Goal: Task Accomplishment & Management: Use online tool/utility

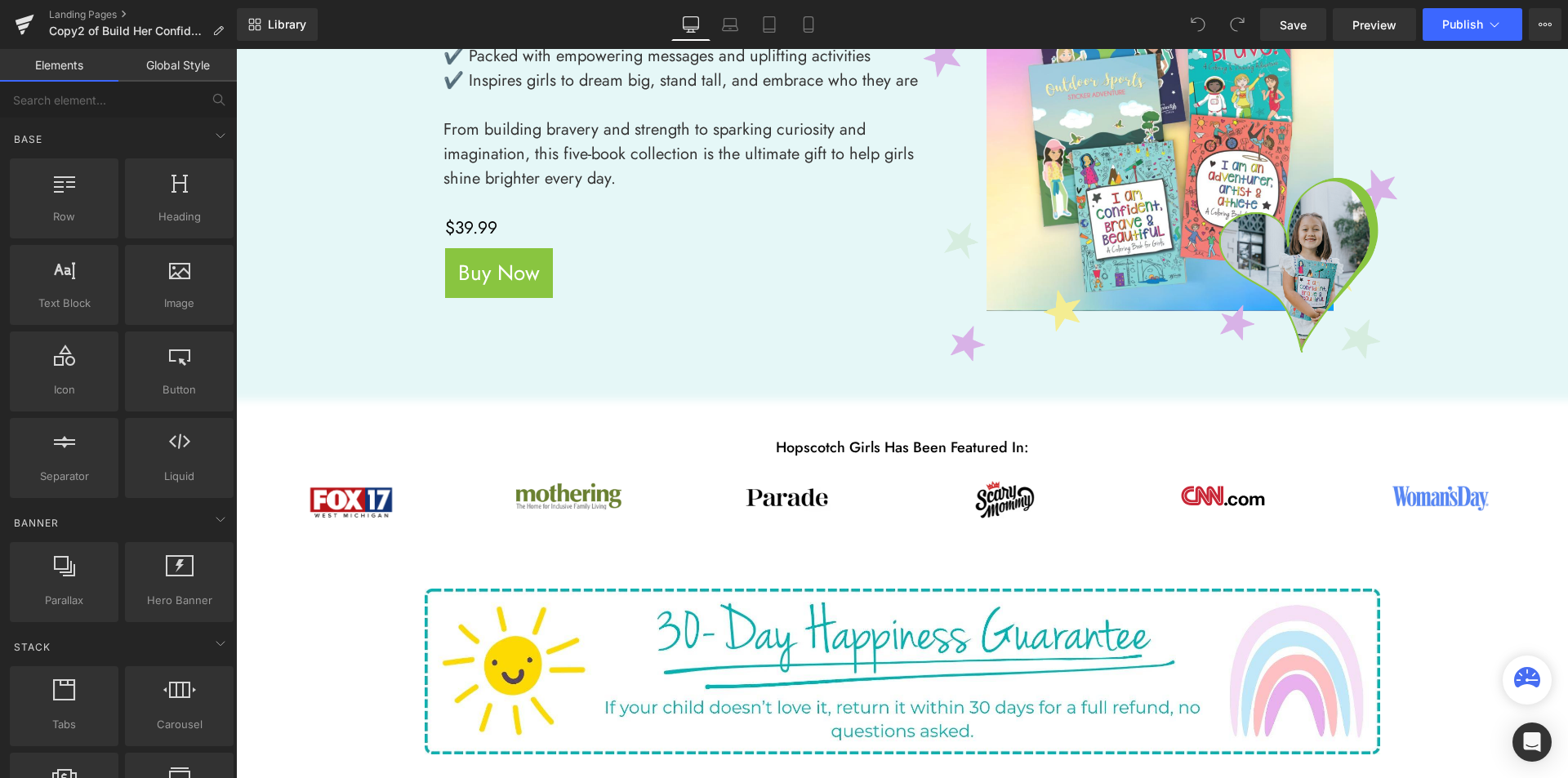
scroll to position [571, 0]
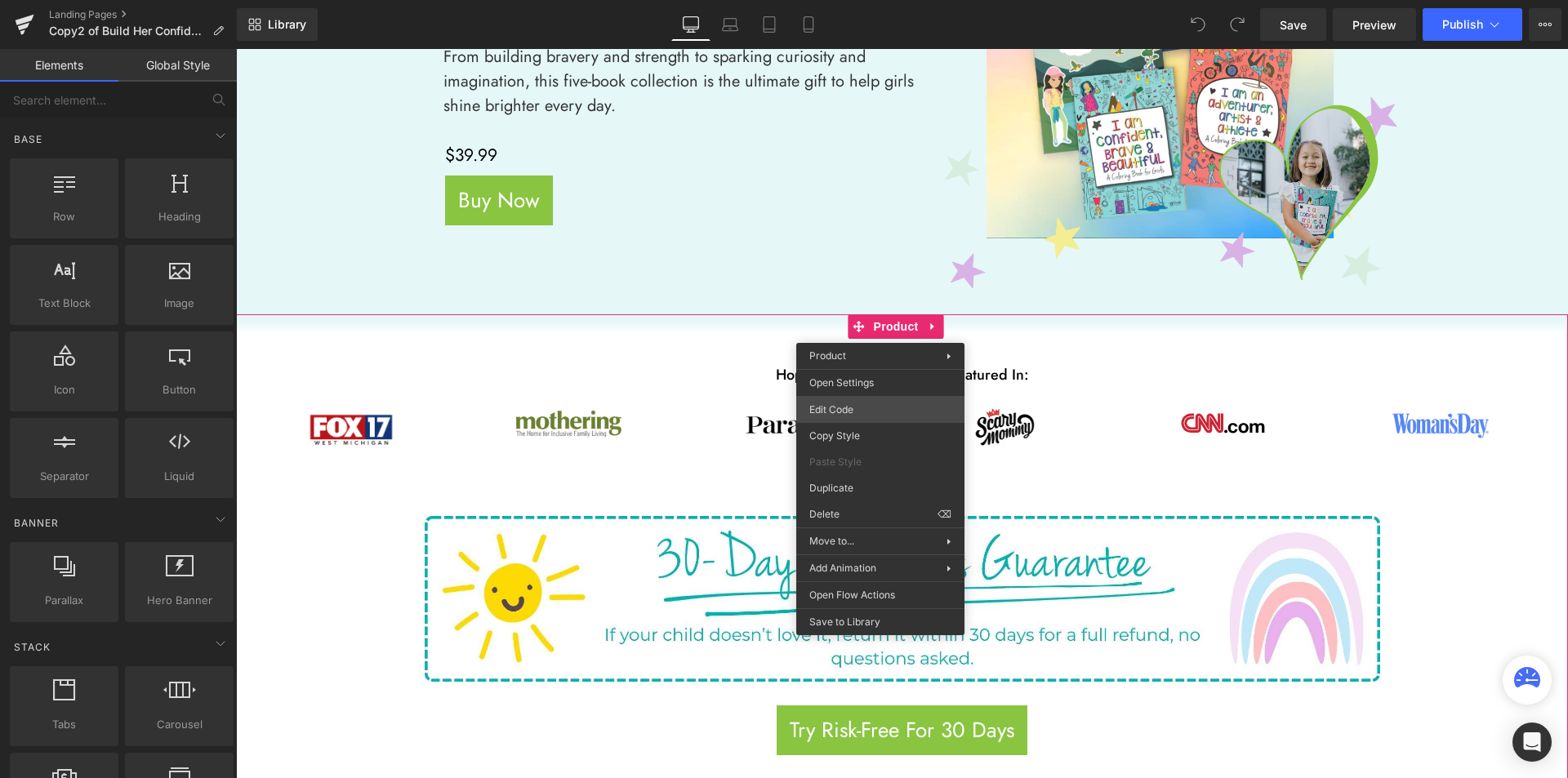
click at [857, 0] on div "You are previewing how the will restyle your page. You can not edit Elements in…" at bounding box center [784, 0] width 1568 height 0
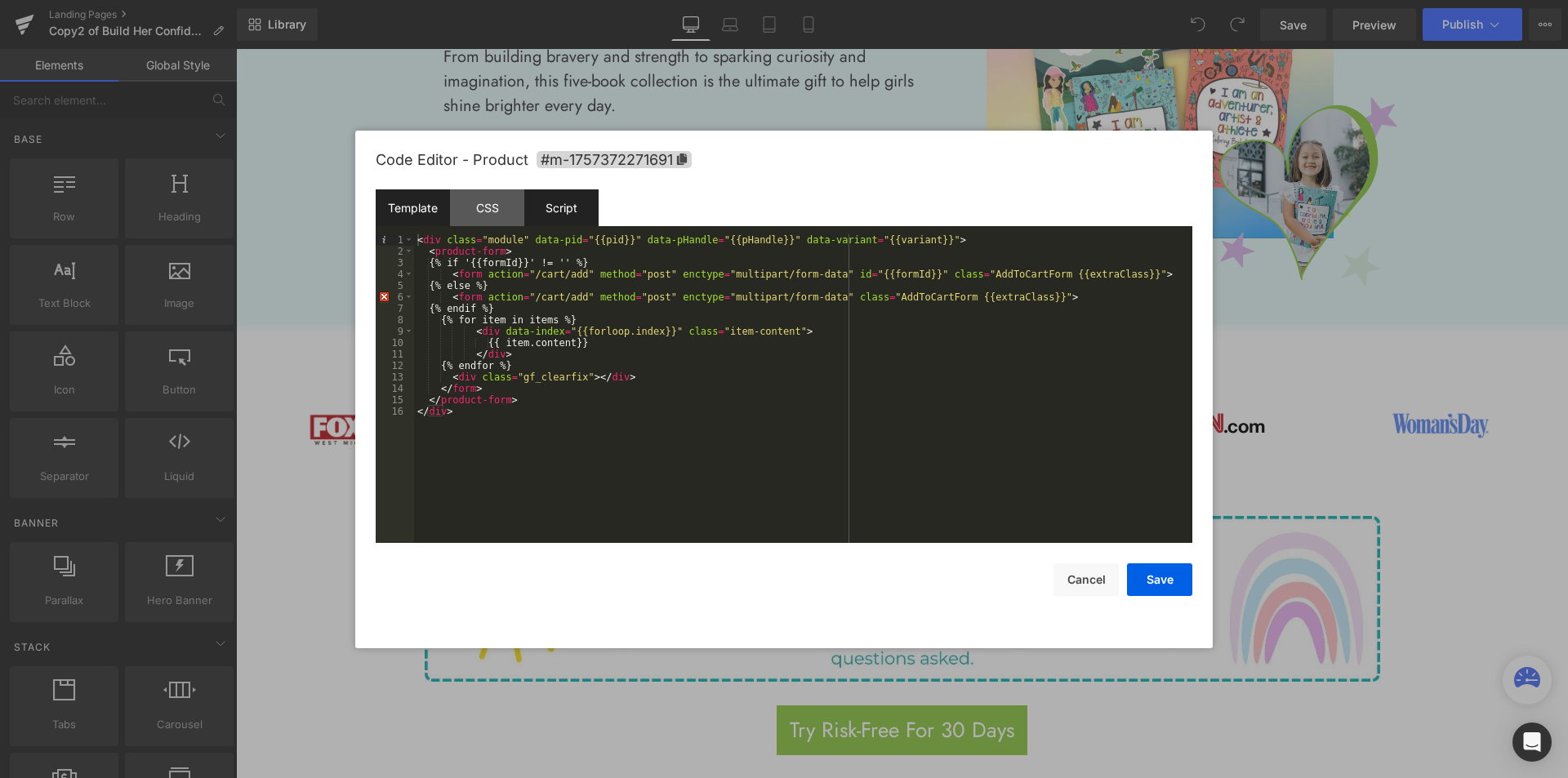
click at [555, 209] on div "Script" at bounding box center [561, 208] width 74 height 37
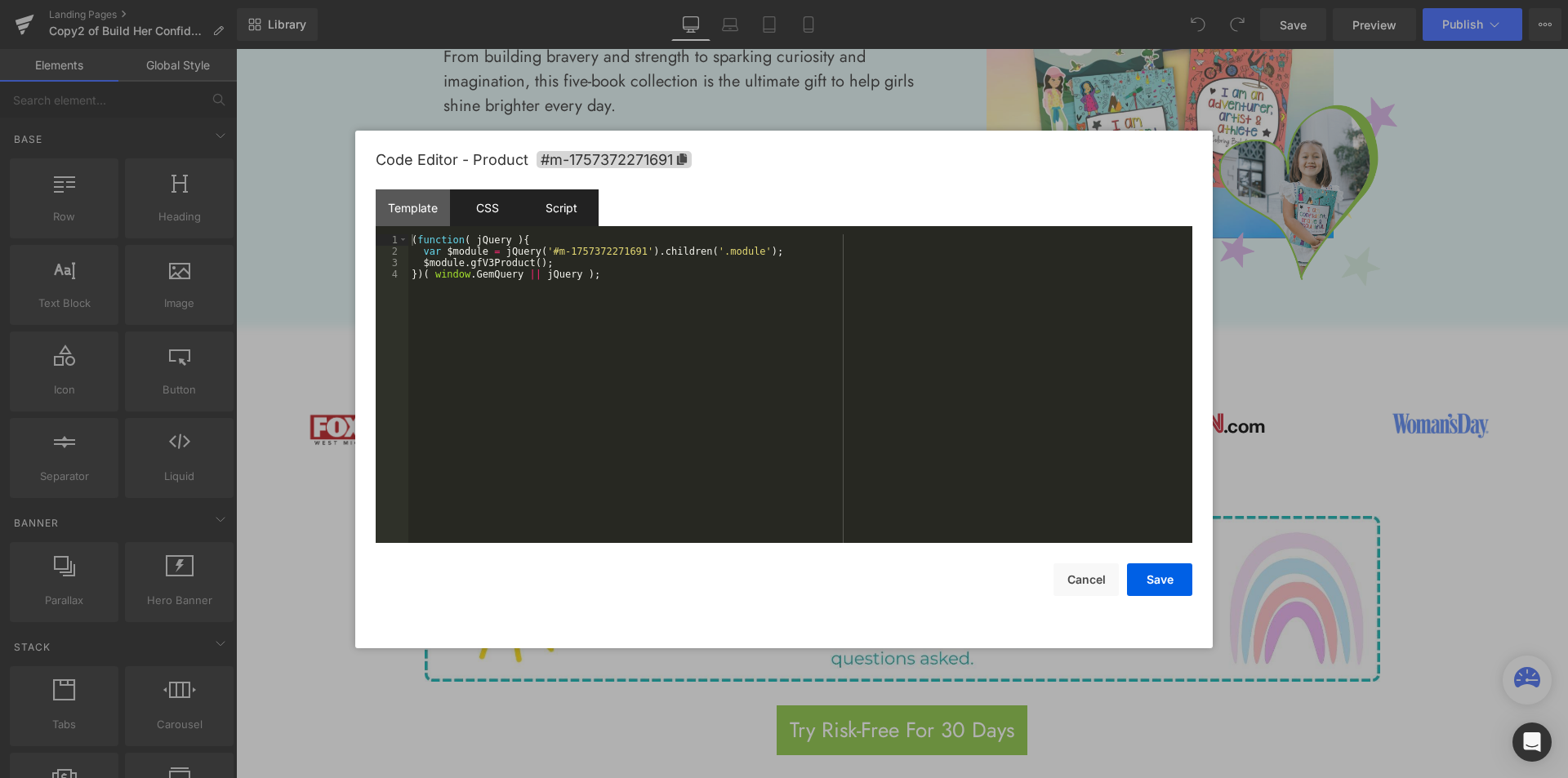
click at [478, 214] on div "CSS" at bounding box center [487, 208] width 74 height 37
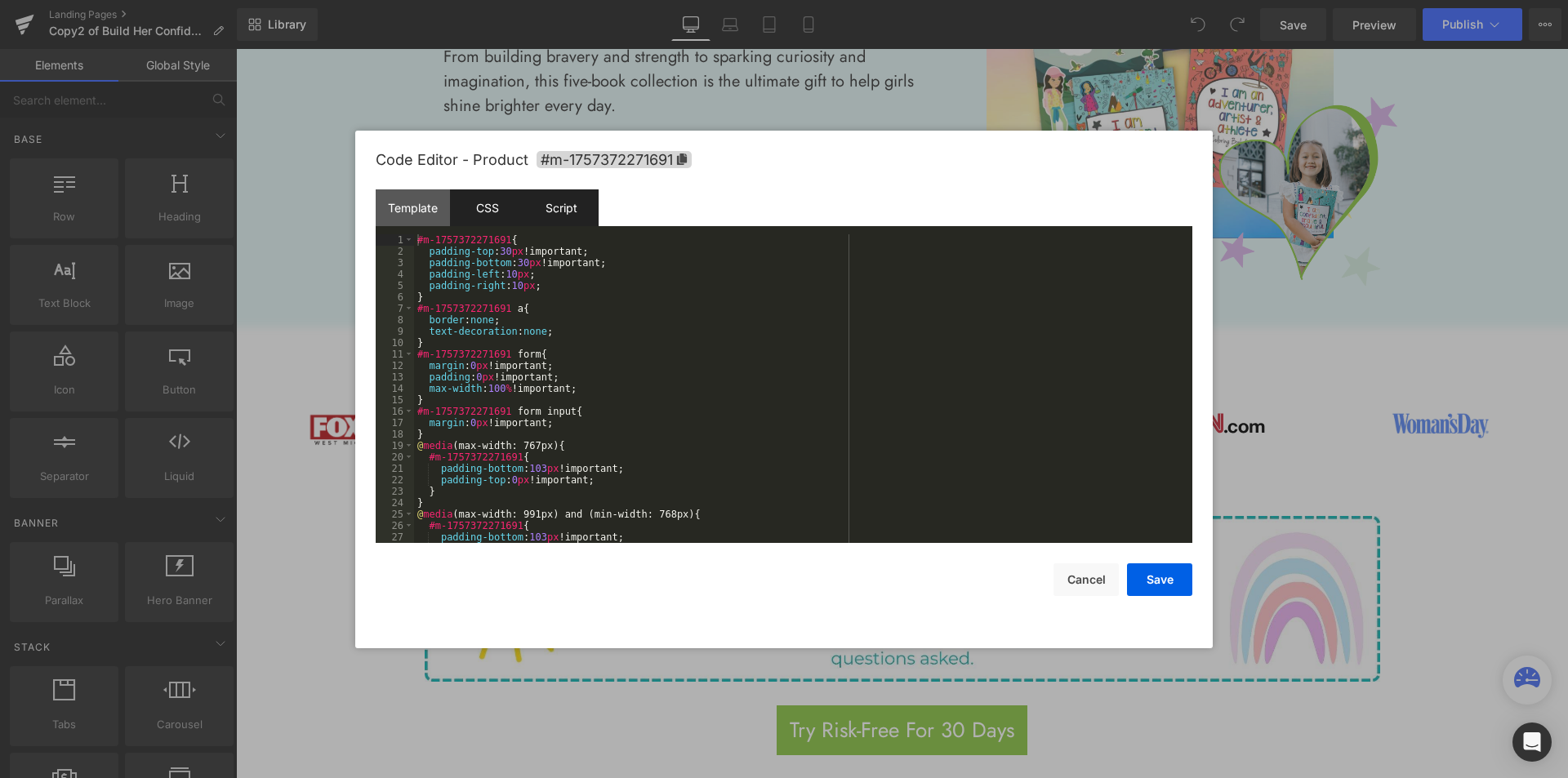
click at [565, 206] on div "Script" at bounding box center [561, 208] width 74 height 37
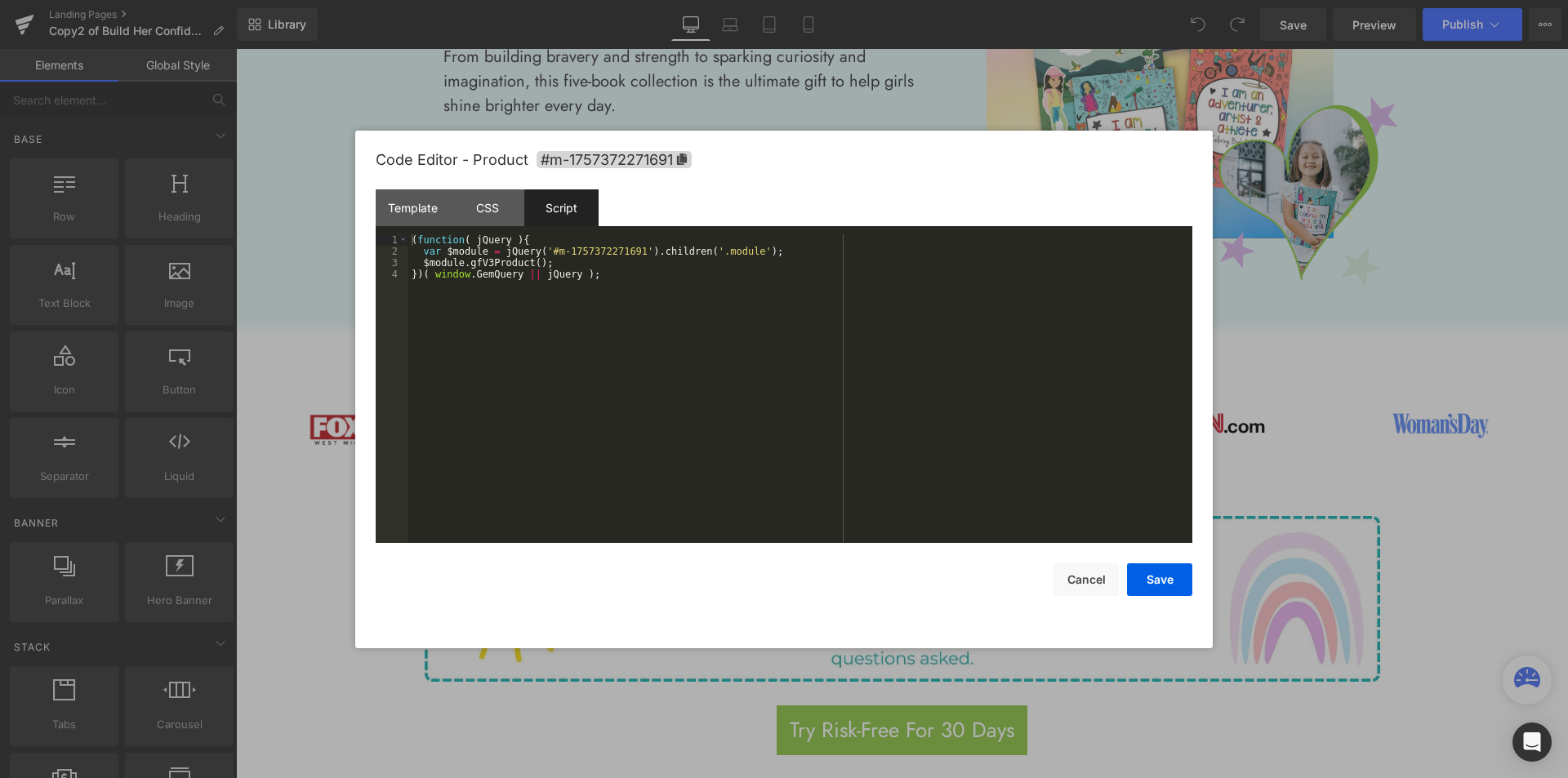
click at [264, 294] on div at bounding box center [784, 389] width 1568 height 778
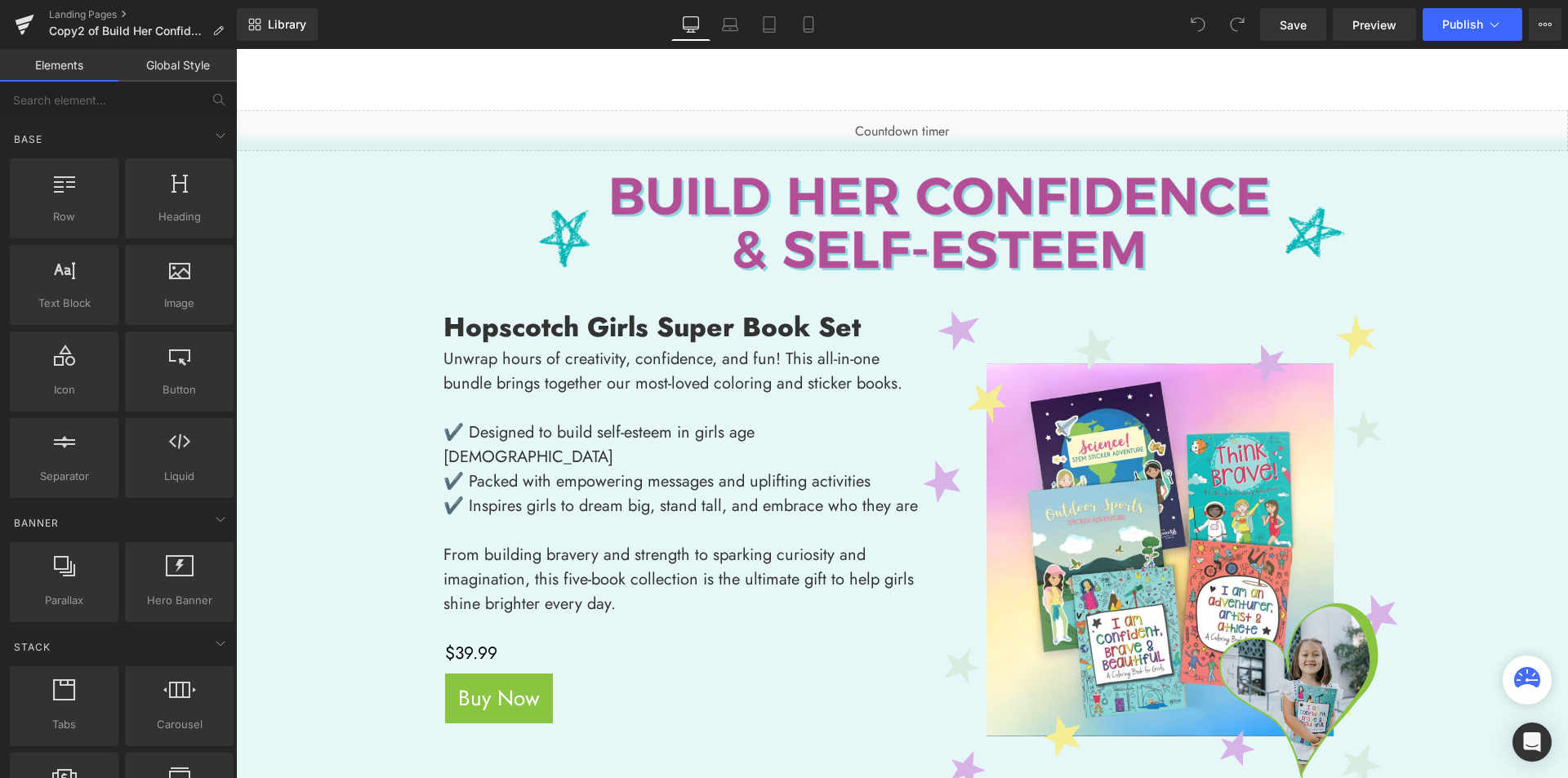
scroll to position [0, 0]
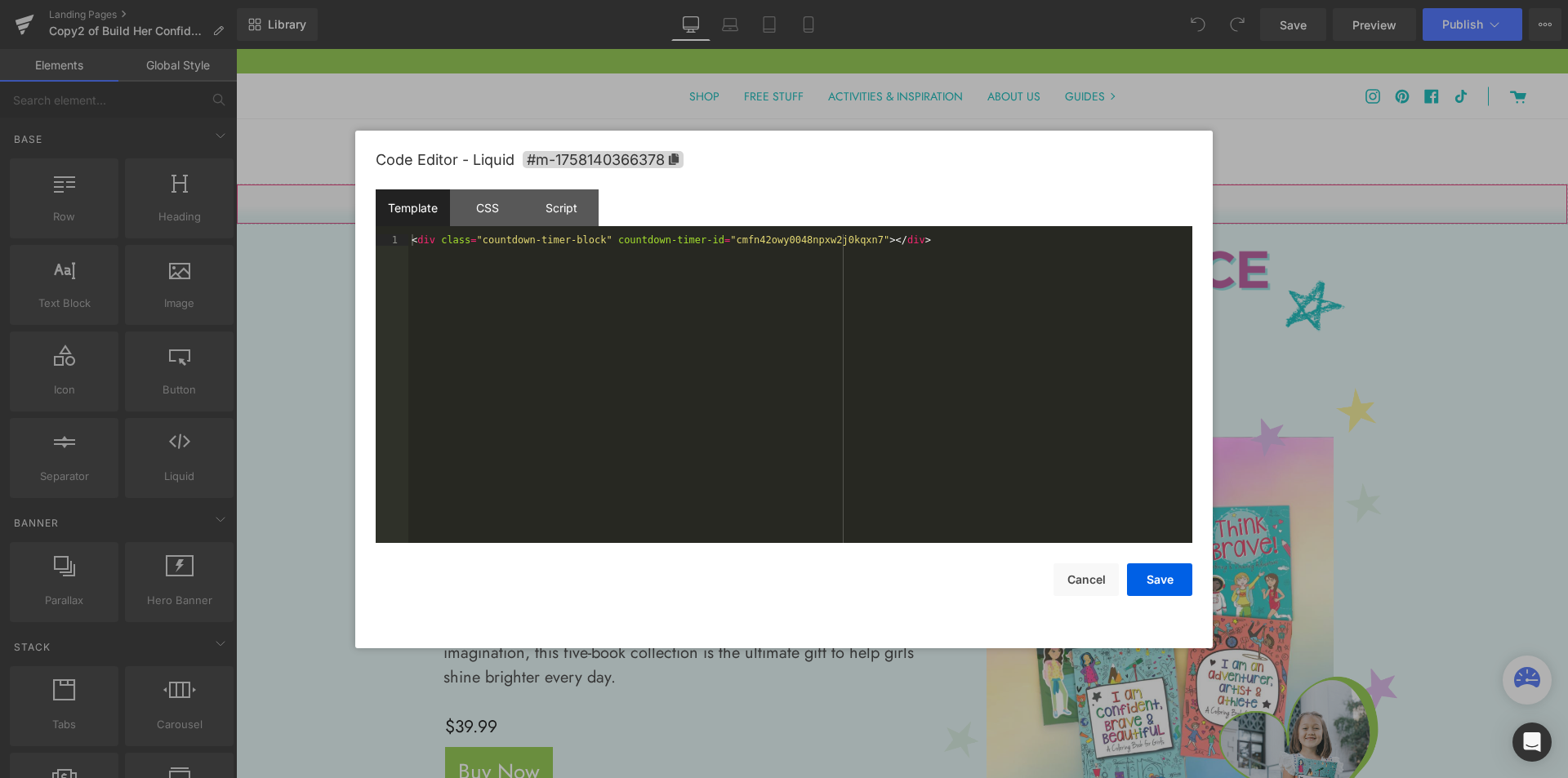
click at [670, 0] on div "You are previewing how the will restyle your page. You can not edit Elements in…" at bounding box center [784, 0] width 1568 height 0
click at [592, 467] on div "< div class = "countdown-timer-block" countdown-timer-id = "cmfn42owy0048npxw2j…" at bounding box center [800, 399] width 784 height 331
click at [1162, 593] on button "Save" at bounding box center [1159, 580] width 65 height 32
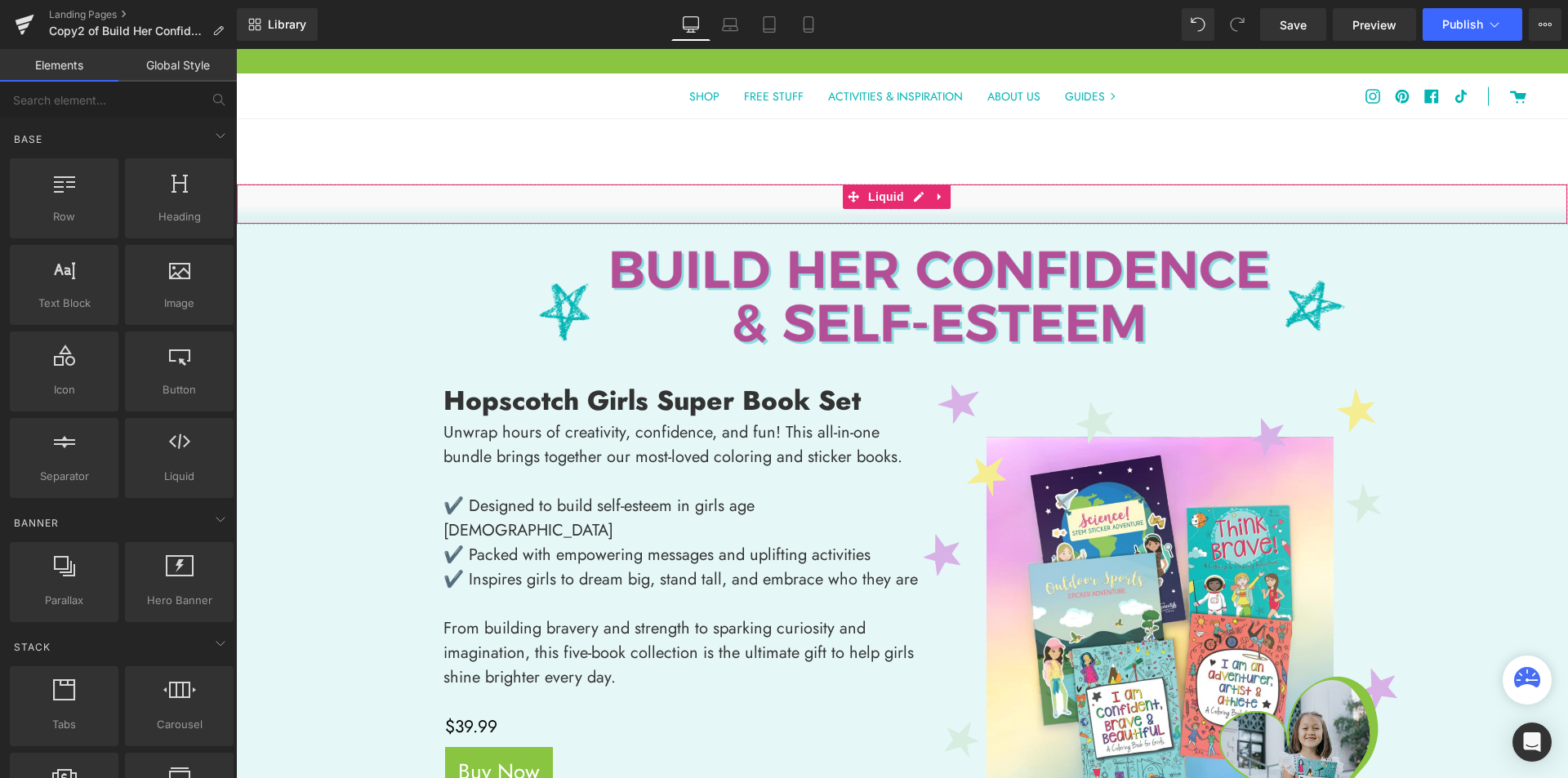
click at [339, 202] on div "Liquid" at bounding box center [902, 204] width 1332 height 41
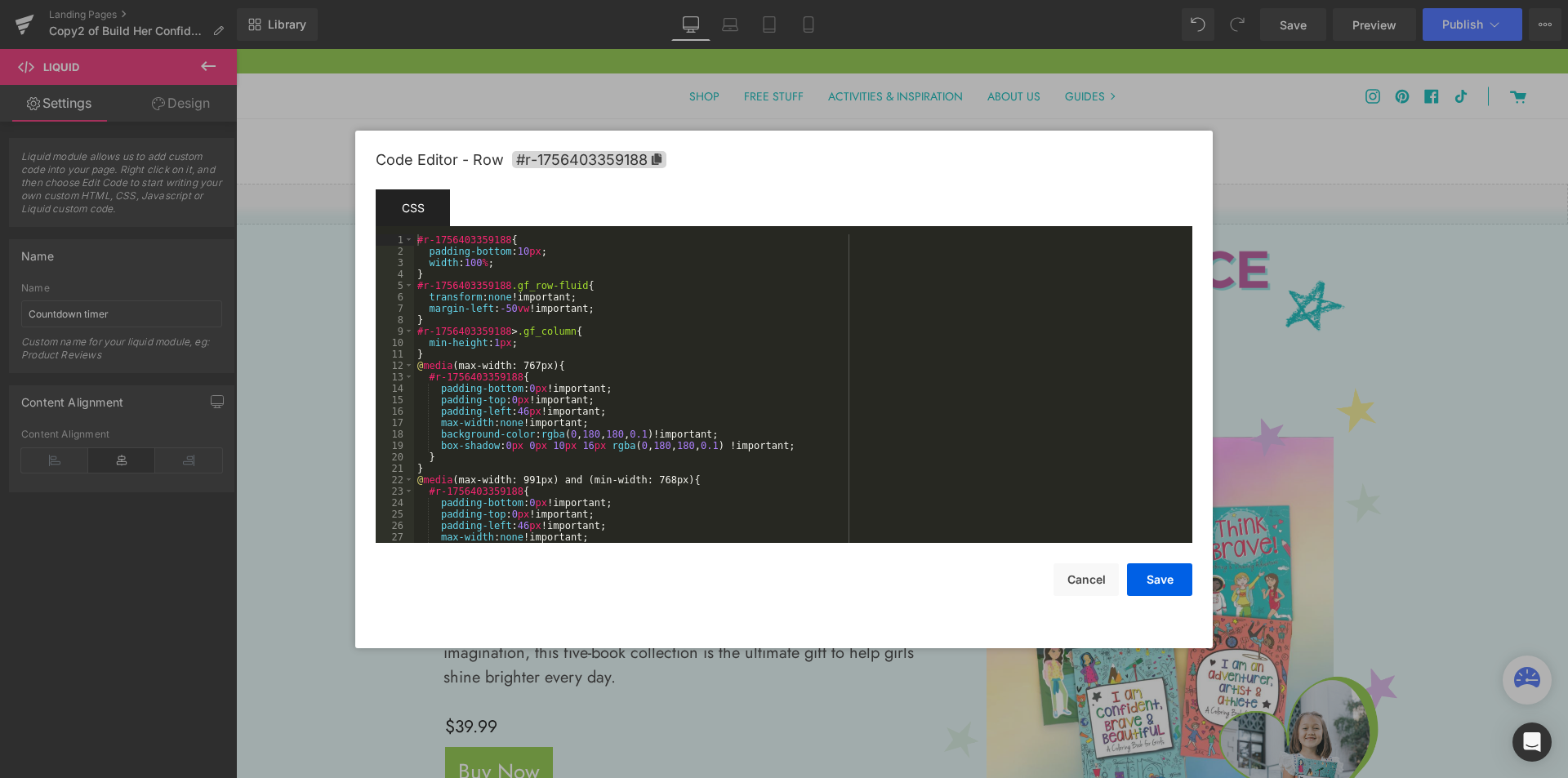
click at [278, 371] on body "You are previewing how the will restyle your page. You can not edit Elements in…" at bounding box center [784, 389] width 1568 height 778
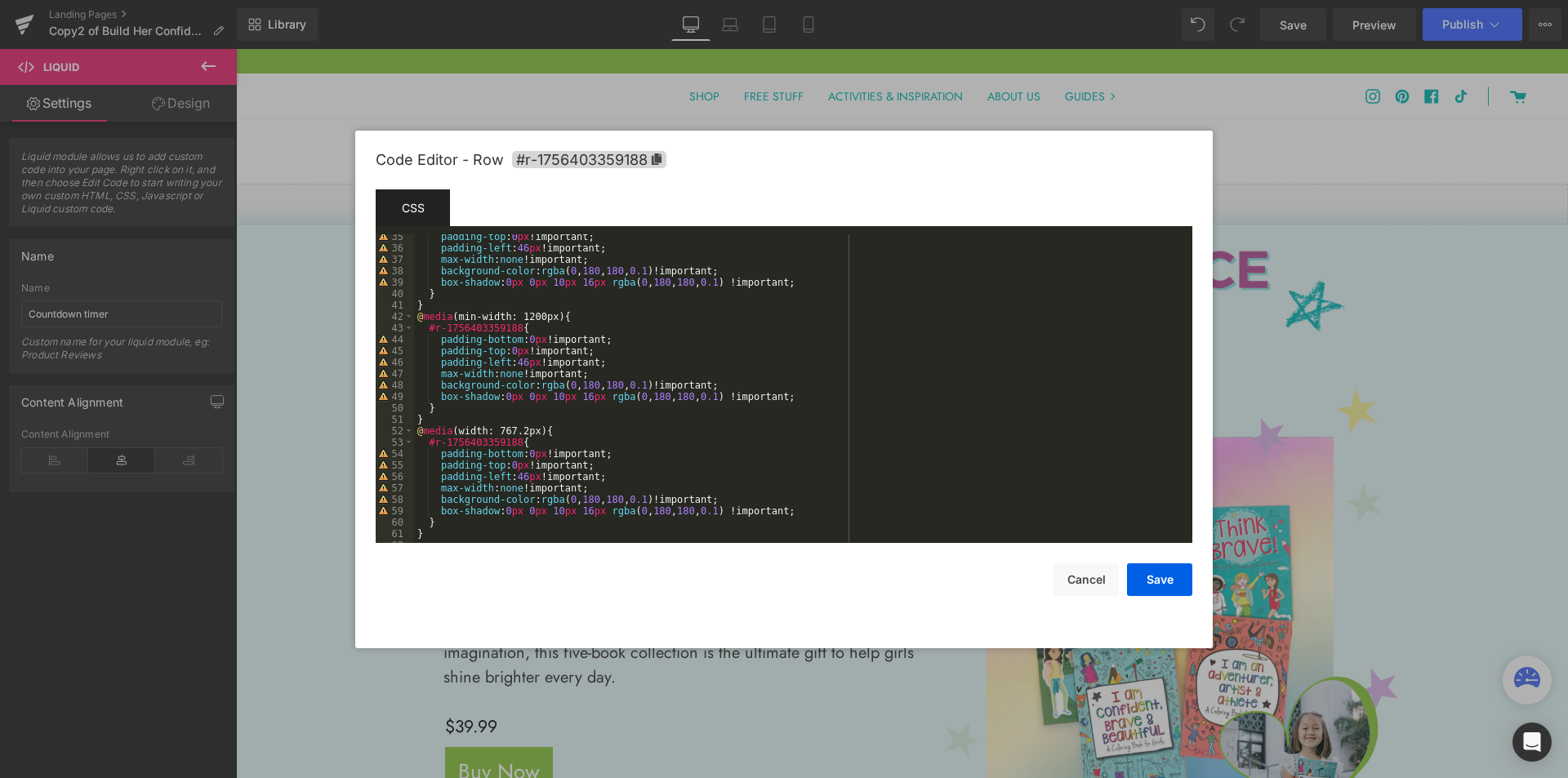
scroll to position [392, 0]
drag, startPoint x: 257, startPoint y: 468, endPoint x: 161, endPoint y: 354, distance: 149.0
click at [257, 468] on div at bounding box center [784, 389] width 1568 height 778
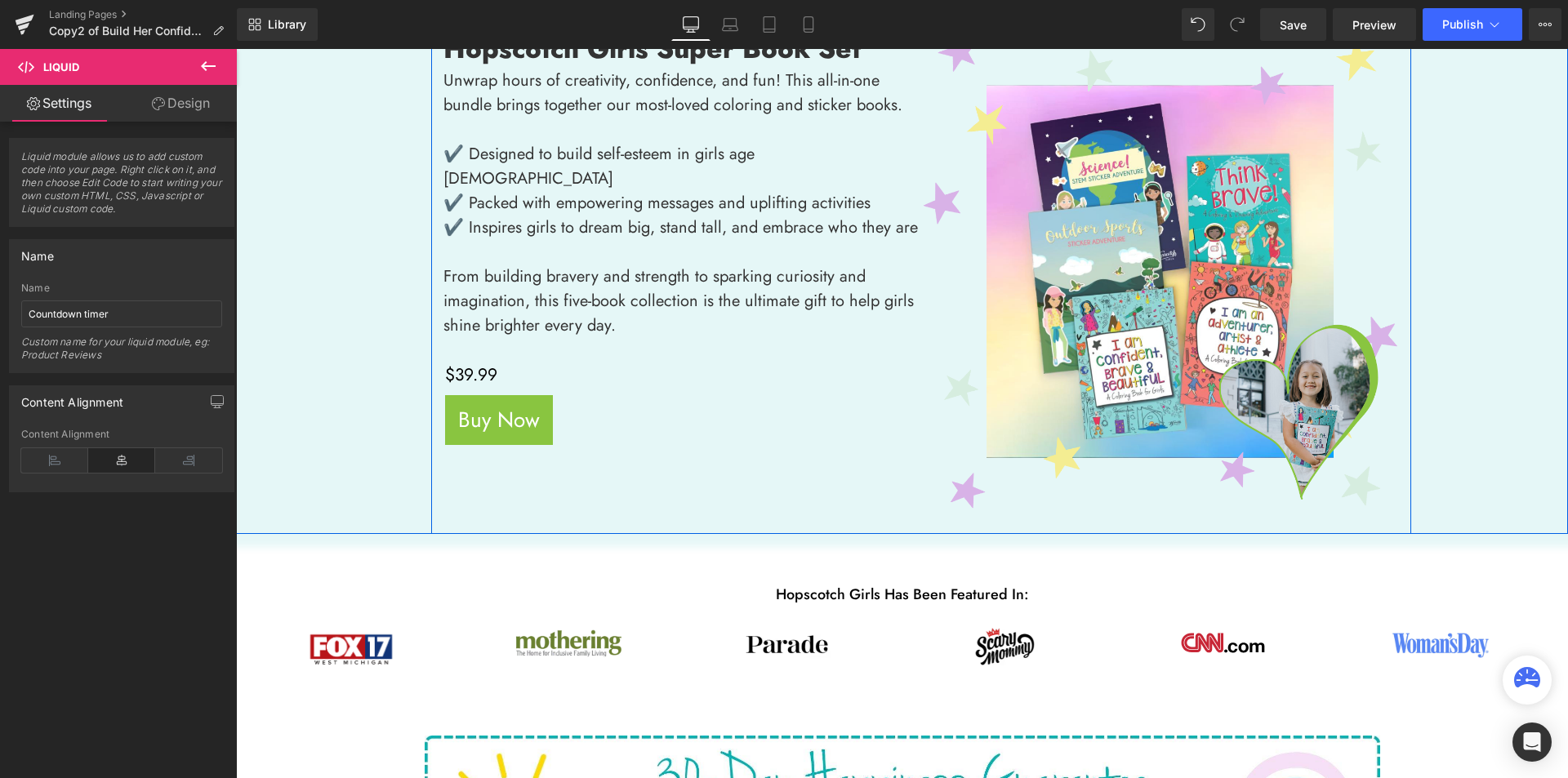
scroll to position [408, 0]
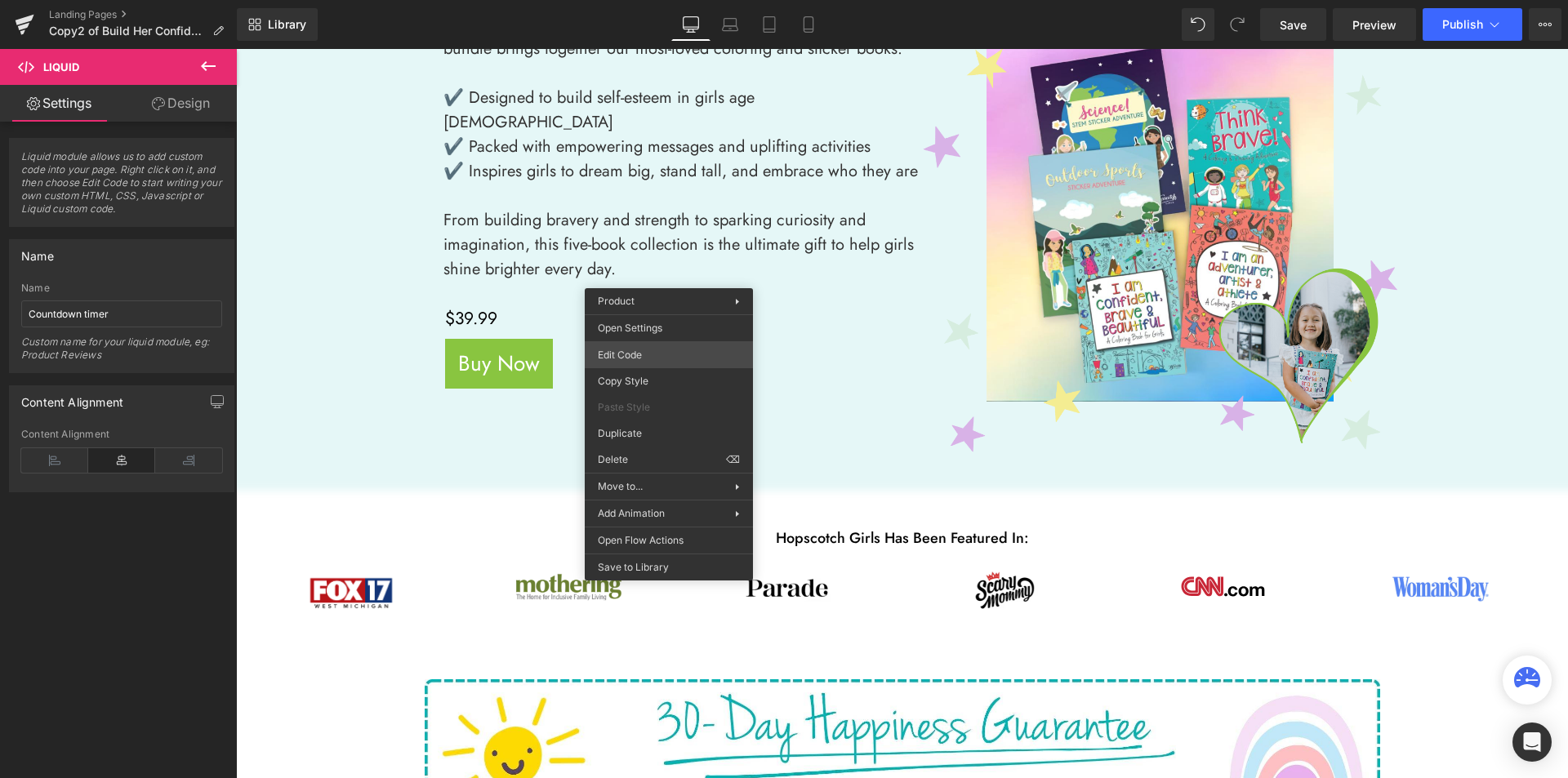
click at [662, 0] on div "You are previewing how the will restyle your page. You can not edit Elements in…" at bounding box center [784, 0] width 1568 height 0
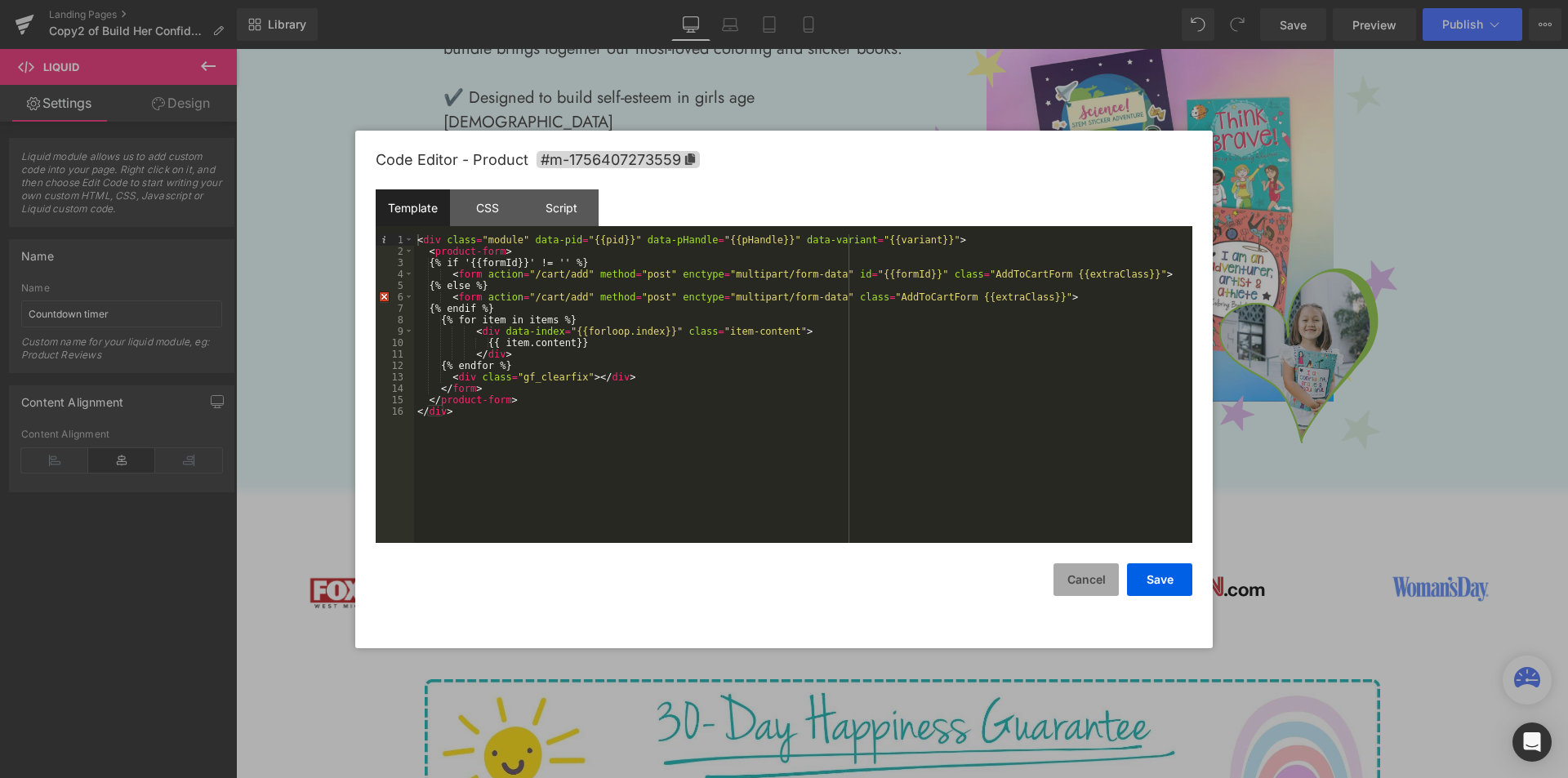
click at [1105, 576] on button "Cancel" at bounding box center [1086, 580] width 65 height 32
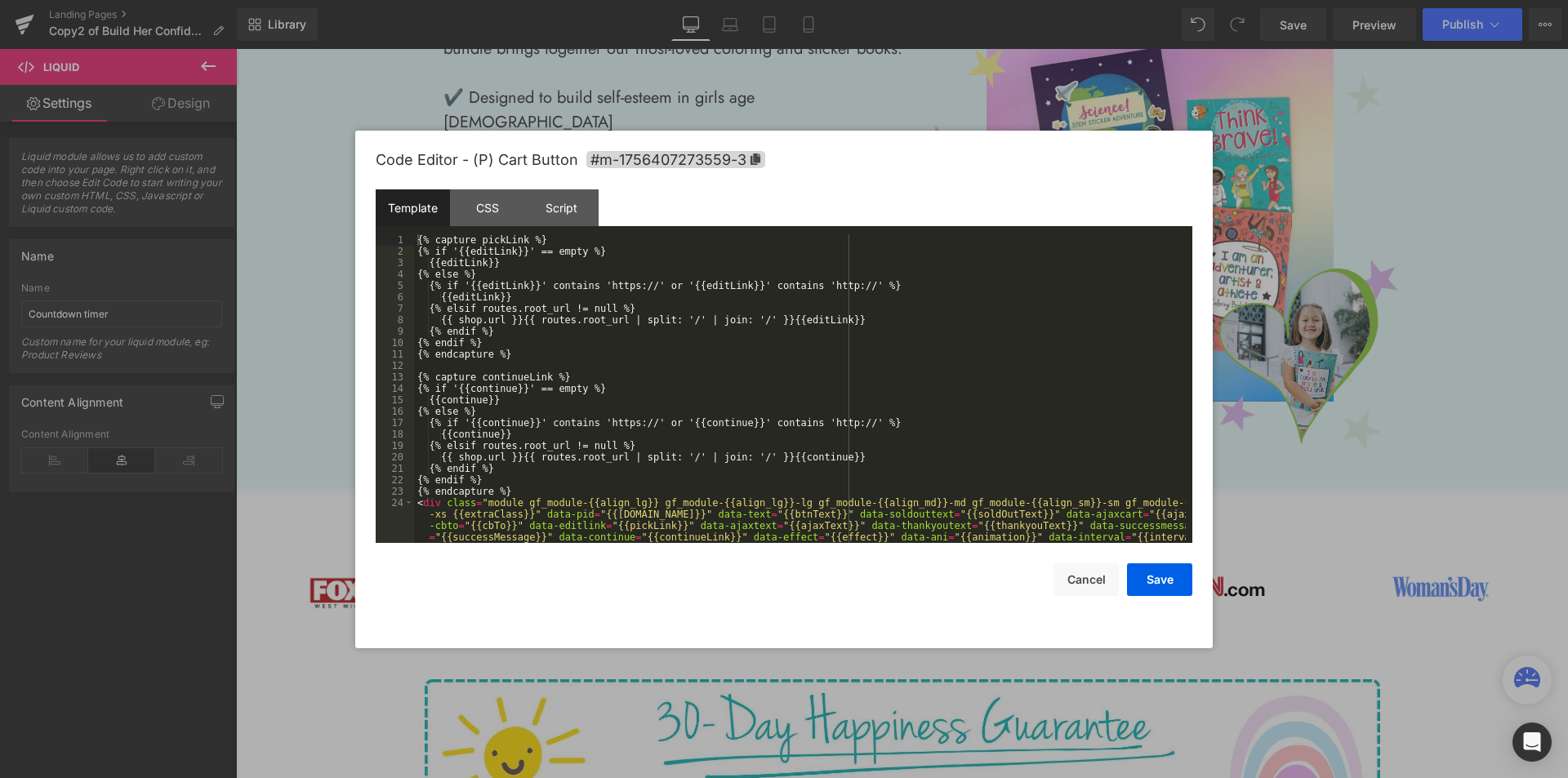
click at [458, 0] on div "You are previewing how the will restyle your page. You can not edit Elements in…" at bounding box center [784, 0] width 1568 height 0
click at [562, 206] on div "Script" at bounding box center [561, 208] width 74 height 37
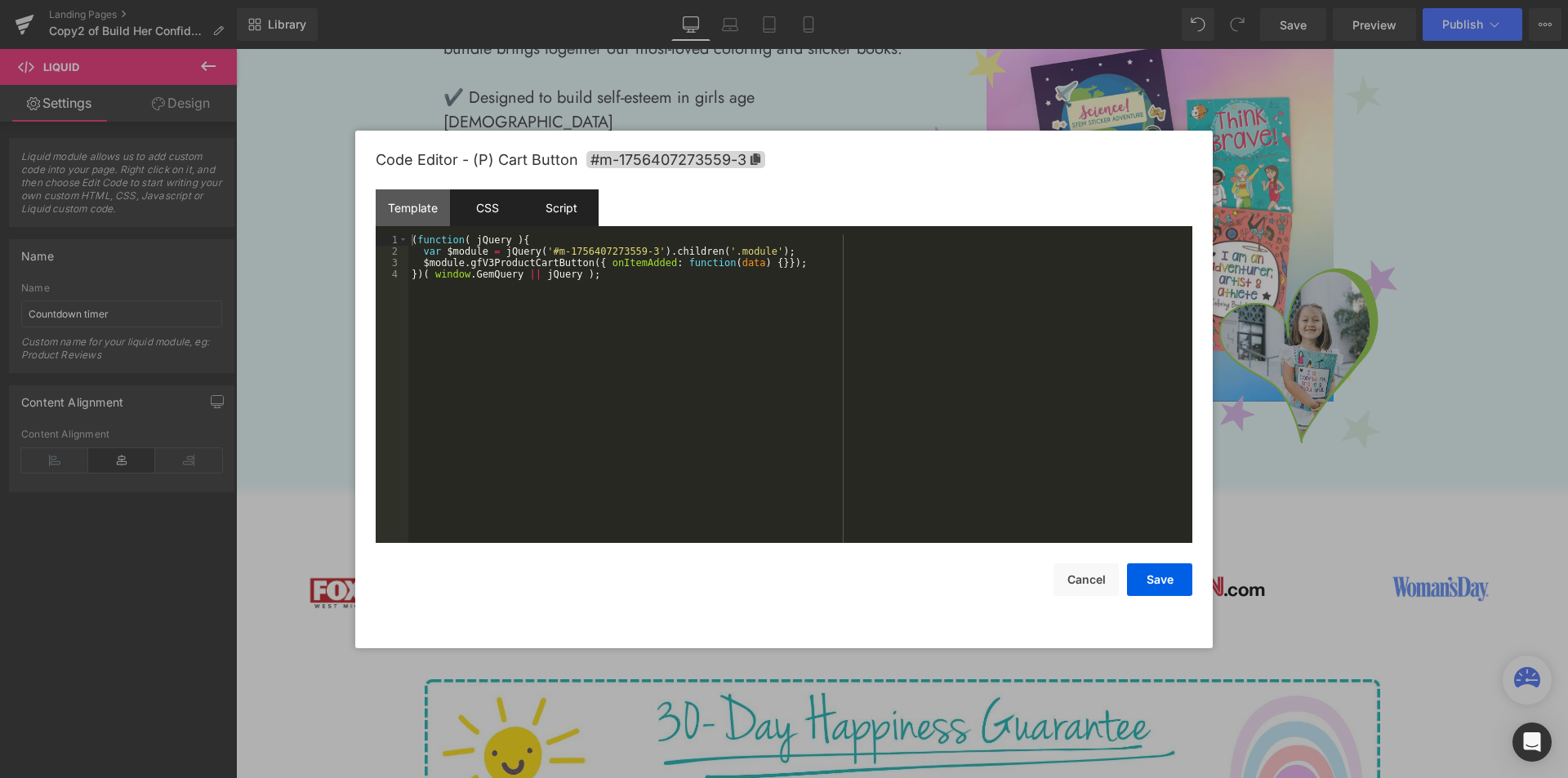
click at [483, 206] on div "CSS" at bounding box center [487, 208] width 74 height 37
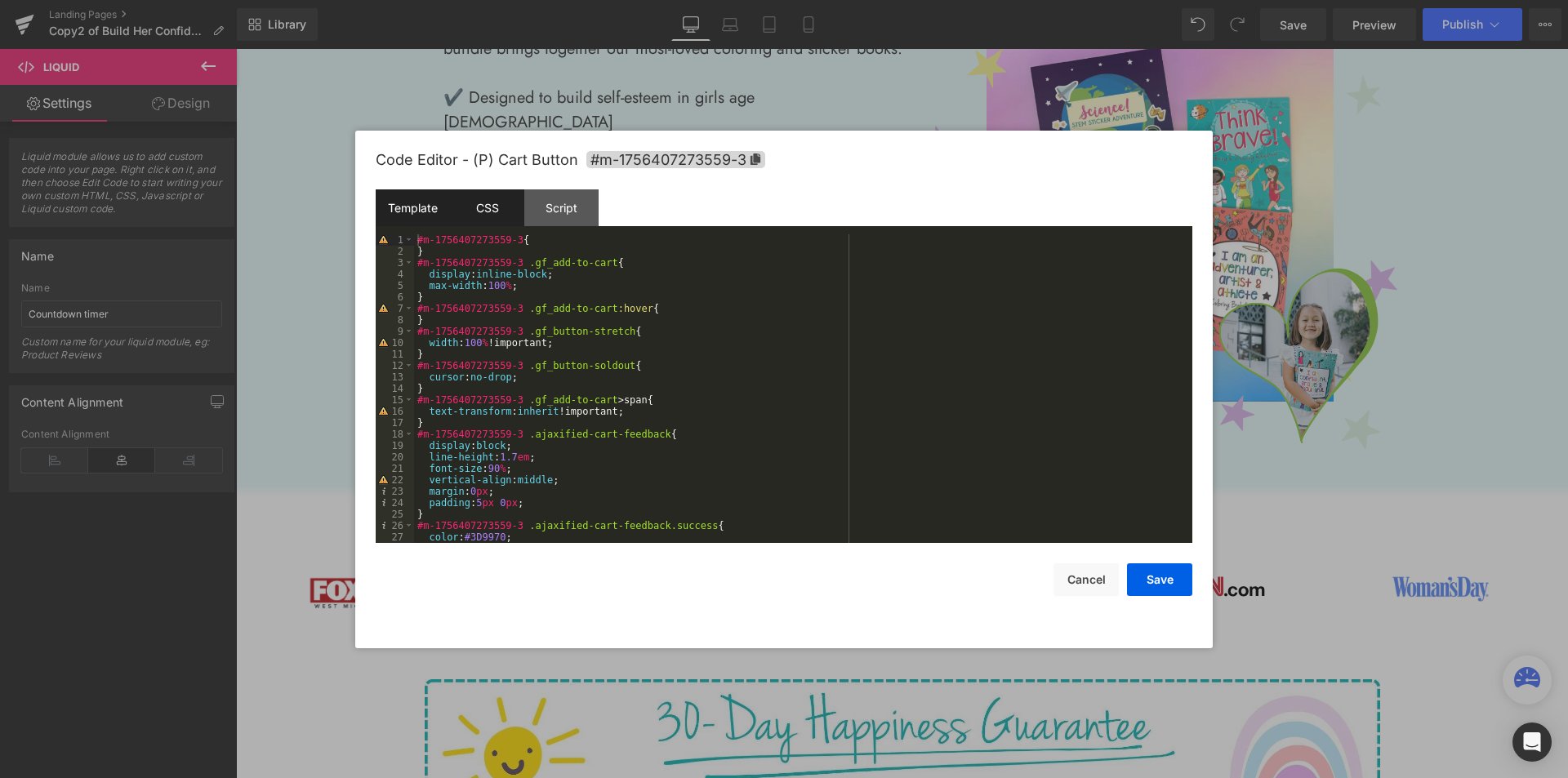
click at [414, 204] on div "Template" at bounding box center [413, 208] width 74 height 37
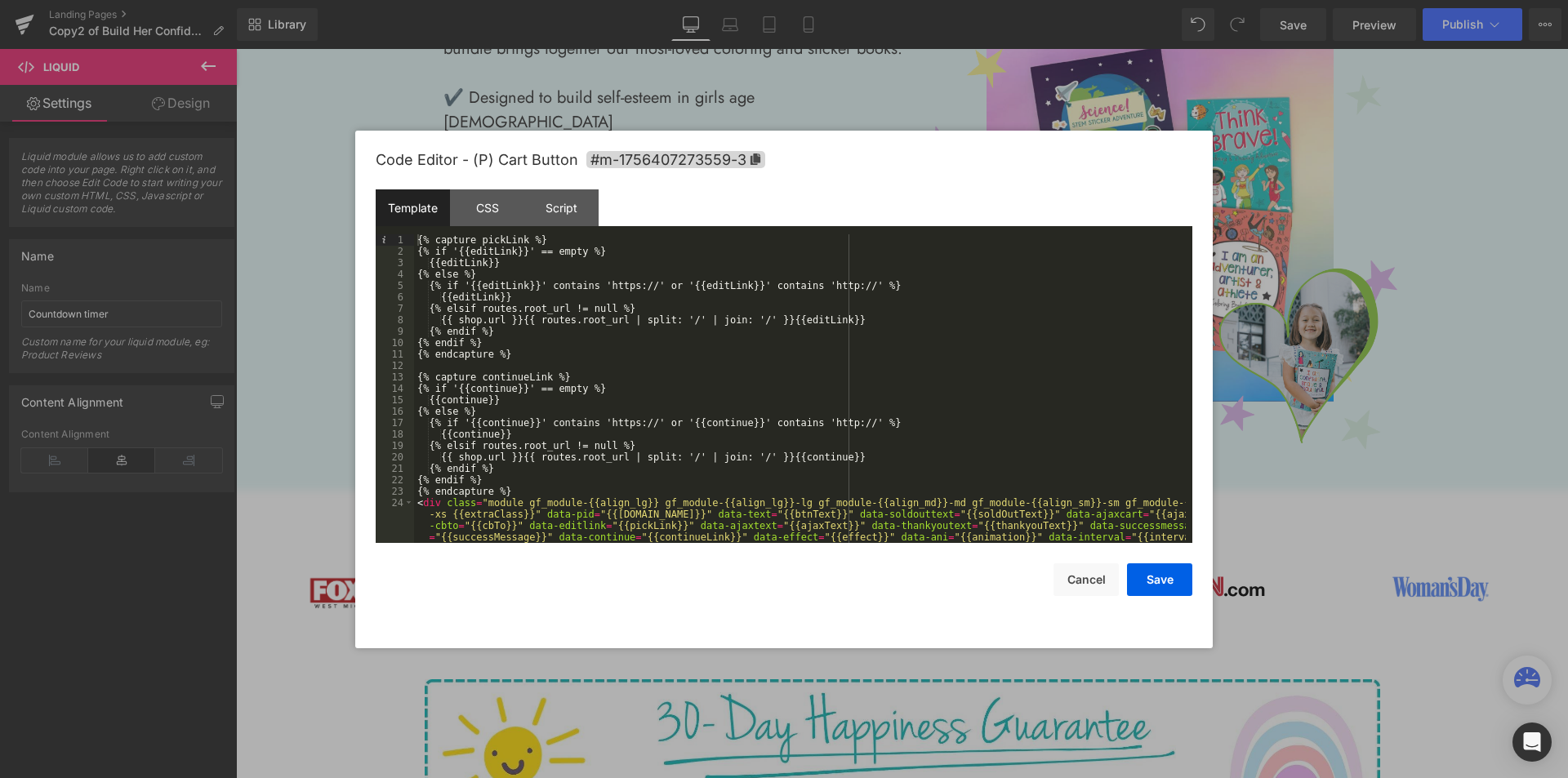
scroll to position [183, 0]
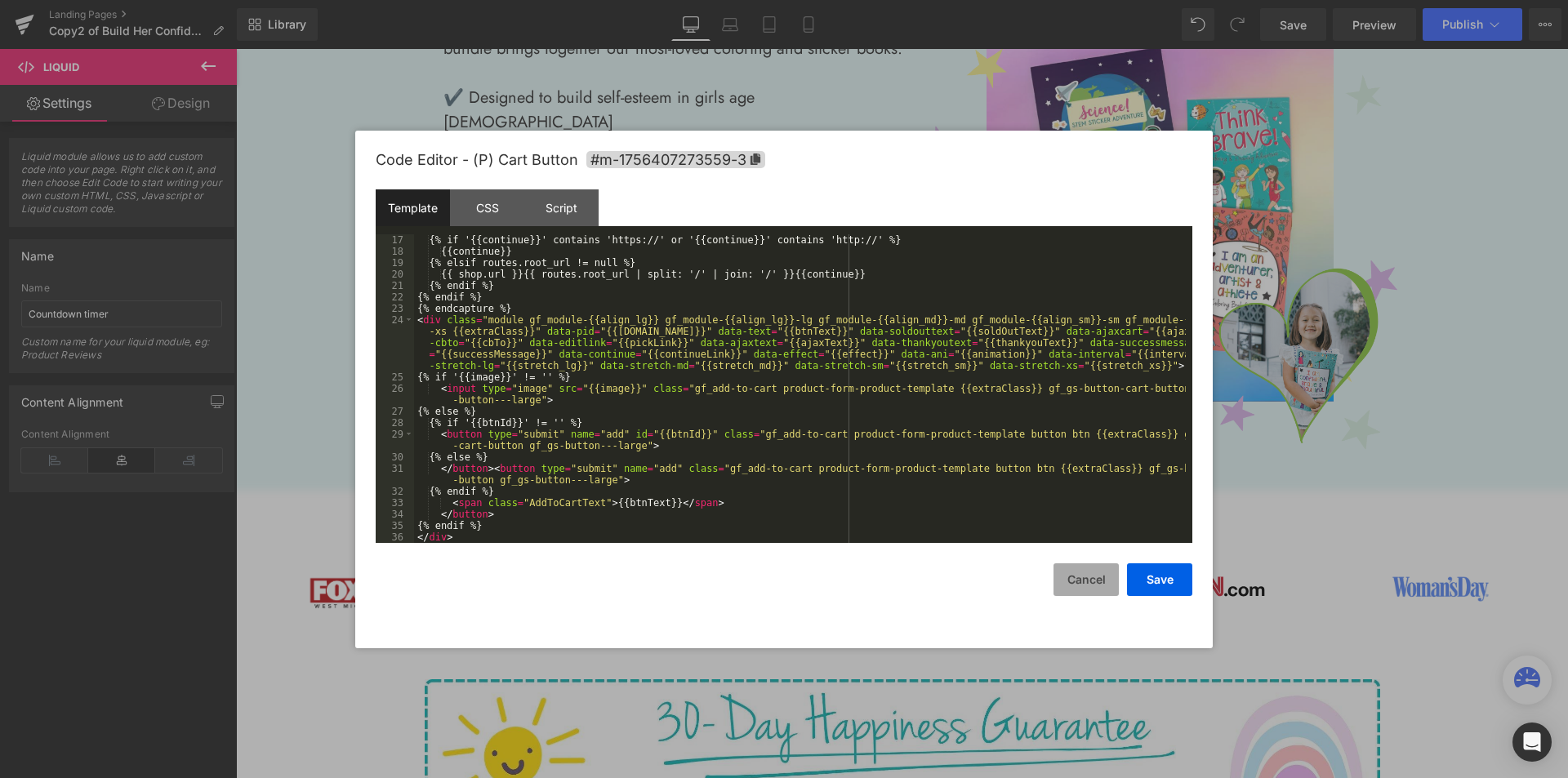
click at [1072, 581] on button "Cancel" at bounding box center [1086, 580] width 65 height 32
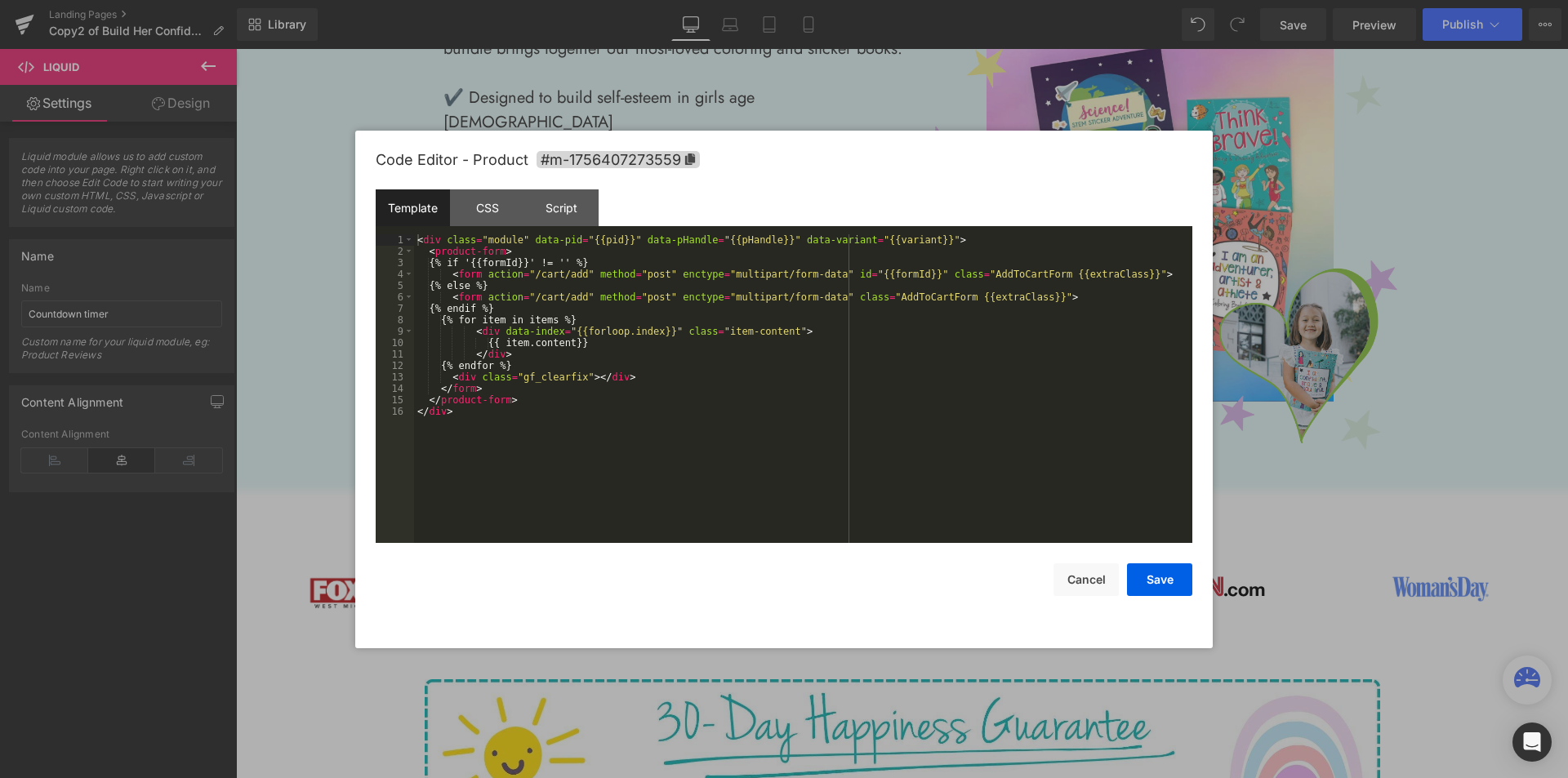
click at [657, 0] on div "You are previewing how the will restyle your page. You can not edit Elements in…" at bounding box center [784, 0] width 1568 height 0
click at [565, 207] on div "Script" at bounding box center [561, 208] width 74 height 37
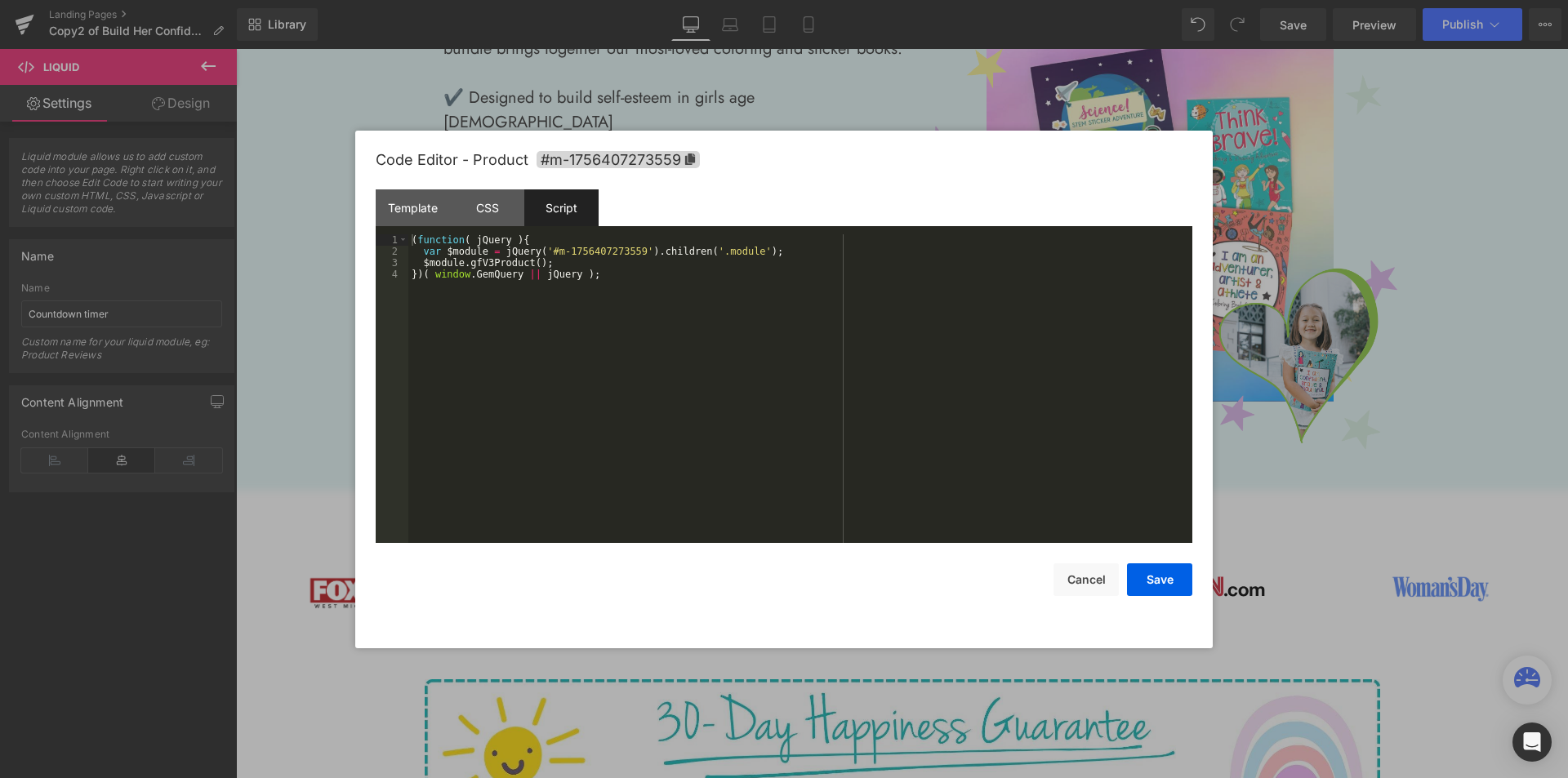
drag, startPoint x: 1354, startPoint y: 354, endPoint x: 1102, endPoint y: 318, distance: 254.6
click at [1354, 354] on div at bounding box center [784, 389] width 1568 height 778
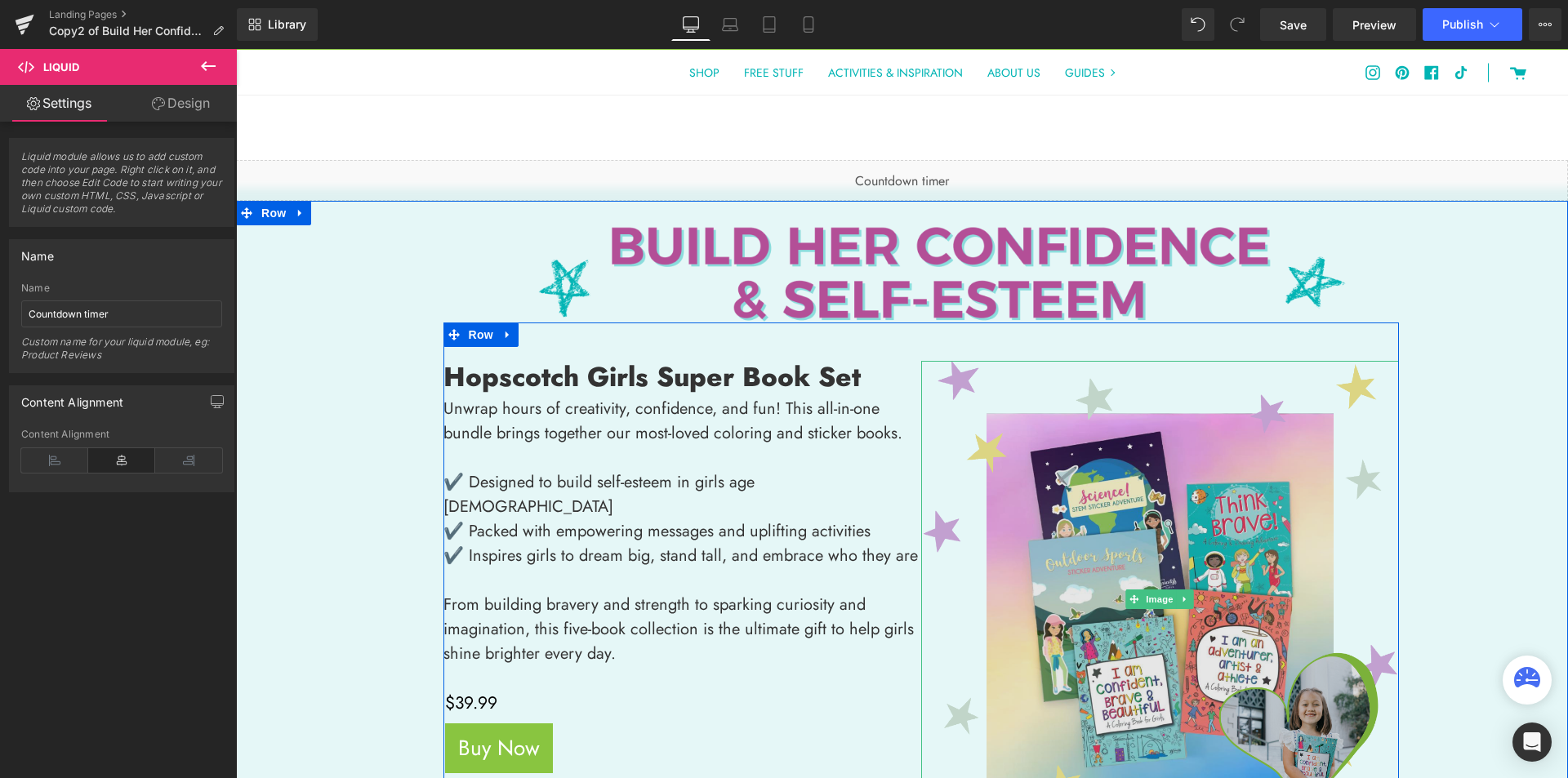
scroll to position [0, 0]
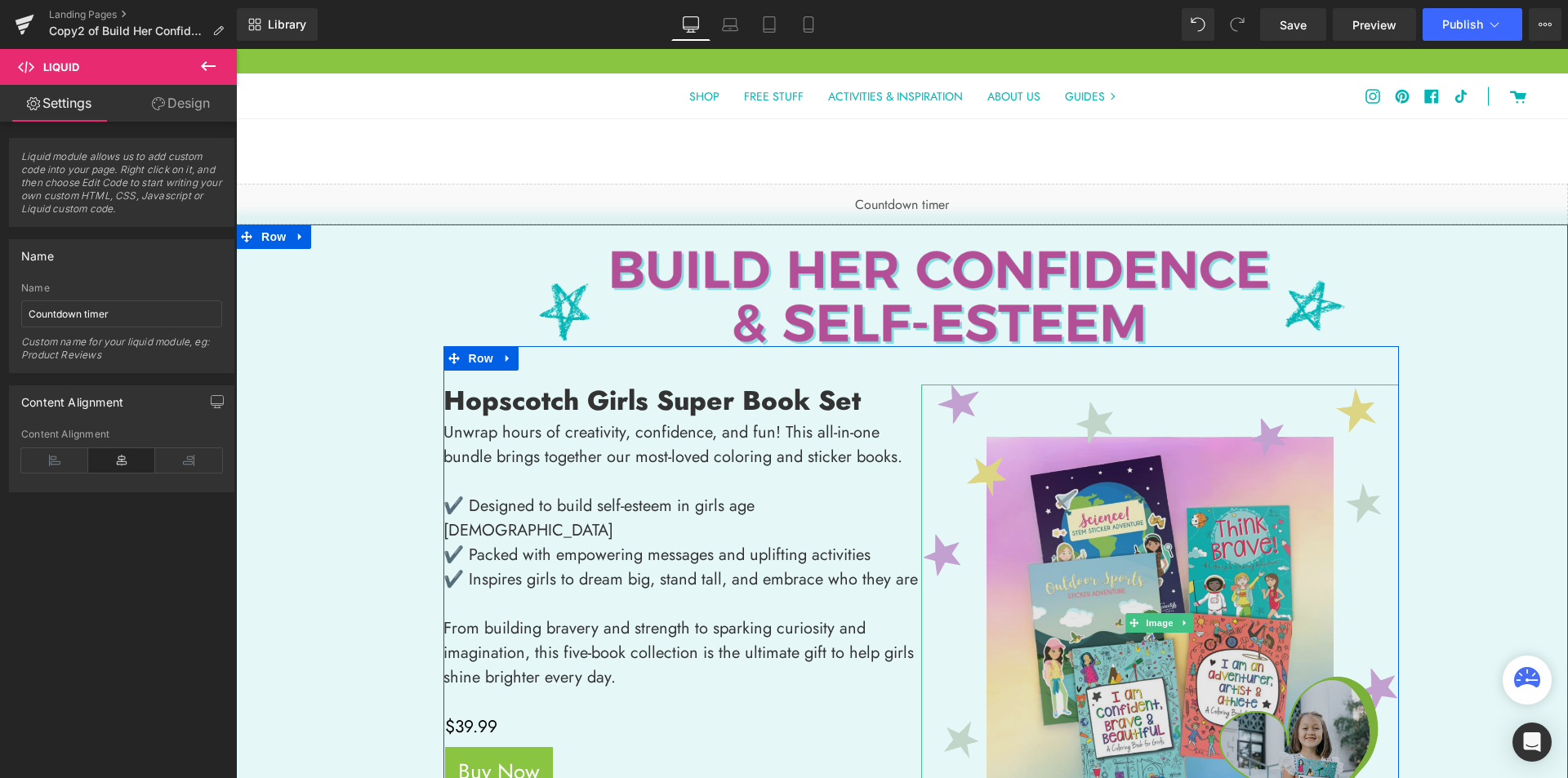
drag, startPoint x: 1134, startPoint y: 467, endPoint x: 1127, endPoint y: 457, distance: 12.2
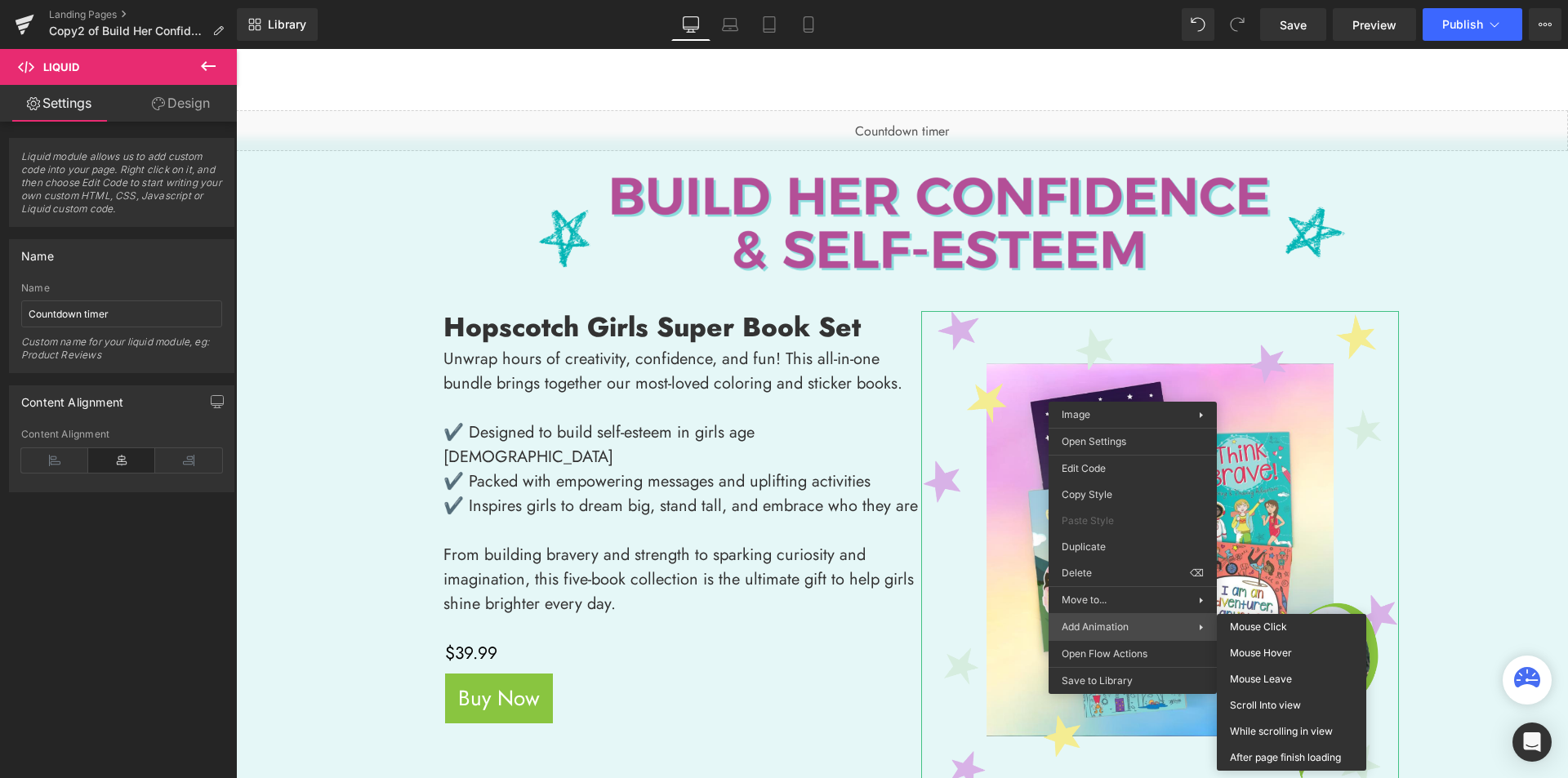
scroll to position [245, 0]
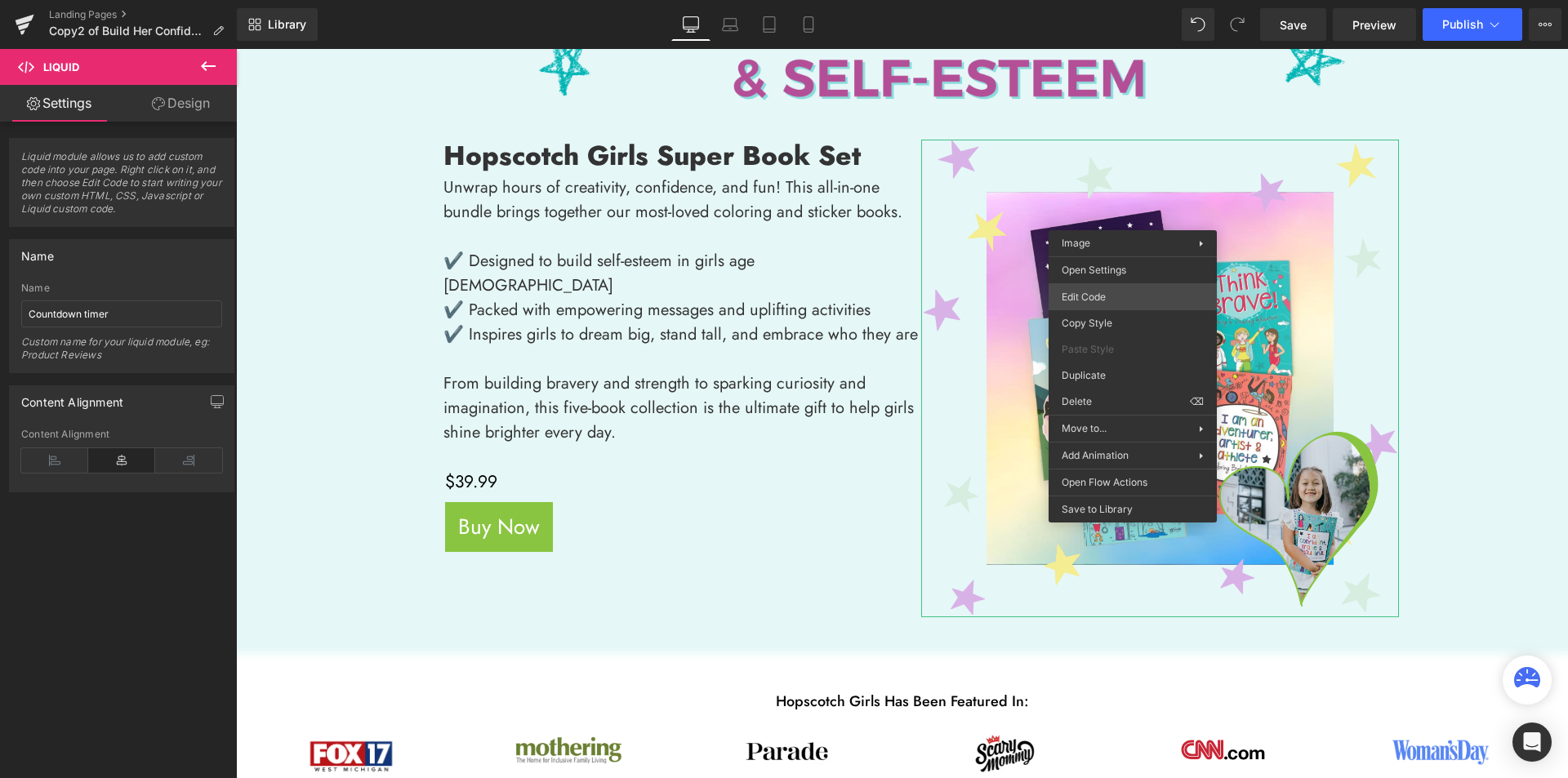
click at [1100, 0] on div "You are previewing how the will restyle your page. You can not edit Elements in…" at bounding box center [784, 0] width 1568 height 0
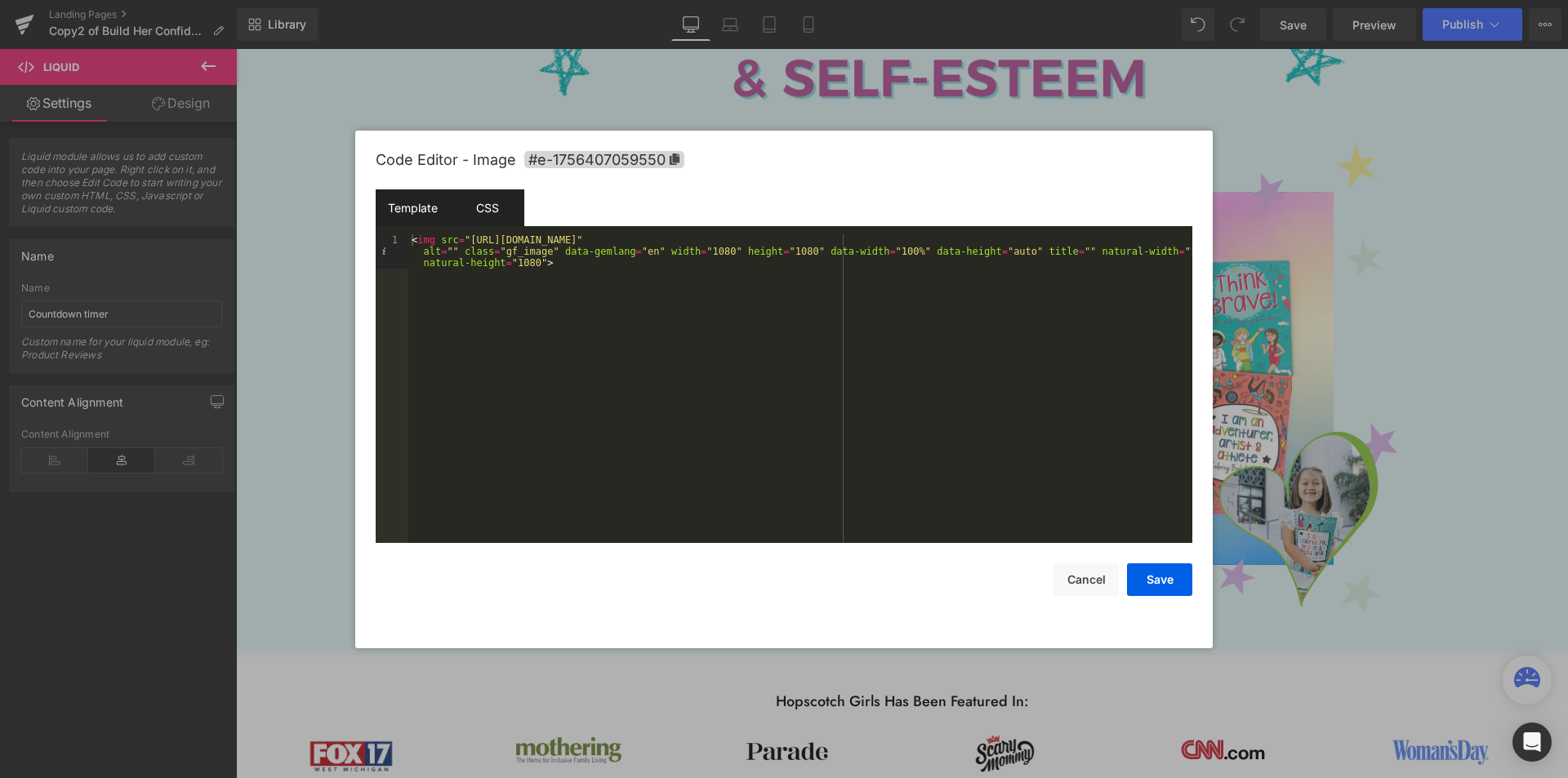
click at [479, 208] on div "CSS" at bounding box center [487, 208] width 74 height 37
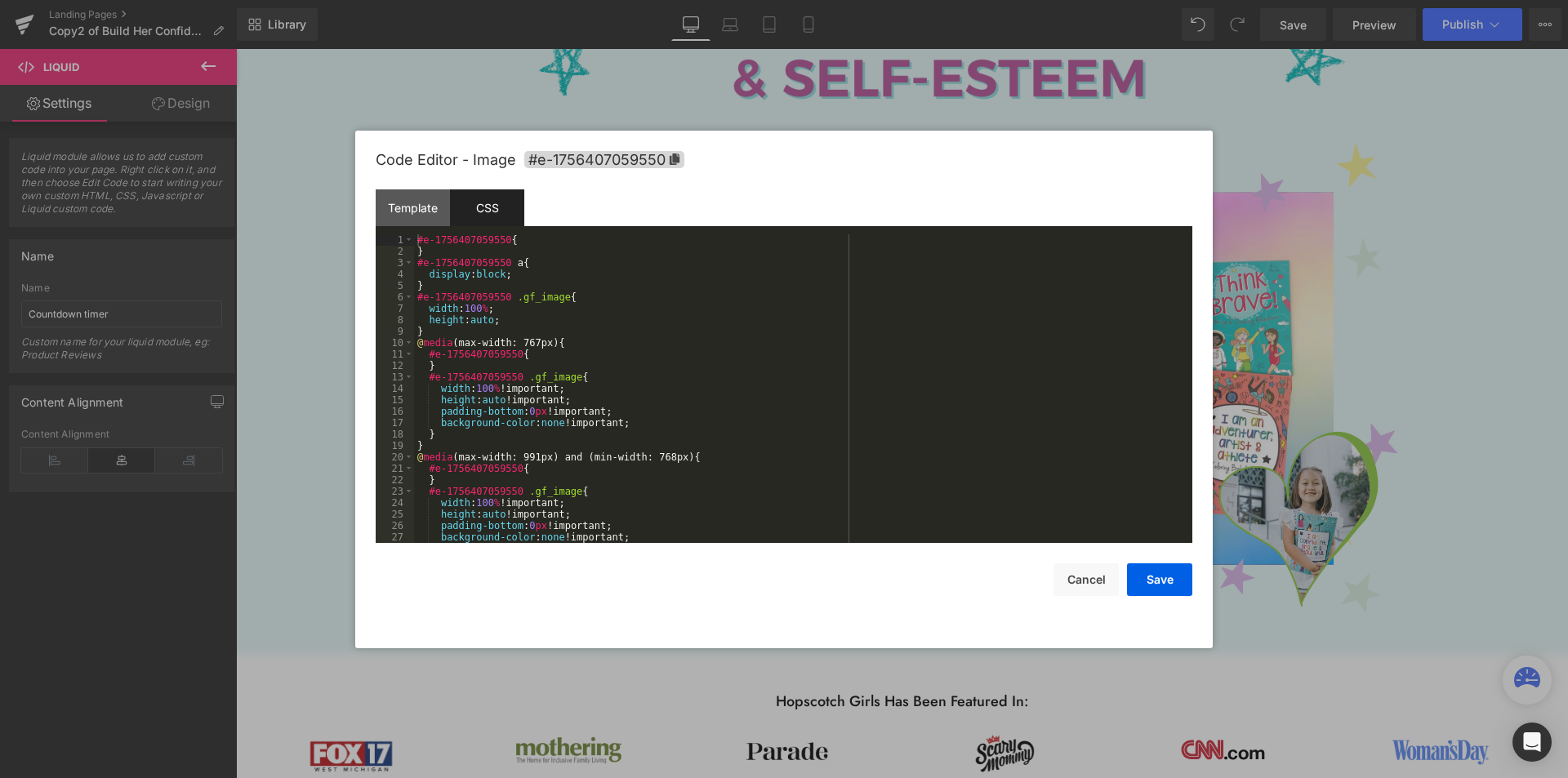
click at [1402, 549] on div at bounding box center [784, 389] width 1568 height 778
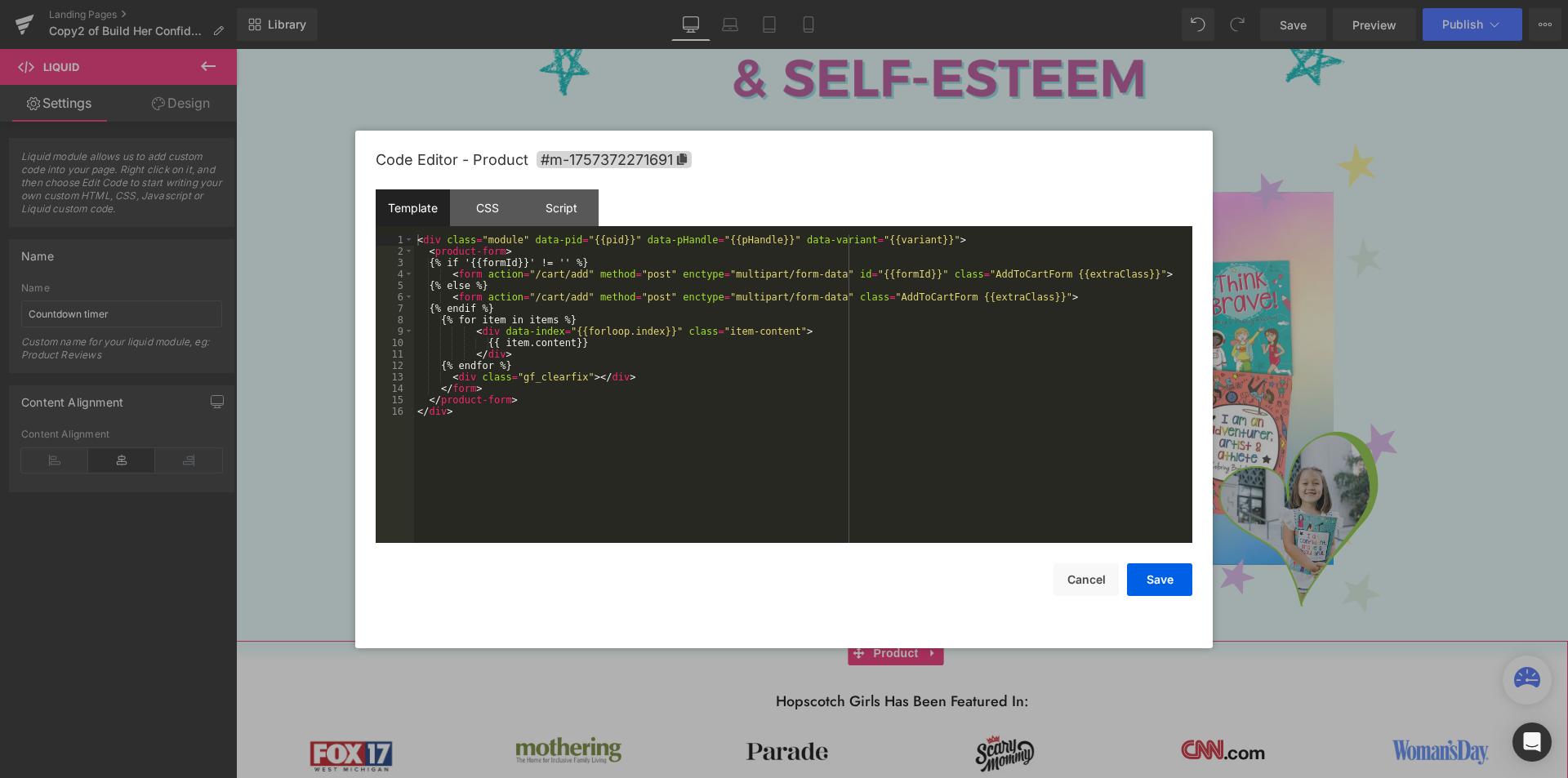
click at [862, 0] on div "You are previewing how the will restyle your page. You can not edit Elements in…" at bounding box center [784, 0] width 1568 height 0
click at [557, 208] on div "Script" at bounding box center [561, 208] width 74 height 37
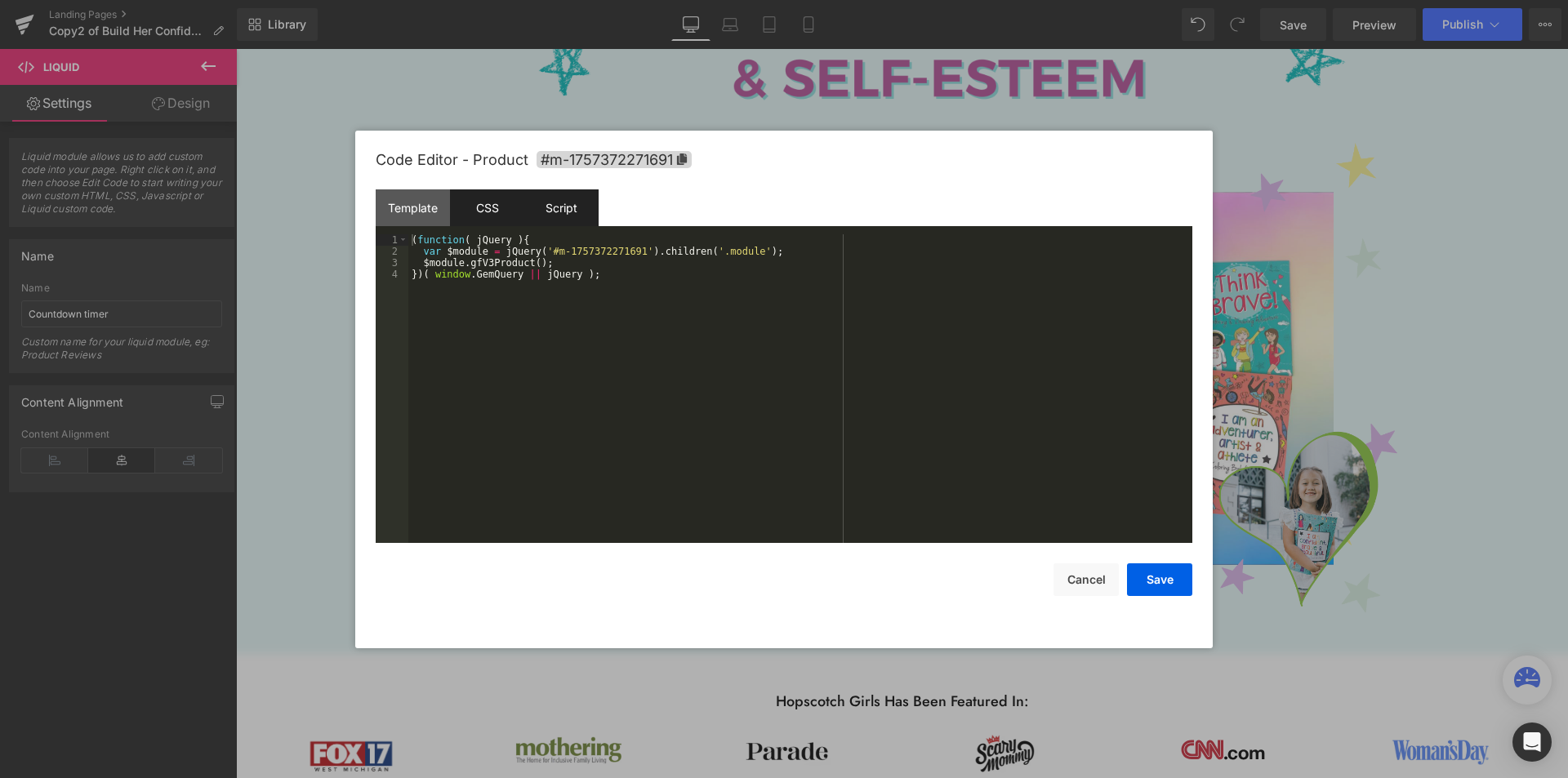
drag, startPoint x: 485, startPoint y: 203, endPoint x: 440, endPoint y: 196, distance: 45.5
click at [483, 202] on div "CSS" at bounding box center [487, 208] width 74 height 37
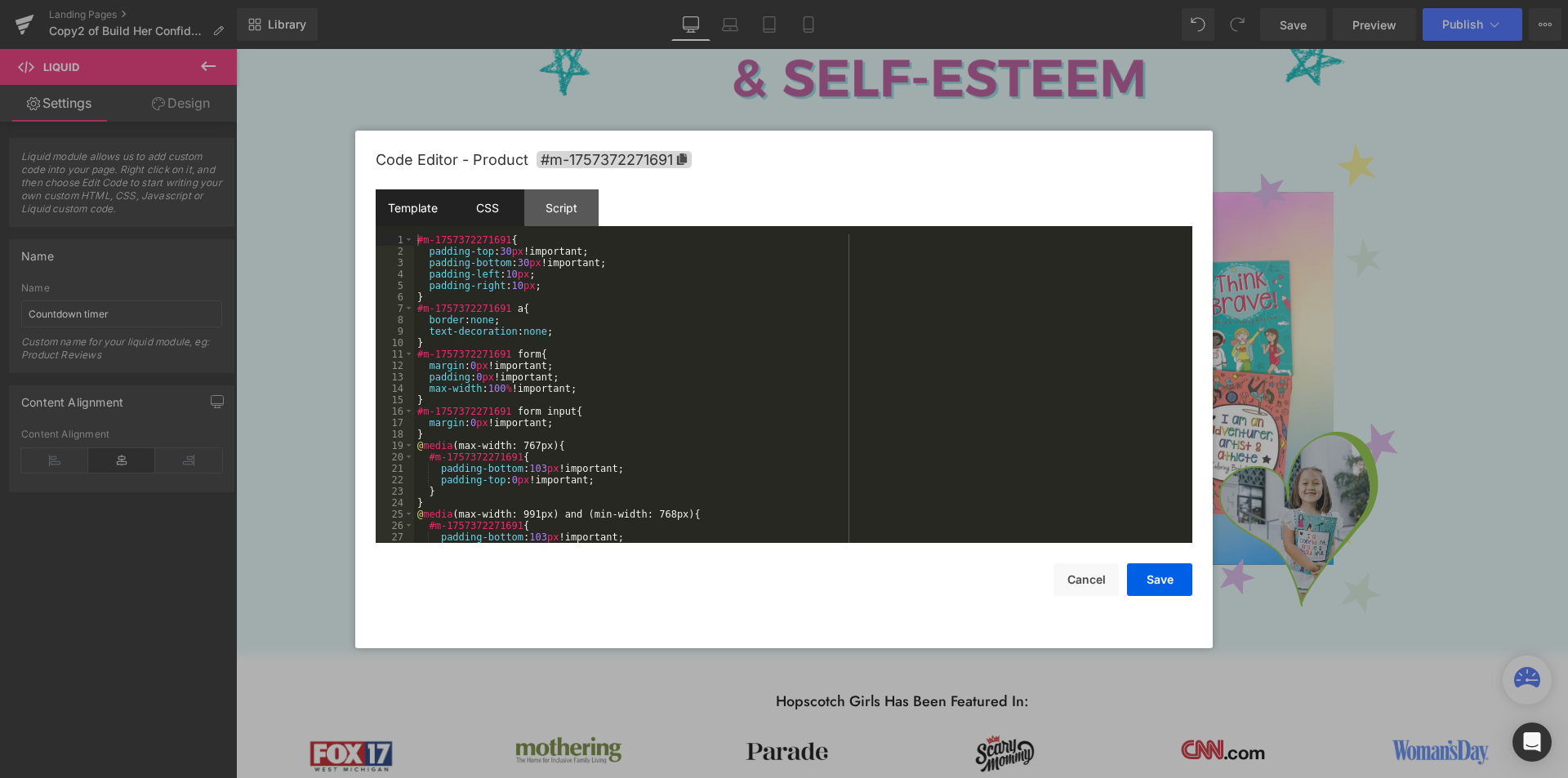
click at [425, 198] on div "Template" at bounding box center [413, 208] width 74 height 37
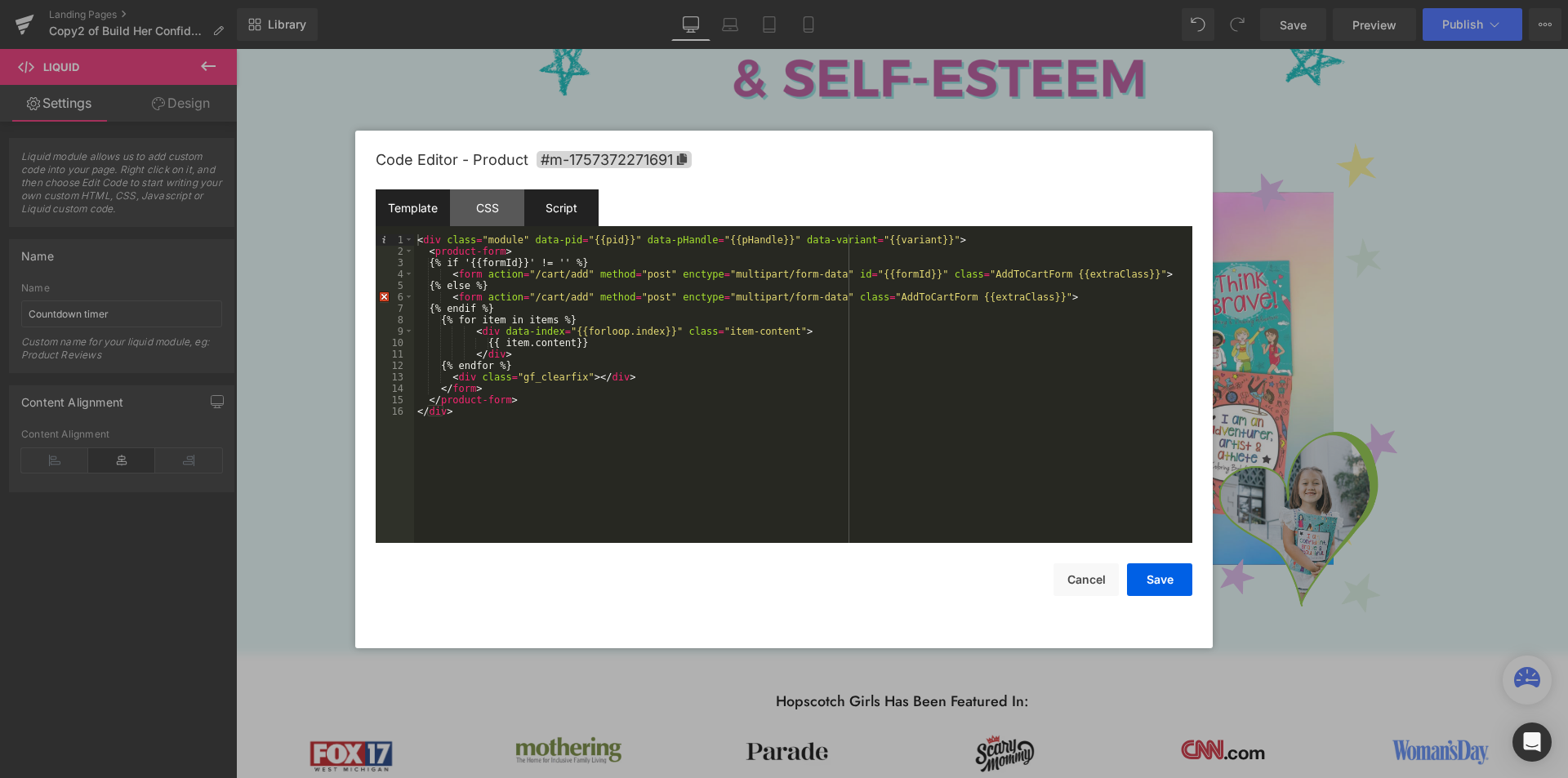
click at [547, 198] on div "Script" at bounding box center [561, 208] width 74 height 37
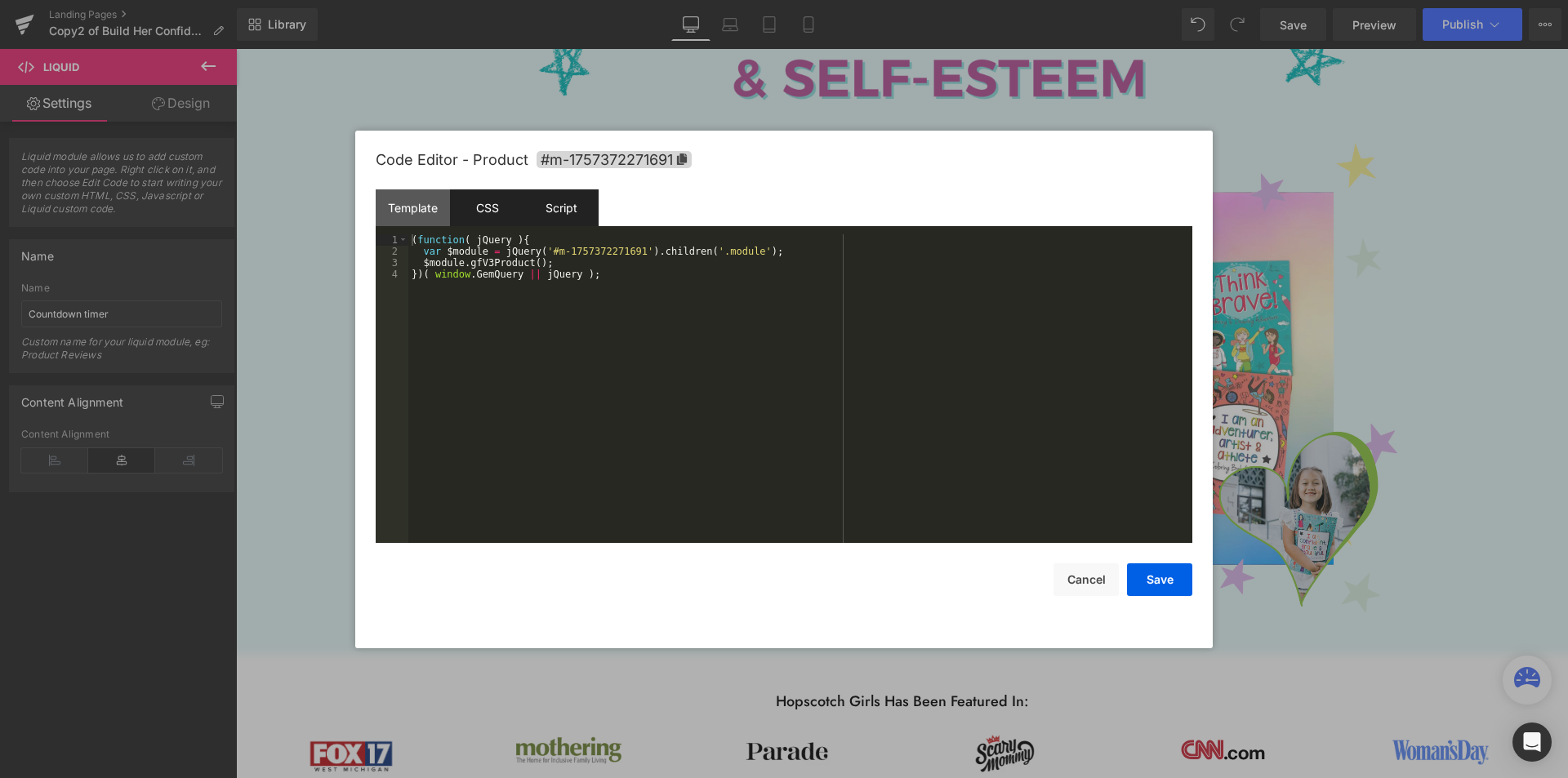
click at [478, 203] on div "CSS" at bounding box center [487, 208] width 74 height 37
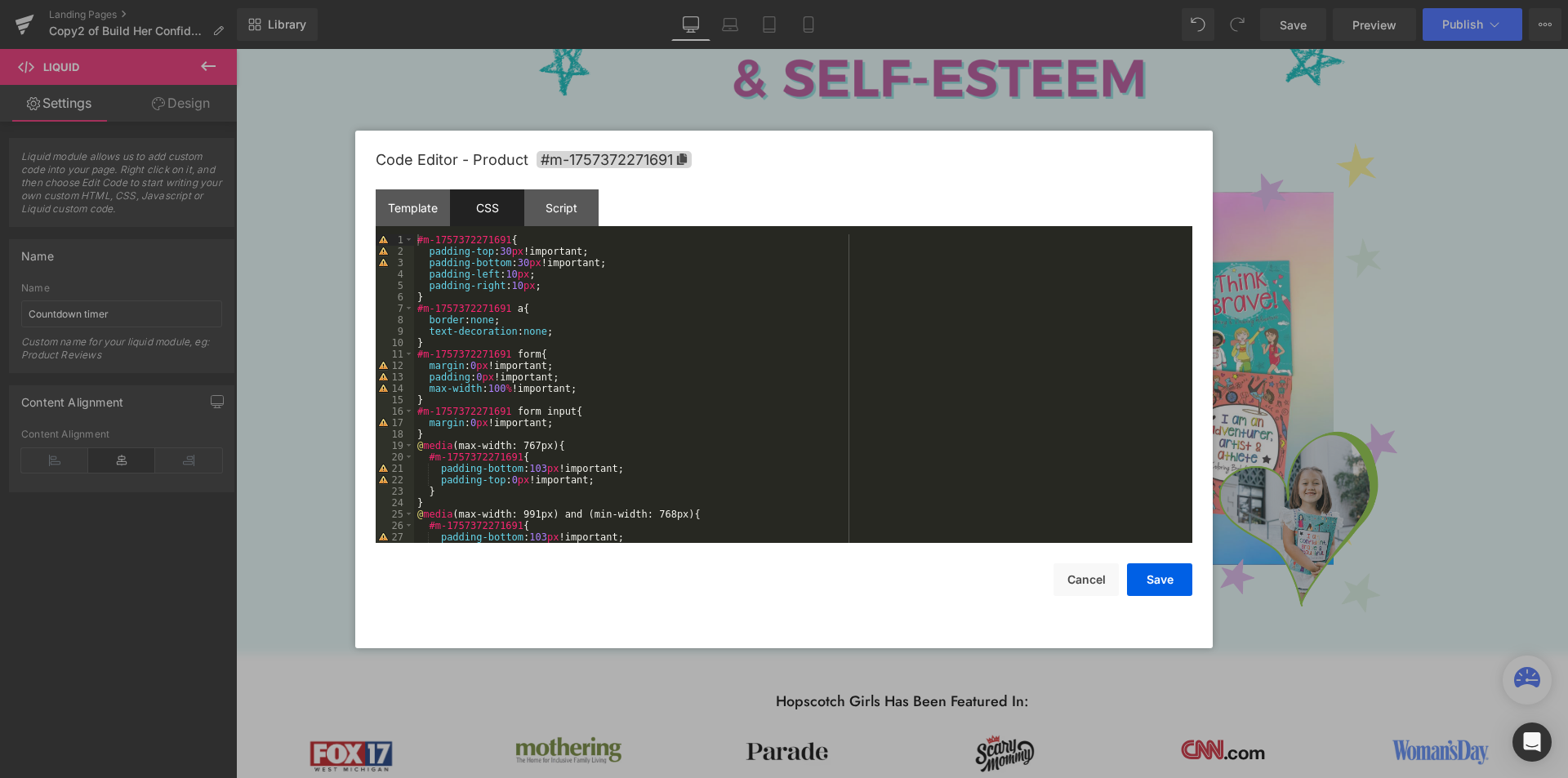
click at [1301, 223] on div at bounding box center [784, 389] width 1568 height 778
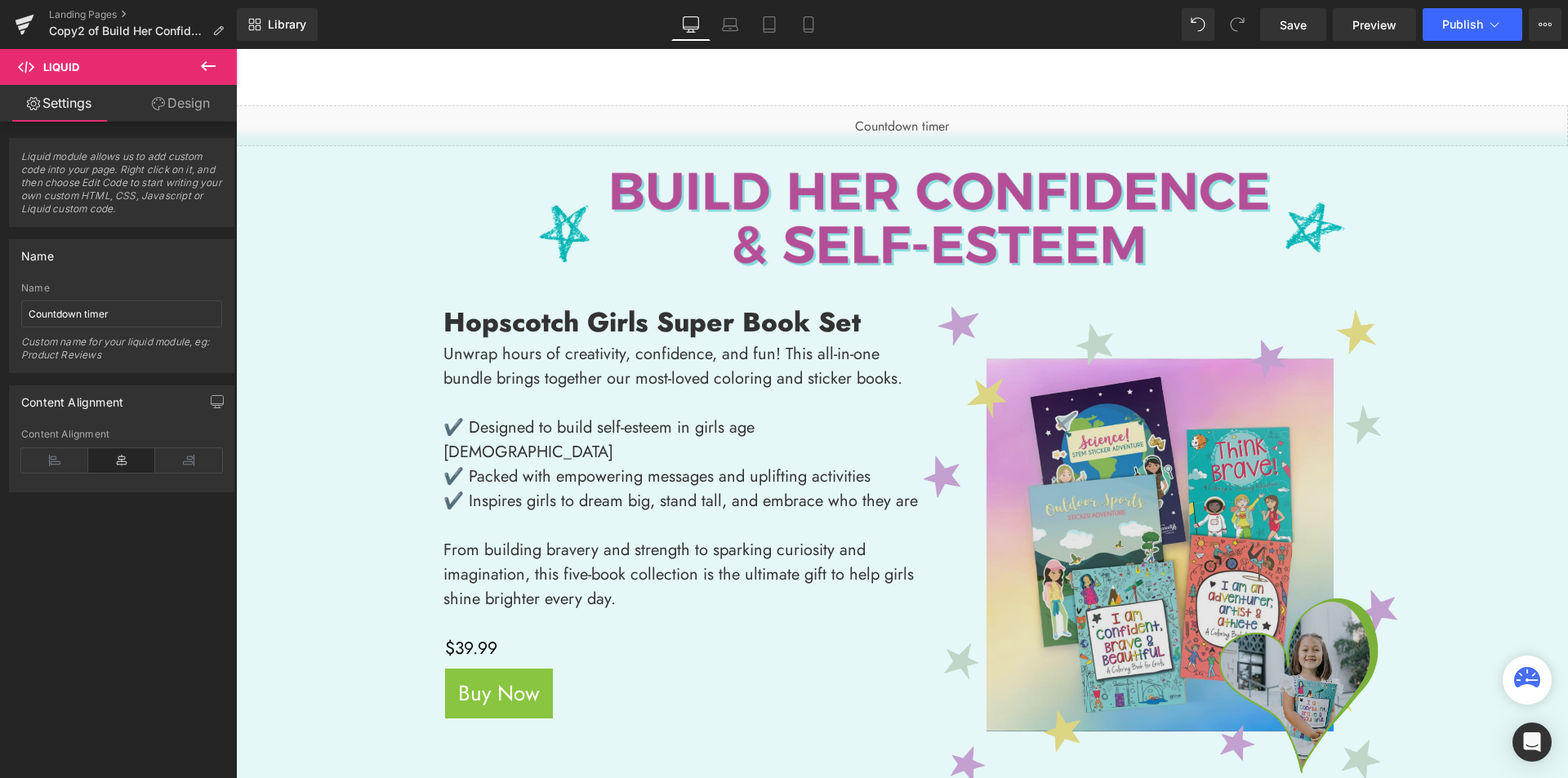
scroll to position [0, 0]
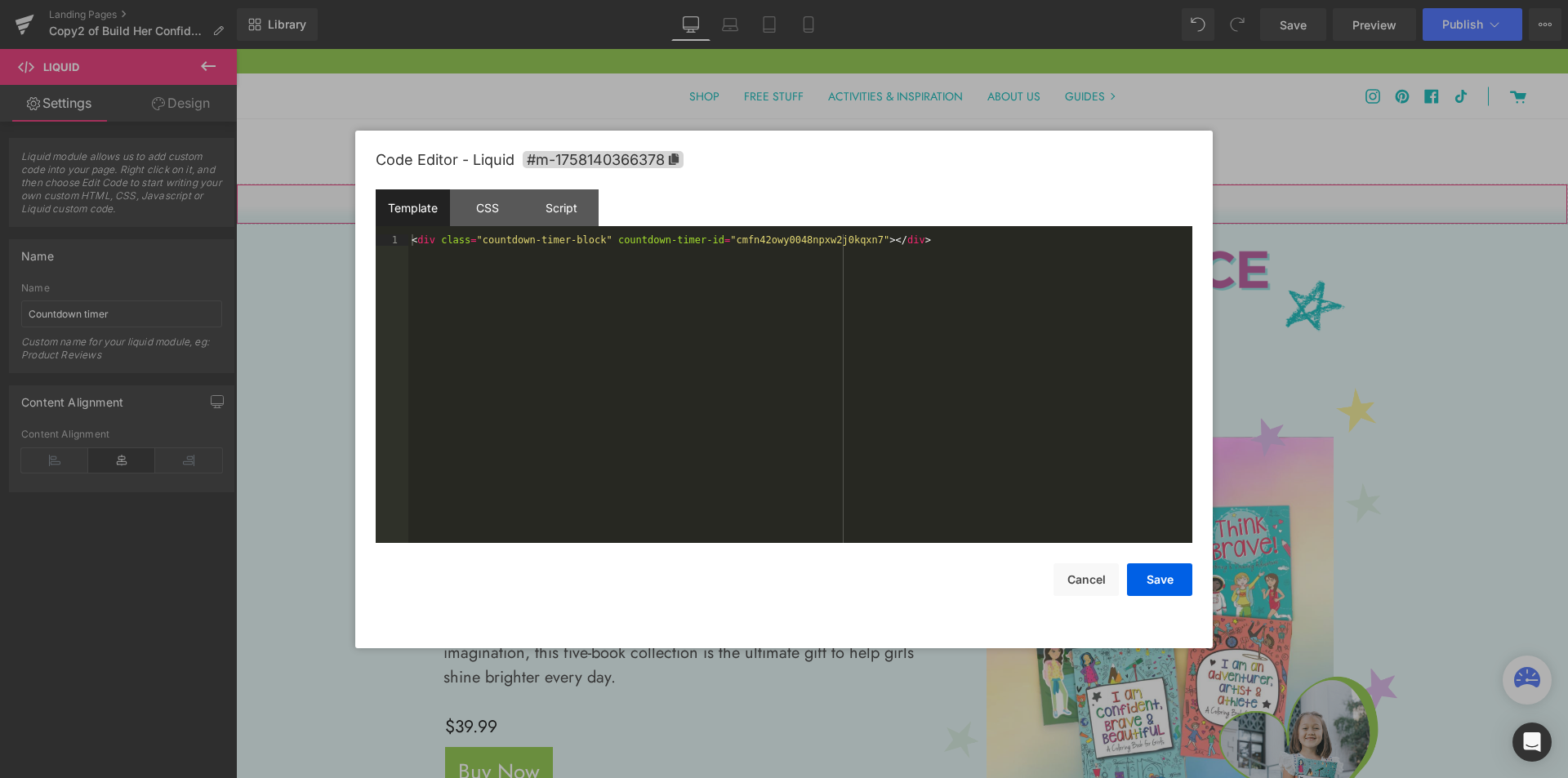
click at [867, 0] on div "You are previewing how the will restyle your page. You can not edit Elements in…" at bounding box center [784, 0] width 1568 height 0
click at [465, 205] on div "CSS" at bounding box center [487, 208] width 74 height 37
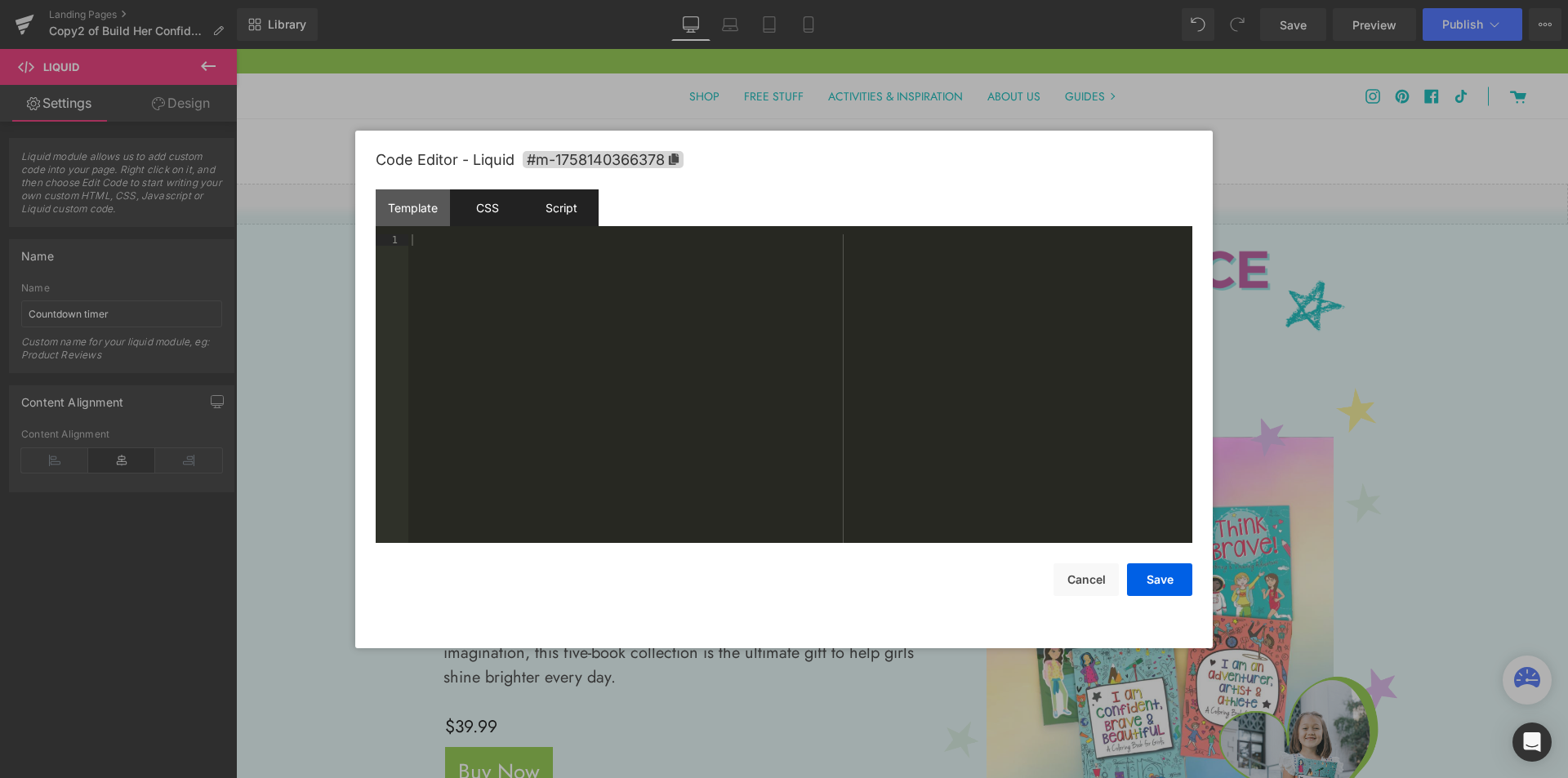
click at [542, 201] on div "Script" at bounding box center [561, 208] width 74 height 37
drag, startPoint x: 783, startPoint y: 468, endPoint x: 798, endPoint y: 487, distance: 24.2
click at [798, 487] on div "< script src = "[URL][DOMAIN_NAME]" >" at bounding box center [800, 399] width 784 height 331
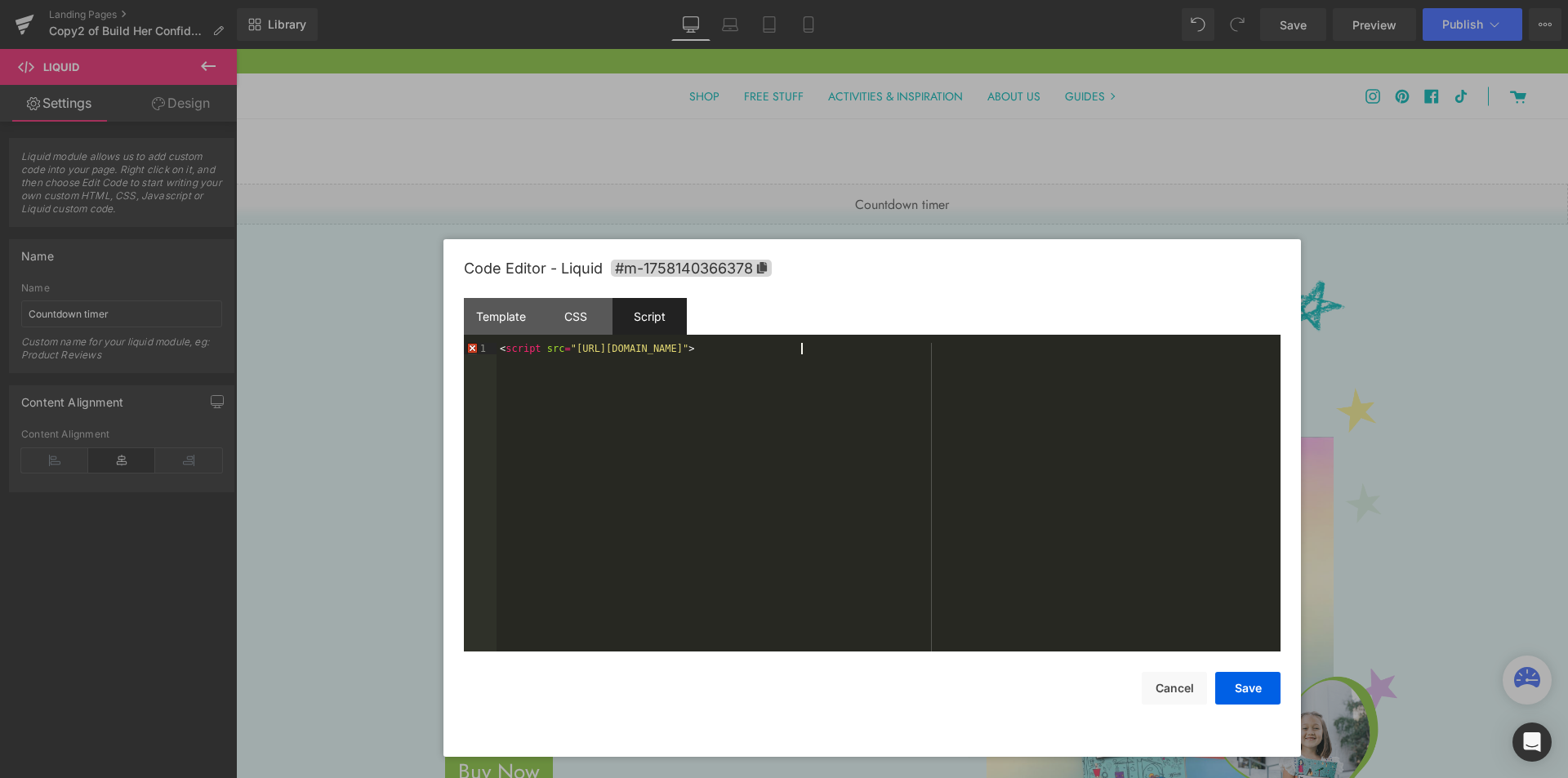
drag, startPoint x: 905, startPoint y: 157, endPoint x: 993, endPoint y: 266, distance: 140.1
click at [993, 266] on div "Code Editor - Liquid #m-1758140366378" at bounding box center [872, 269] width 816 height 59
click at [837, 354] on div "< script src = "[URL][DOMAIN_NAME]" >" at bounding box center [888, 508] width 784 height 331
click at [518, 324] on div "Template" at bounding box center [501, 316] width 74 height 37
click at [1001, 343] on div "< div class = "countdown-timer-block" countdown-timer-id = "cmfn42owy0048npxw2j…" at bounding box center [888, 508] width 784 height 331
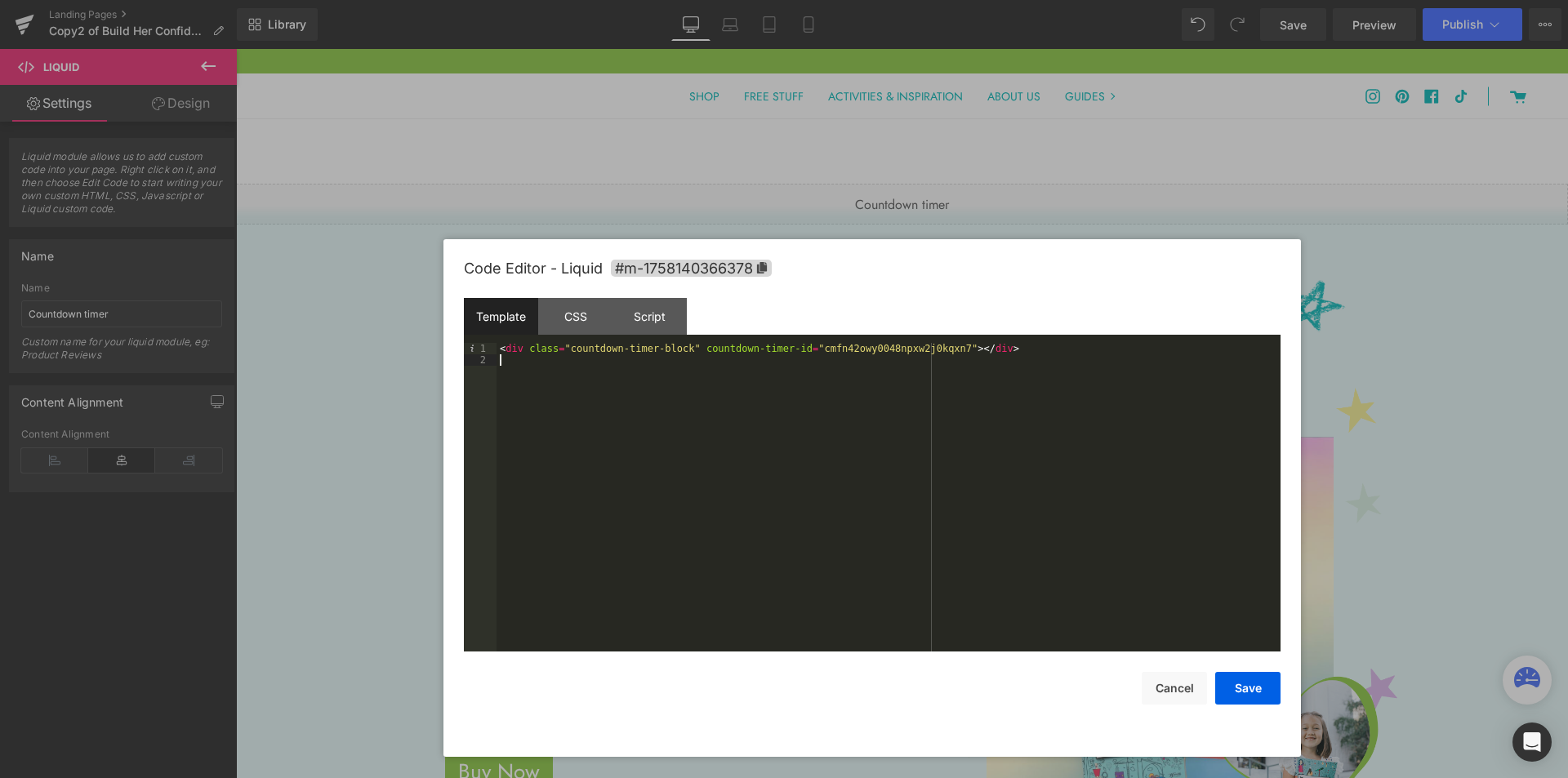
paste textarea
click at [951, 543] on div "< div class = "countdown-timer-block" countdown-timer-id = "cmfn42owy0048npxw2j…" at bounding box center [888, 508] width 784 height 331
drag, startPoint x: 796, startPoint y: 360, endPoint x: 458, endPoint y: 361, distance: 338.0
click at [458, 361] on div "Code Editor - Liquid #m-1758140366378 Template CSS Script Data 1 2 < div class …" at bounding box center [871, 498] width 857 height 518
click at [1241, 692] on button "Save" at bounding box center [1247, 688] width 65 height 32
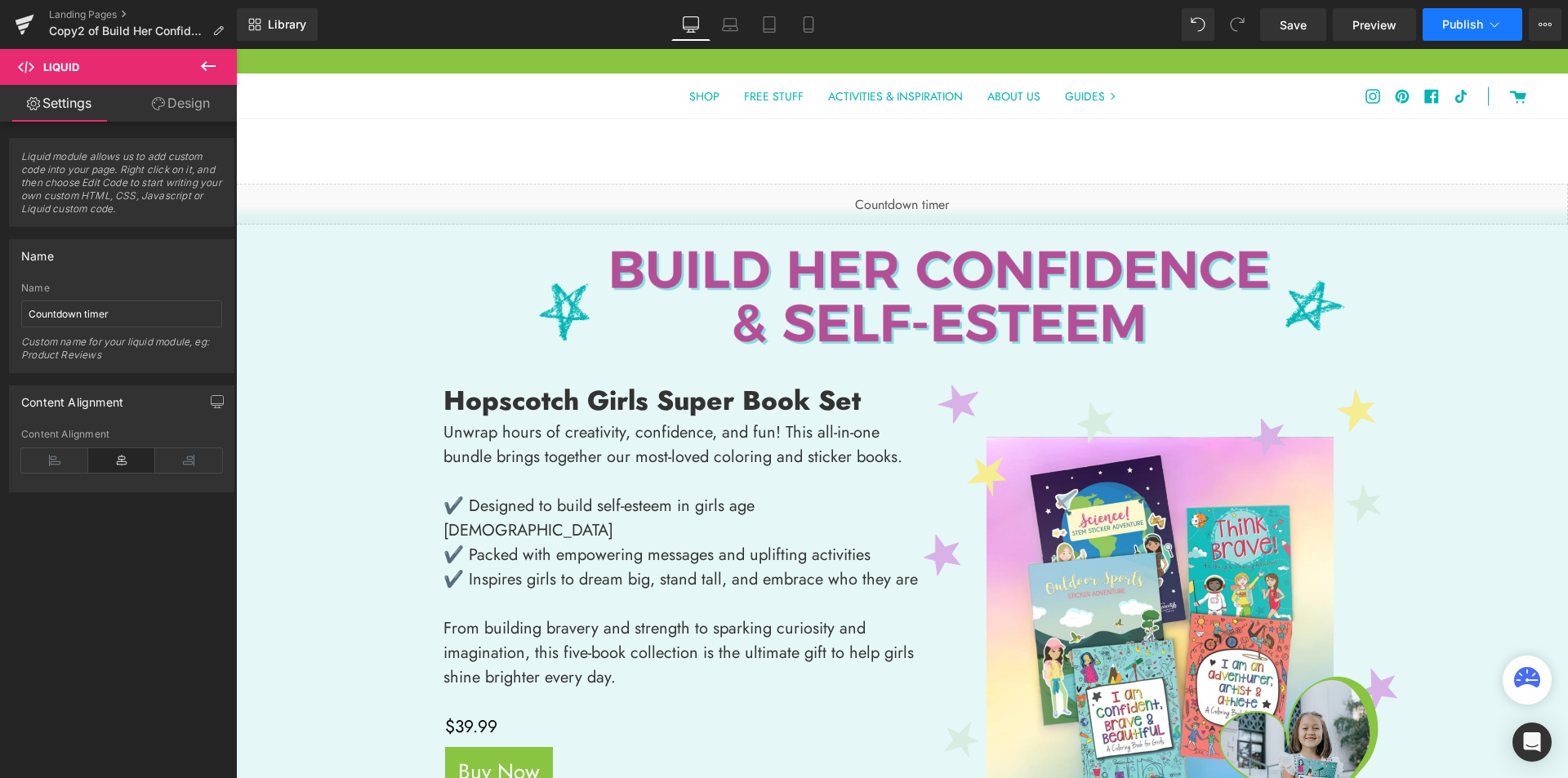
click at [1463, 30] on span "Publish" at bounding box center [1463, 25] width 41 height 13
click at [1194, 27] on icon at bounding box center [1198, 24] width 14 height 14
click at [1309, 27] on link "Save" at bounding box center [1294, 25] width 66 height 32
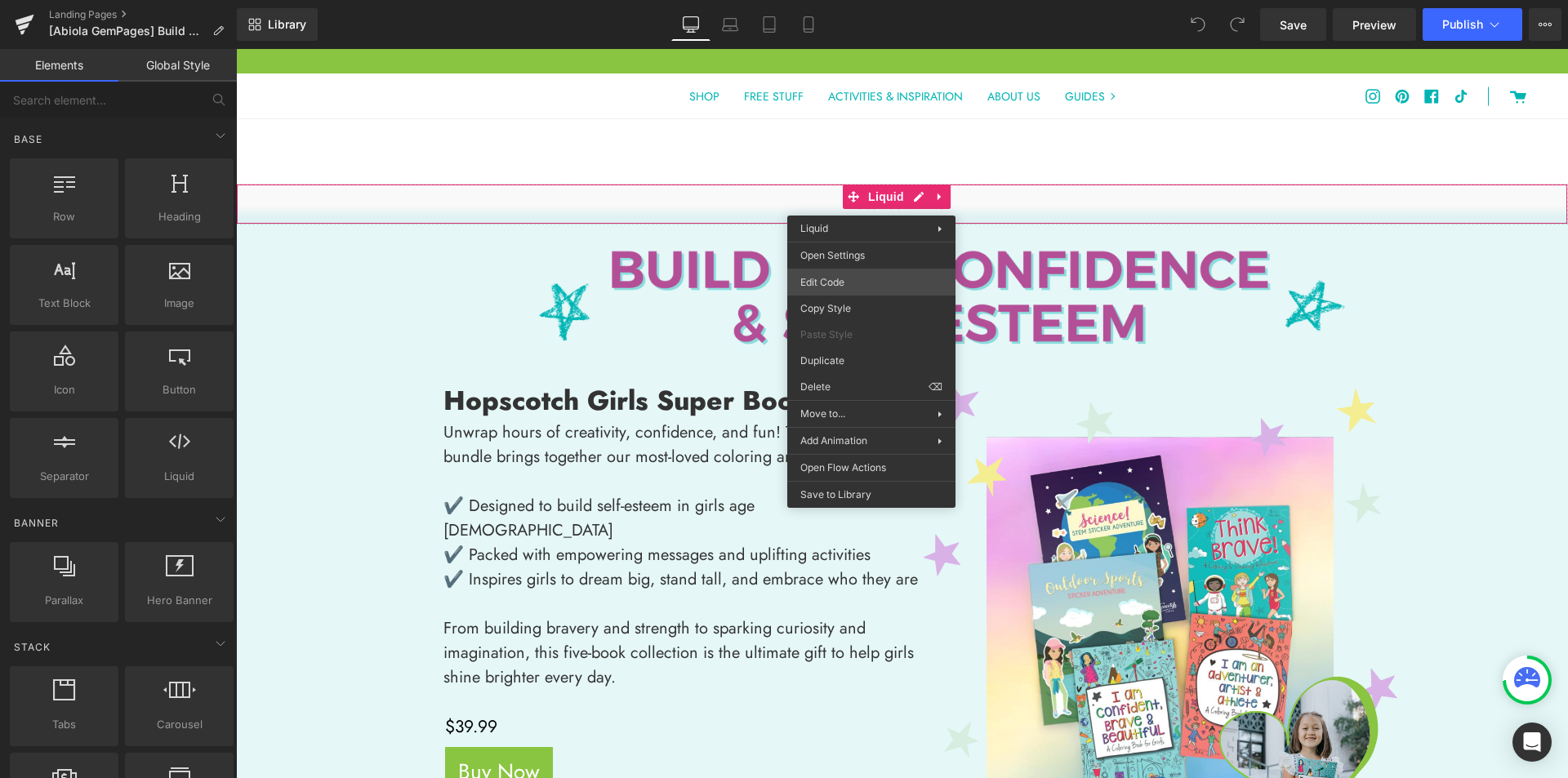
click at [842, 0] on div "You are previewing how the will restyle your page. You can not edit Elements in…" at bounding box center [784, 0] width 1568 height 0
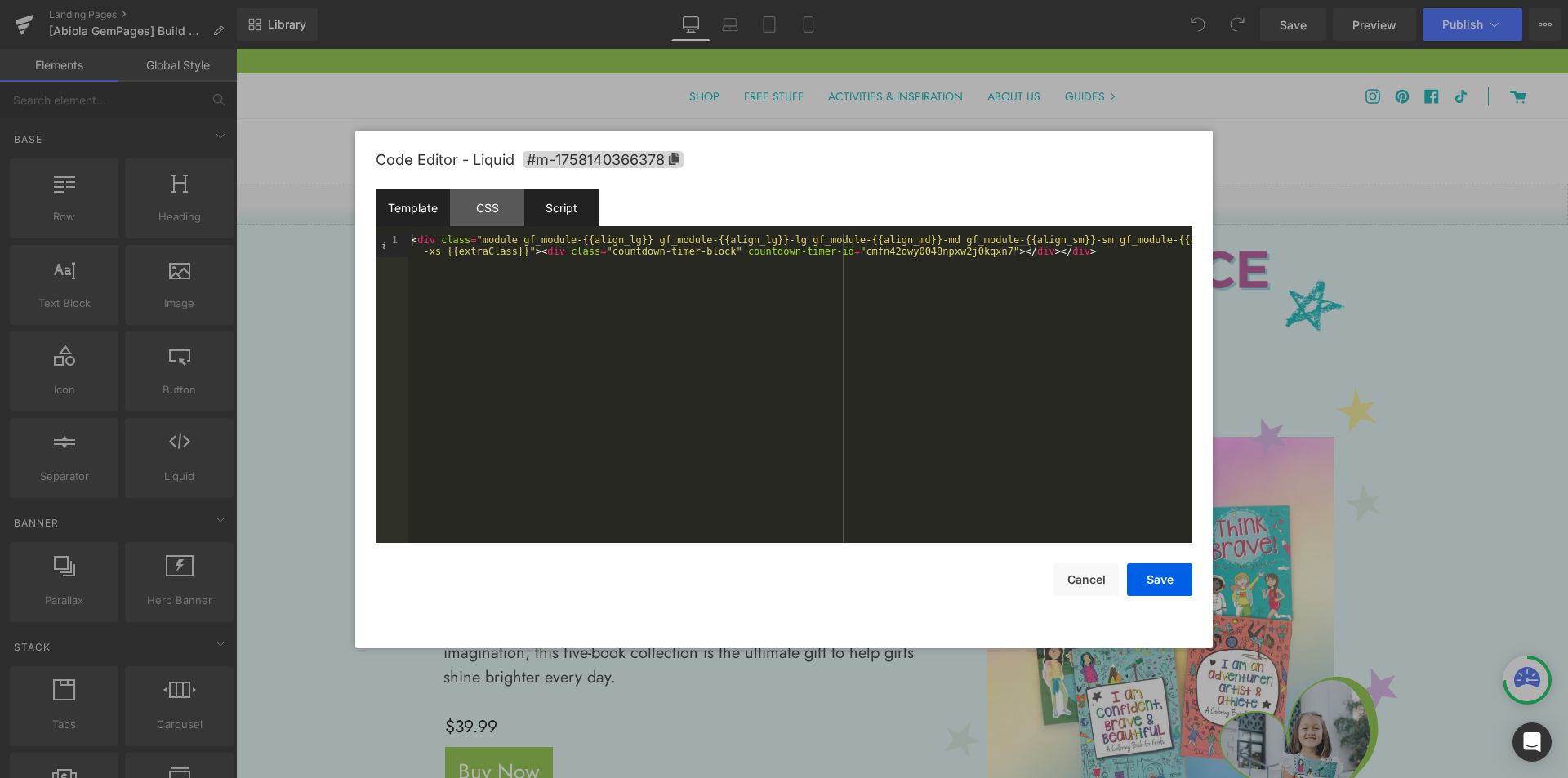
click at [556, 221] on div "Script" at bounding box center [561, 208] width 74 height 37
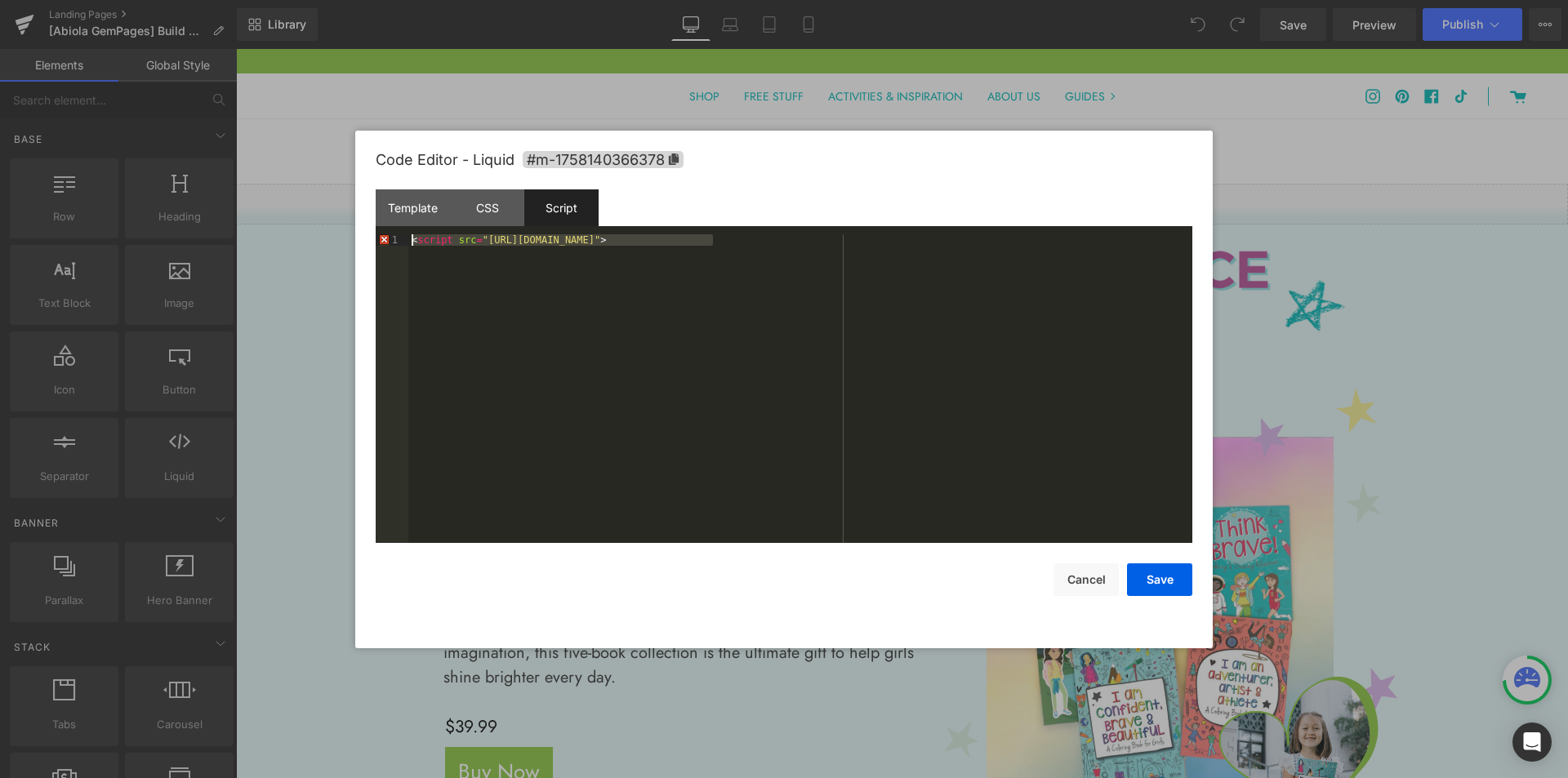
drag, startPoint x: 746, startPoint y: 237, endPoint x: 378, endPoint y: 240, distance: 368.0
click at [378, 240] on pre "1 < script src = "https://cdn.countdownservice.com/timer.js" > XXXXXXXXXXXXXXXX…" at bounding box center [784, 388] width 816 height 308
click at [395, 213] on div "Template" at bounding box center [413, 208] width 74 height 37
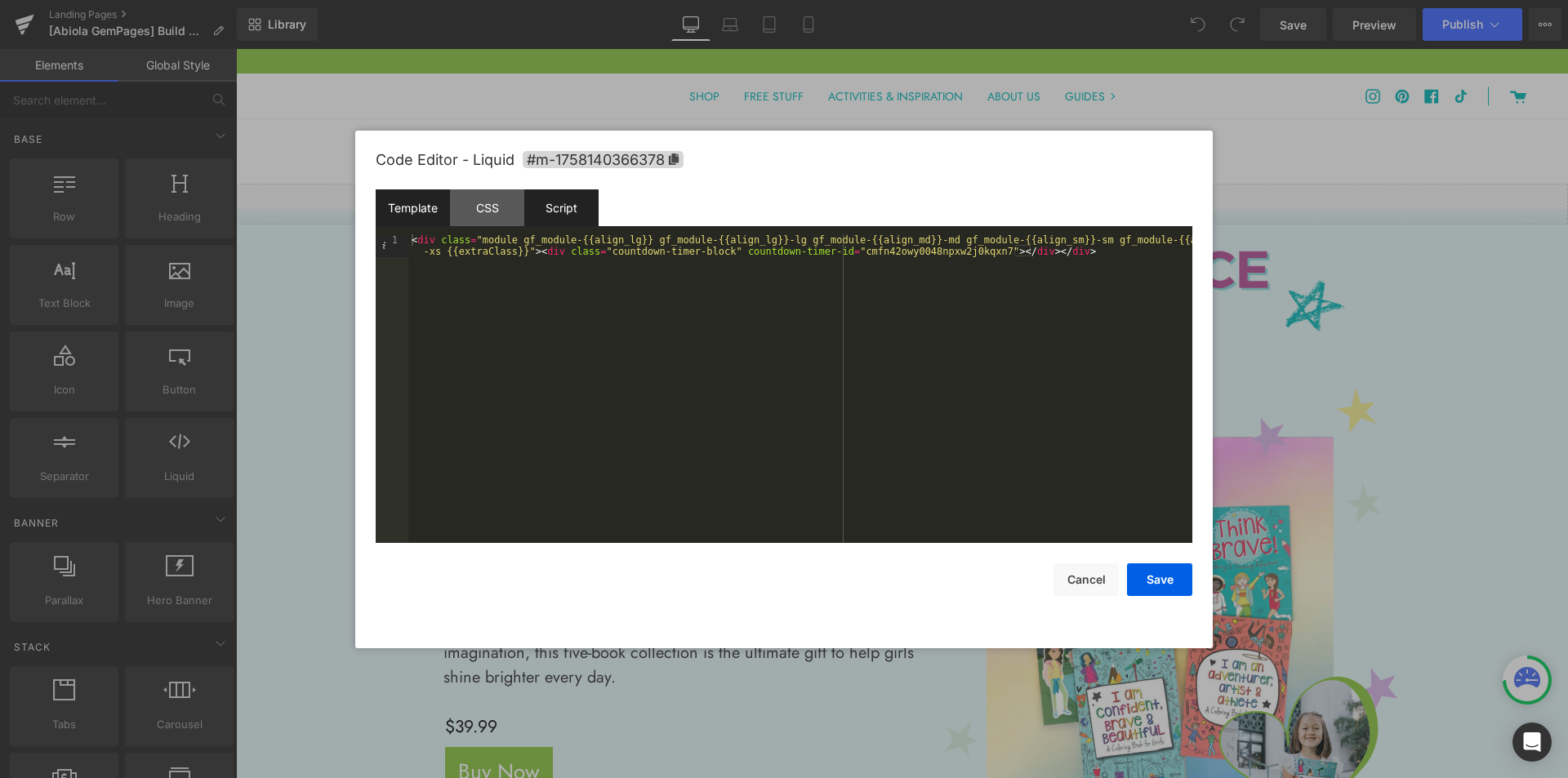
click at [540, 209] on div "Script" at bounding box center [561, 208] width 74 height 37
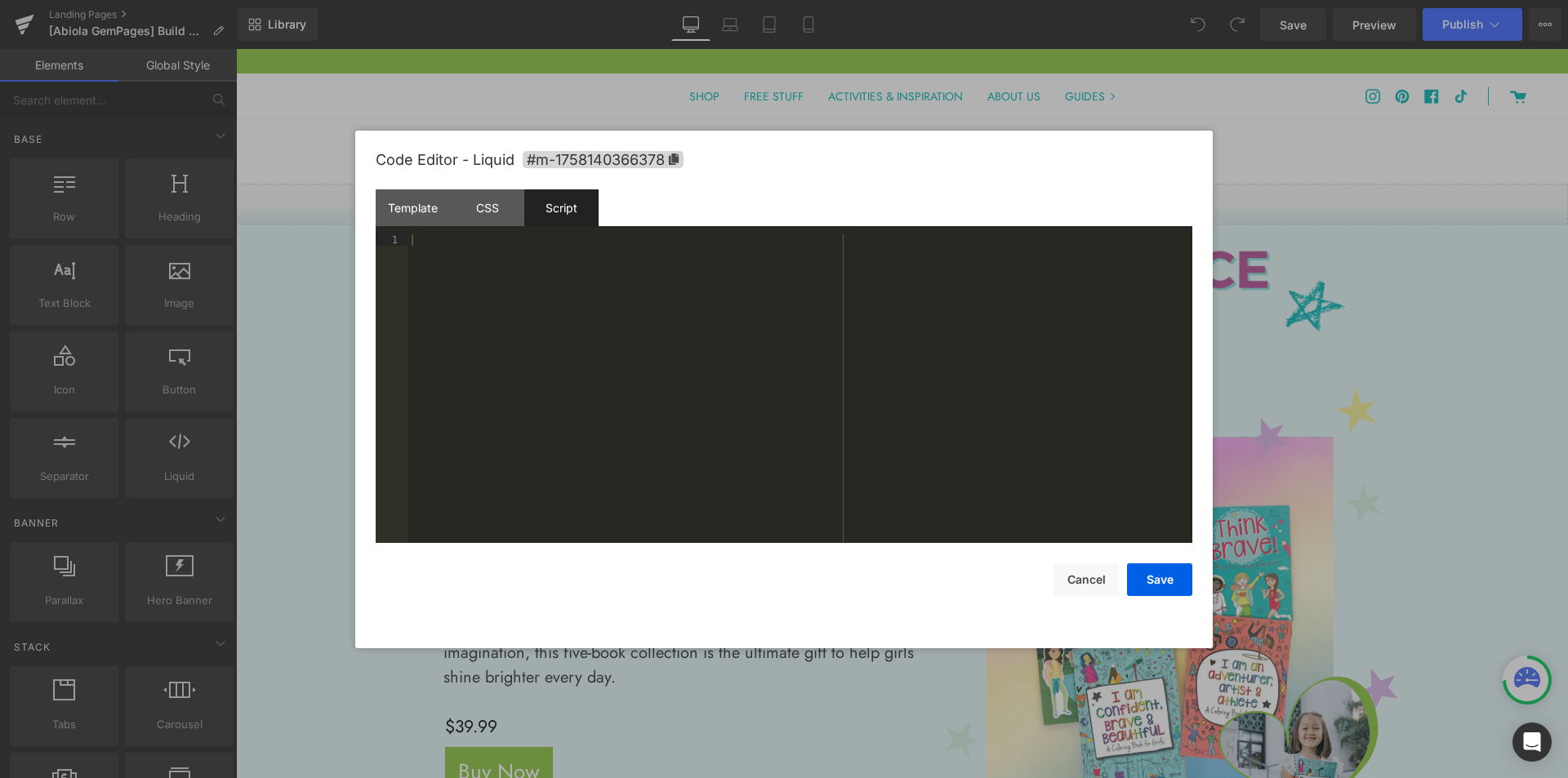
drag, startPoint x: 588, startPoint y: 287, endPoint x: 588, endPoint y: 277, distance: 10.0
click at [588, 284] on div at bounding box center [800, 399] width 784 height 331
click at [764, 248] on div "< script src = "[URL][DOMAIN_NAME]" >" at bounding box center [800, 388] width 784 height 308
click at [419, 212] on div "Template" at bounding box center [413, 208] width 74 height 37
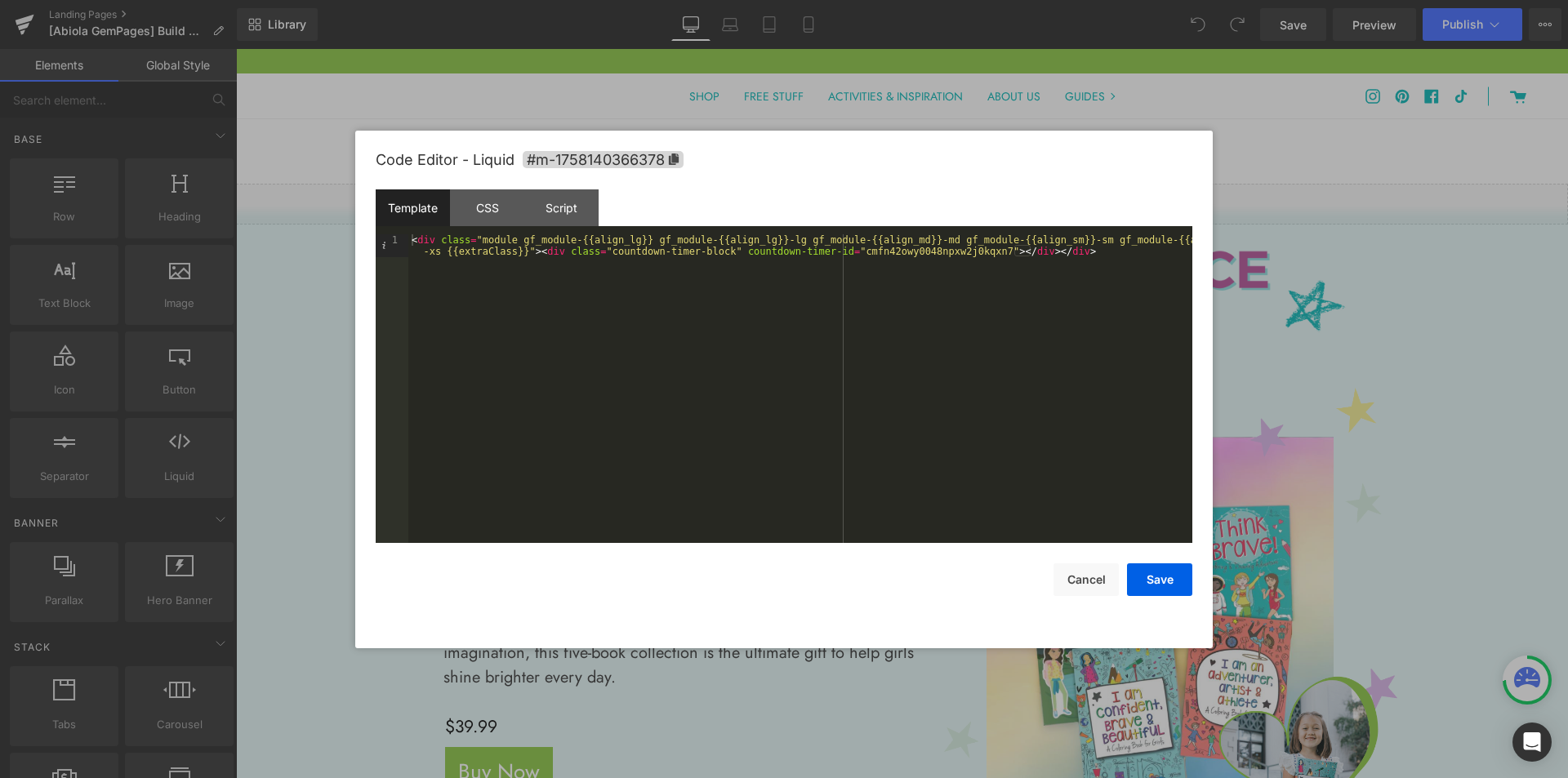
click at [1061, 259] on div "< div class = "module gf_module-{{align_lg}} gf_module-{{align_lg}}-lg gf_modul…" at bounding box center [800, 411] width 784 height 354
paste textarea
drag, startPoint x: 771, startPoint y: 273, endPoint x: 376, endPoint y: 275, distance: 395.0
click at [376, 275] on pre "1 2 3 < div class = "module gf_module-{{align_lg}} gf_module-{{align_lg}}-lg gf…" at bounding box center [784, 388] width 816 height 308
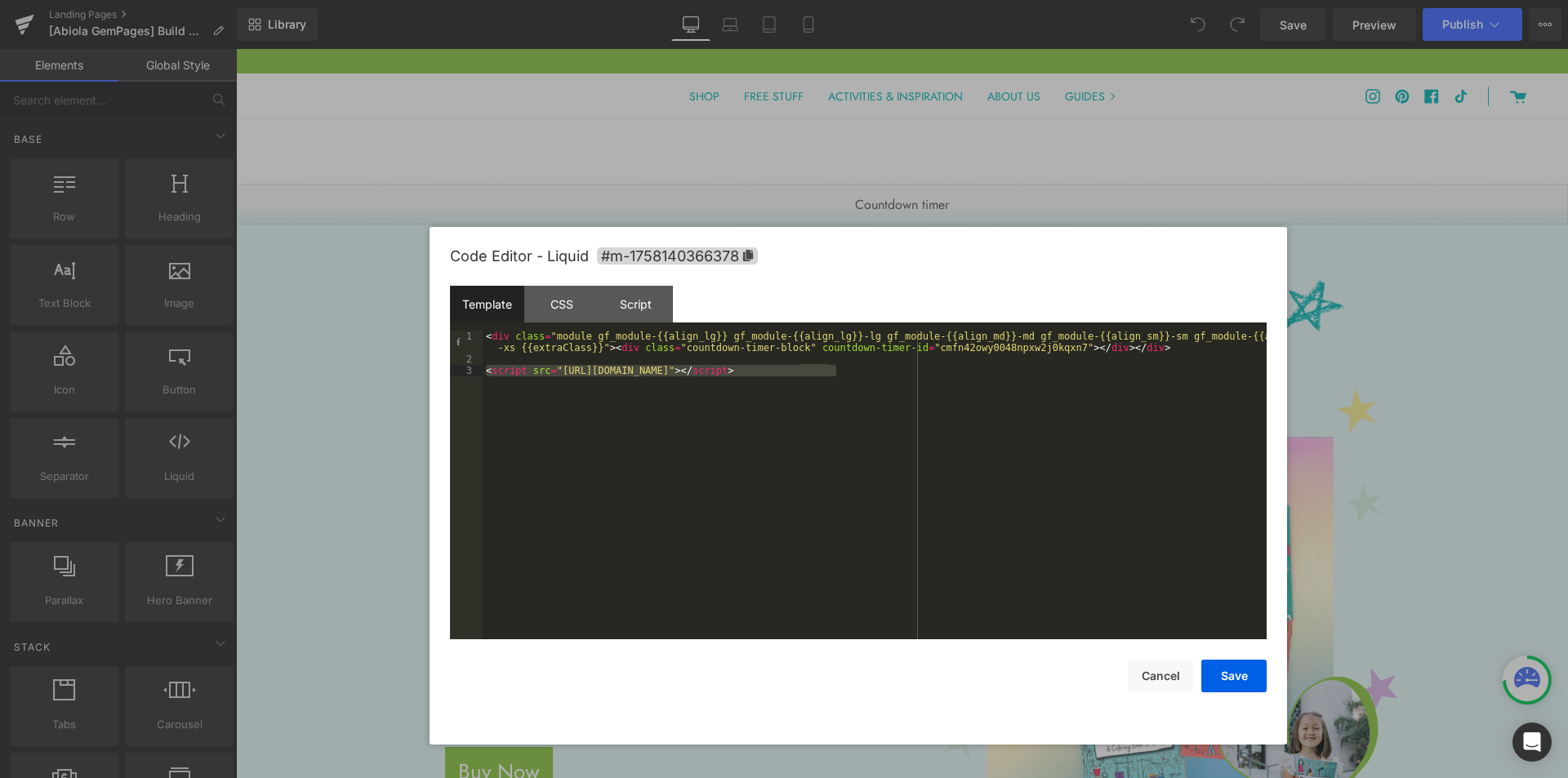
drag, startPoint x: 803, startPoint y: 151, endPoint x: 877, endPoint y: 248, distance: 122.0
click at [877, 248] on div "Code Editor - Liquid #m-1758140366378" at bounding box center [858, 256] width 816 height 59
click at [657, 298] on div "Script" at bounding box center [636, 304] width 74 height 37
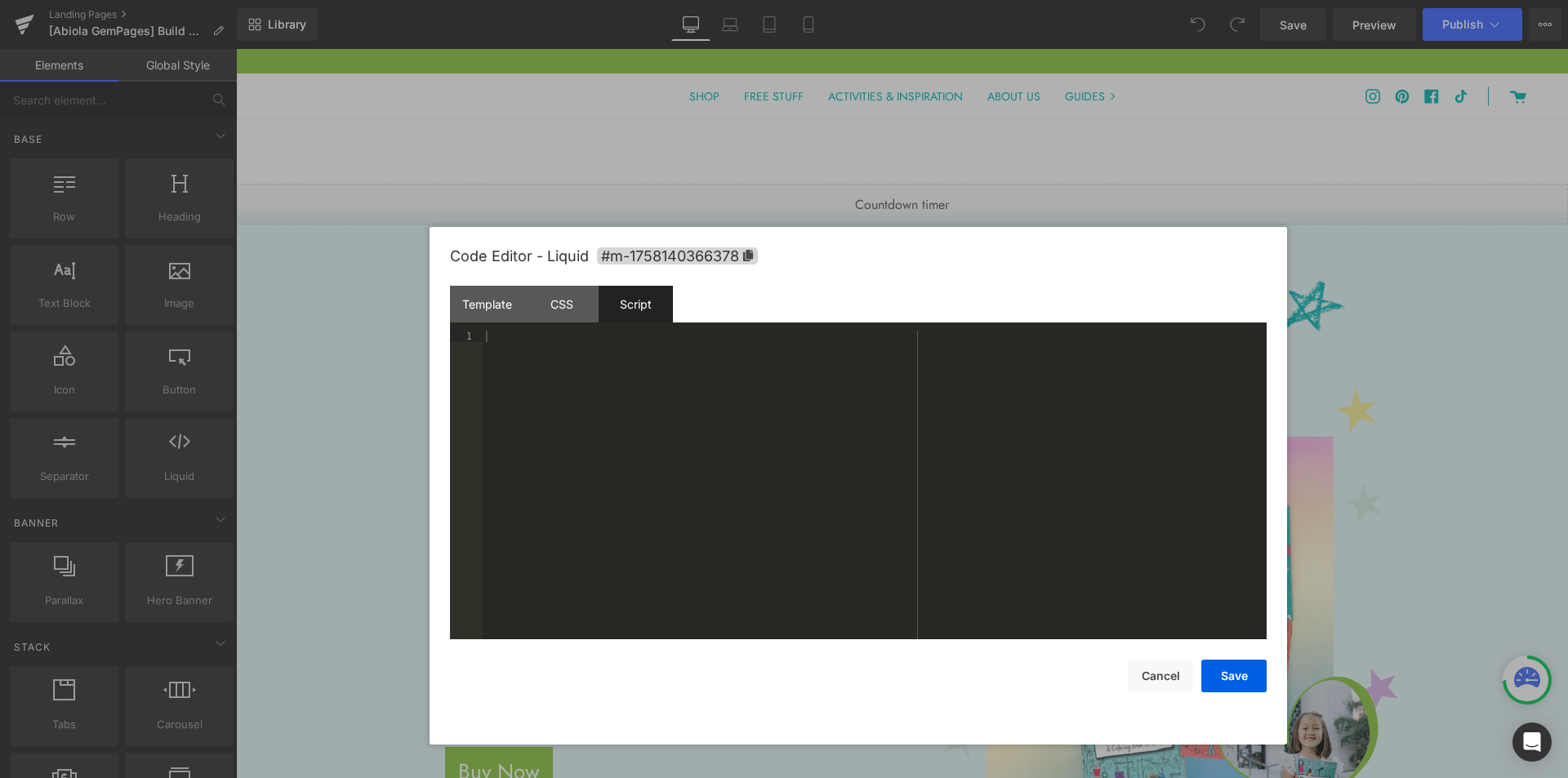
drag, startPoint x: 257, startPoint y: 255, endPoint x: 113, endPoint y: 232, distance: 145.8
click at [257, 255] on div at bounding box center [784, 389] width 1568 height 778
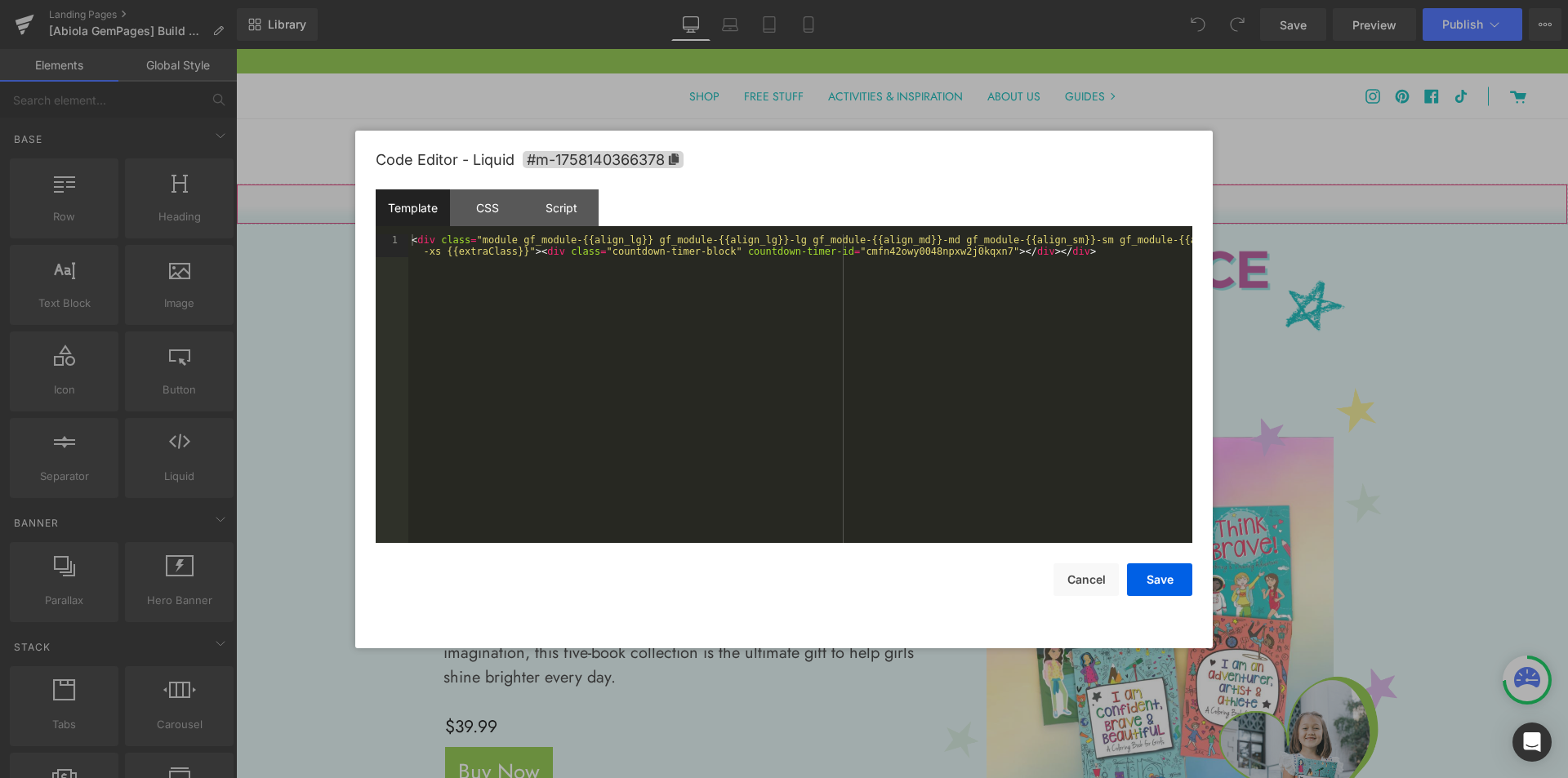
click at [723, 0] on div "You are previewing how the will restyle your page. You can not edit Elements in…" at bounding box center [784, 0] width 1568 height 0
click at [554, 207] on div "Script" at bounding box center [561, 208] width 74 height 37
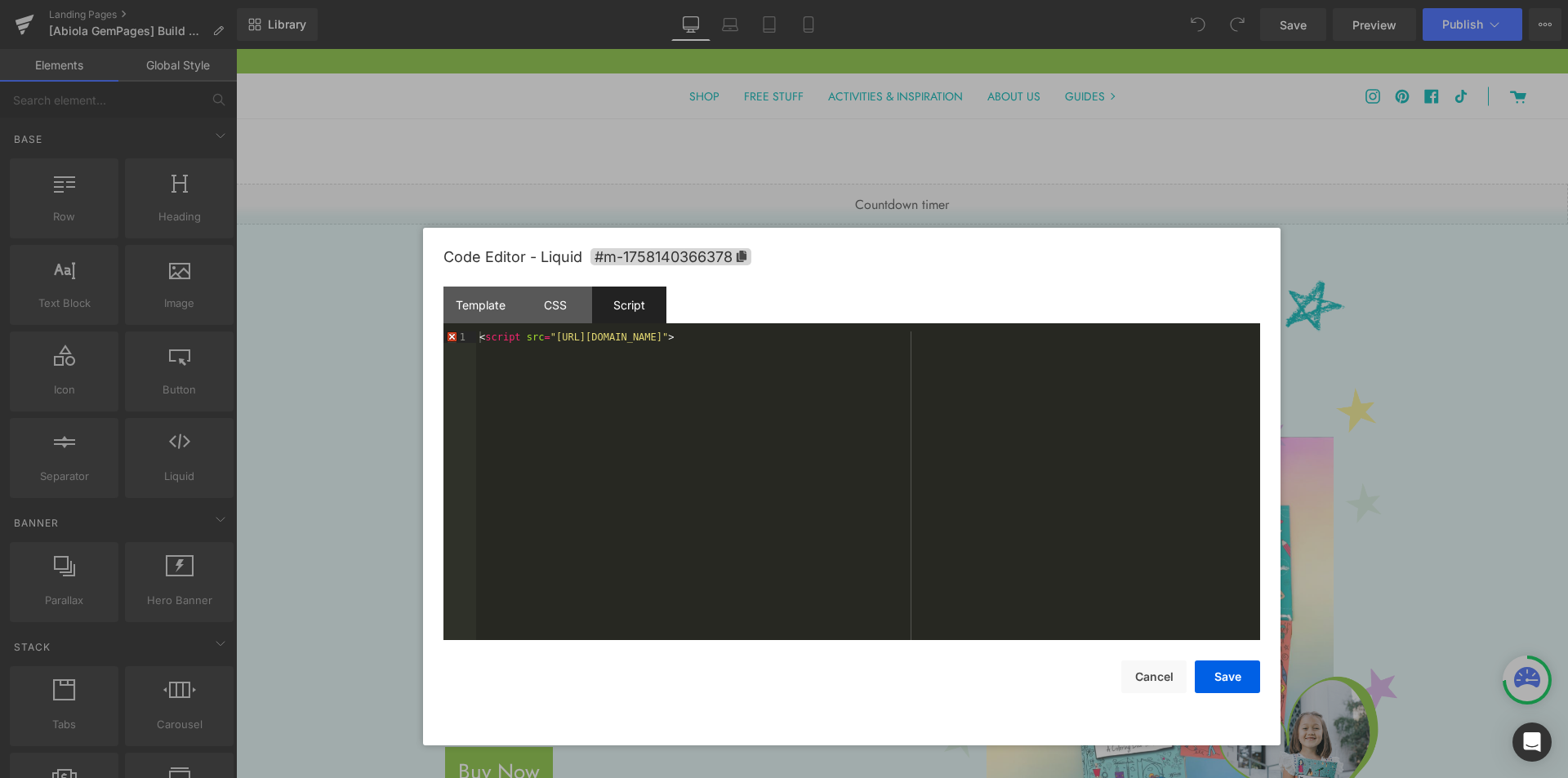
drag, startPoint x: 948, startPoint y: 163, endPoint x: 1016, endPoint y: 260, distance: 118.5
click at [1016, 260] on div "Code Editor - Liquid #m-1758140366378" at bounding box center [851, 257] width 816 height 59
click at [829, 338] on div "< script src = "[URL][DOMAIN_NAME]" >" at bounding box center [868, 496] width 784 height 331
click at [464, 306] on div "Template" at bounding box center [480, 305] width 74 height 37
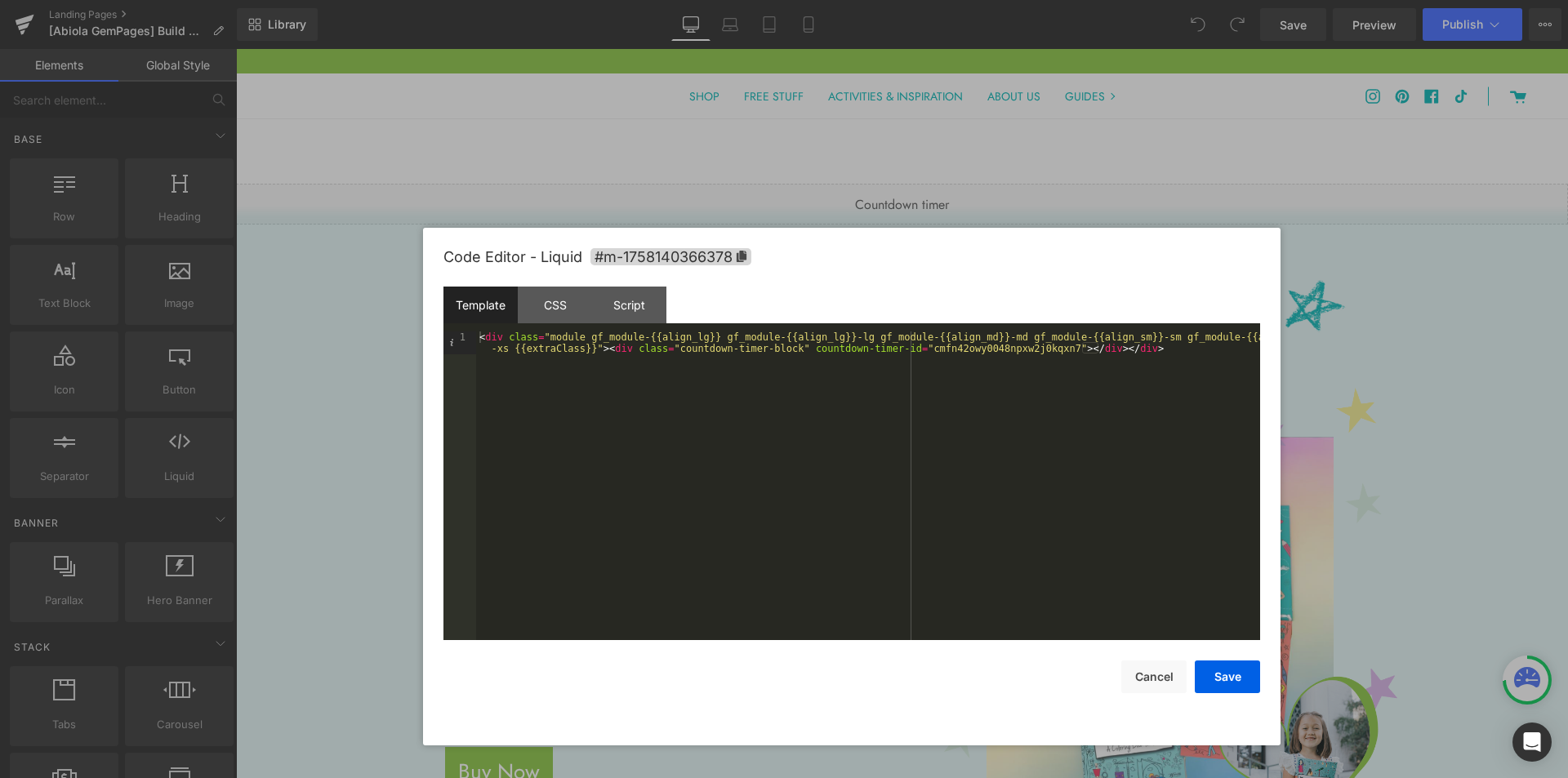
click at [1171, 356] on div "< div class = "module gf_module-{{align_lg}} gf_module-{{align_lg}}-lg gf_modul…" at bounding box center [868, 508] width 784 height 354
paste textarea
click at [1248, 679] on button "Save" at bounding box center [1227, 676] width 65 height 32
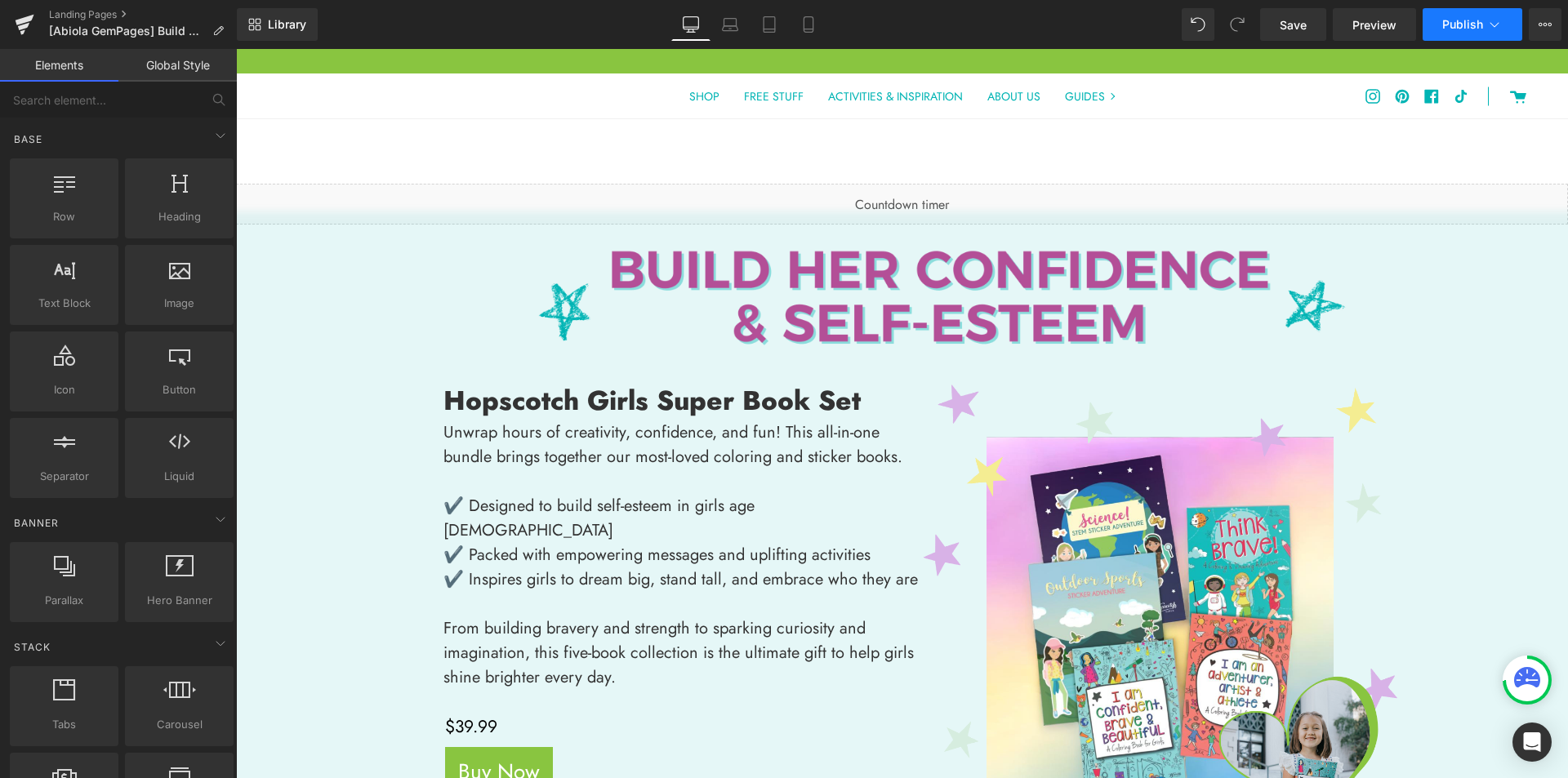
click at [1441, 27] on button "Publish" at bounding box center [1472, 25] width 100 height 32
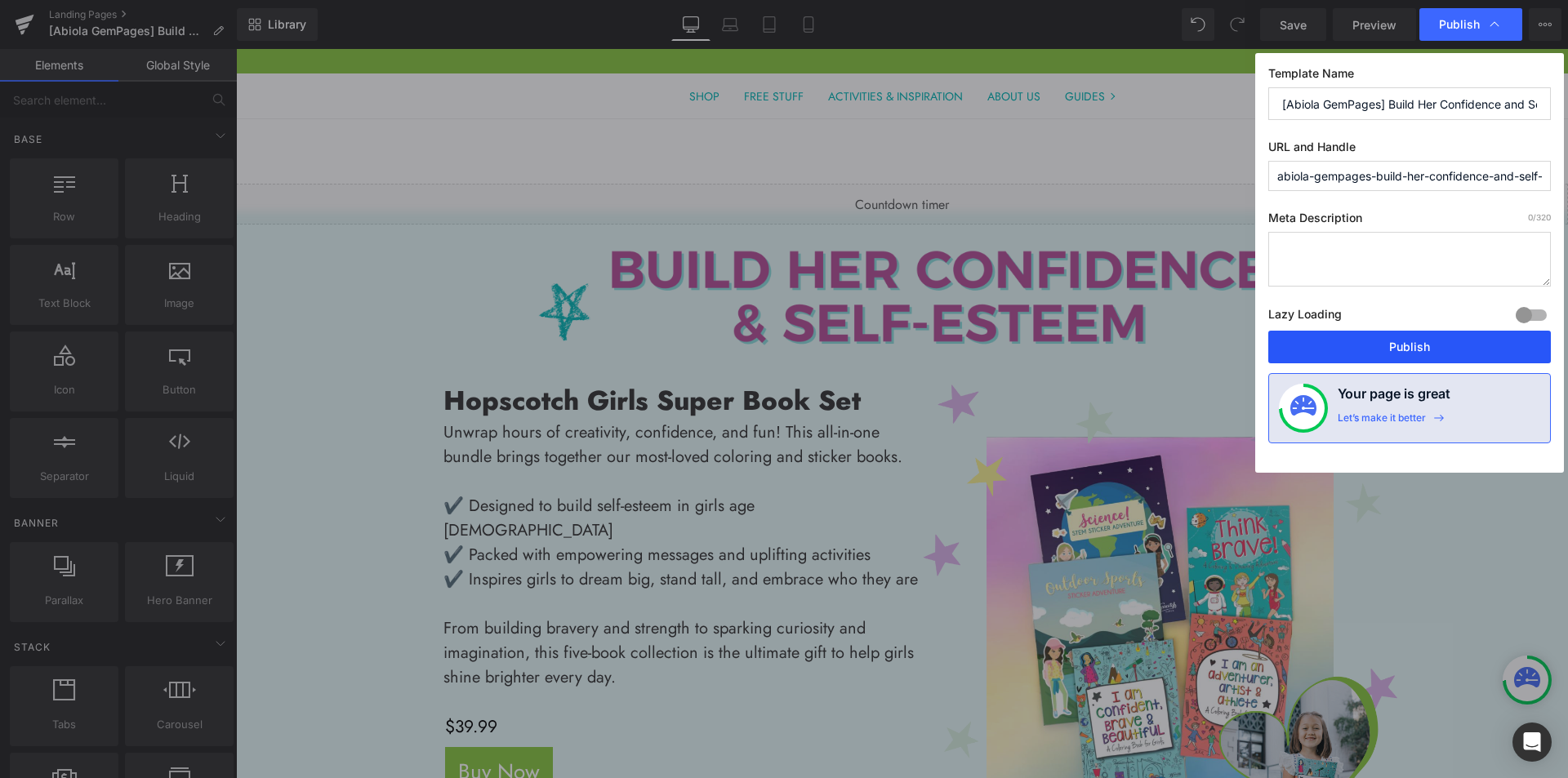
click at [1406, 336] on button "Publish" at bounding box center [1409, 346] width 283 height 32
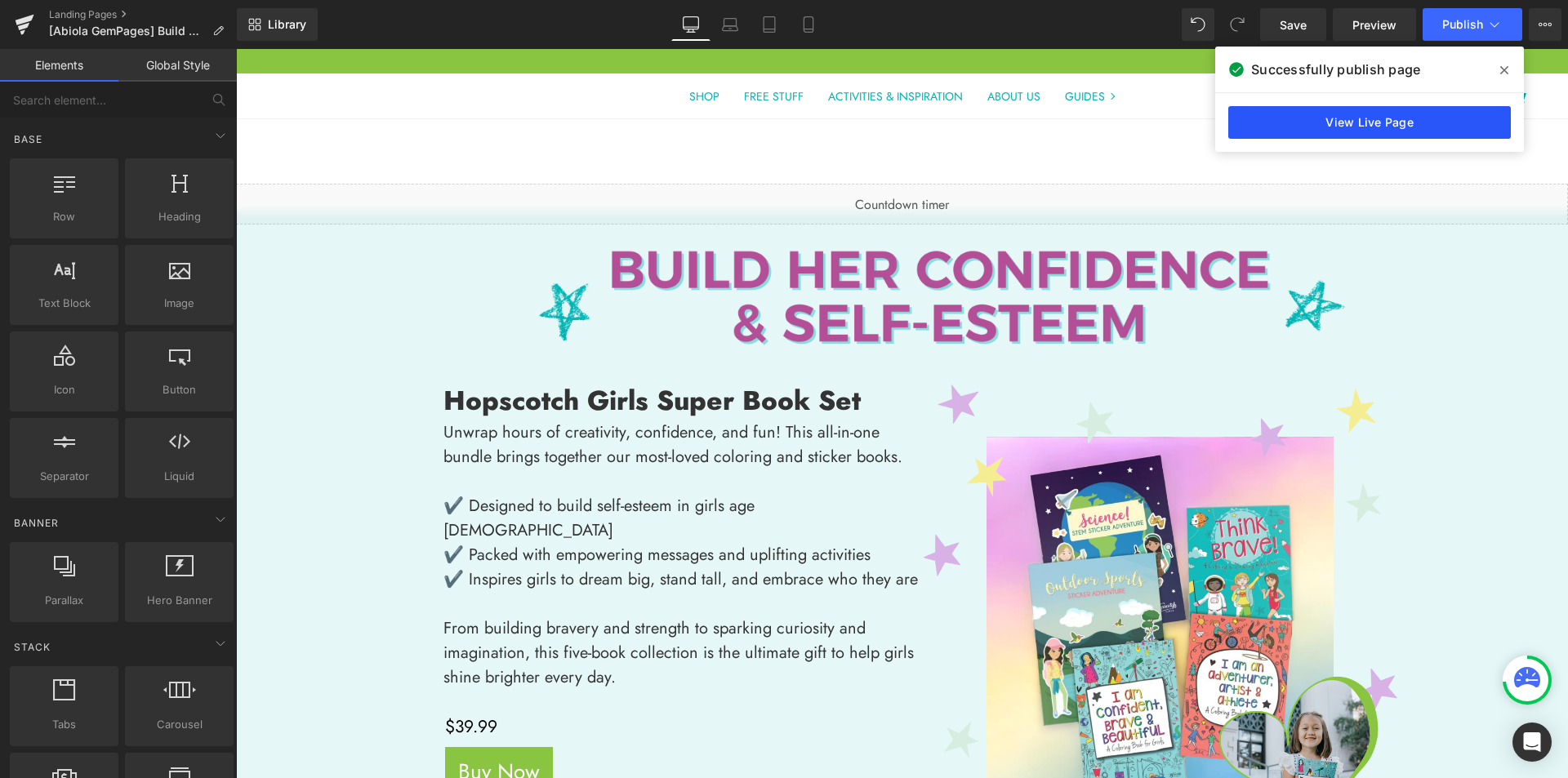
click at [1314, 121] on link "View Live Page" at bounding box center [1370, 122] width 283 height 32
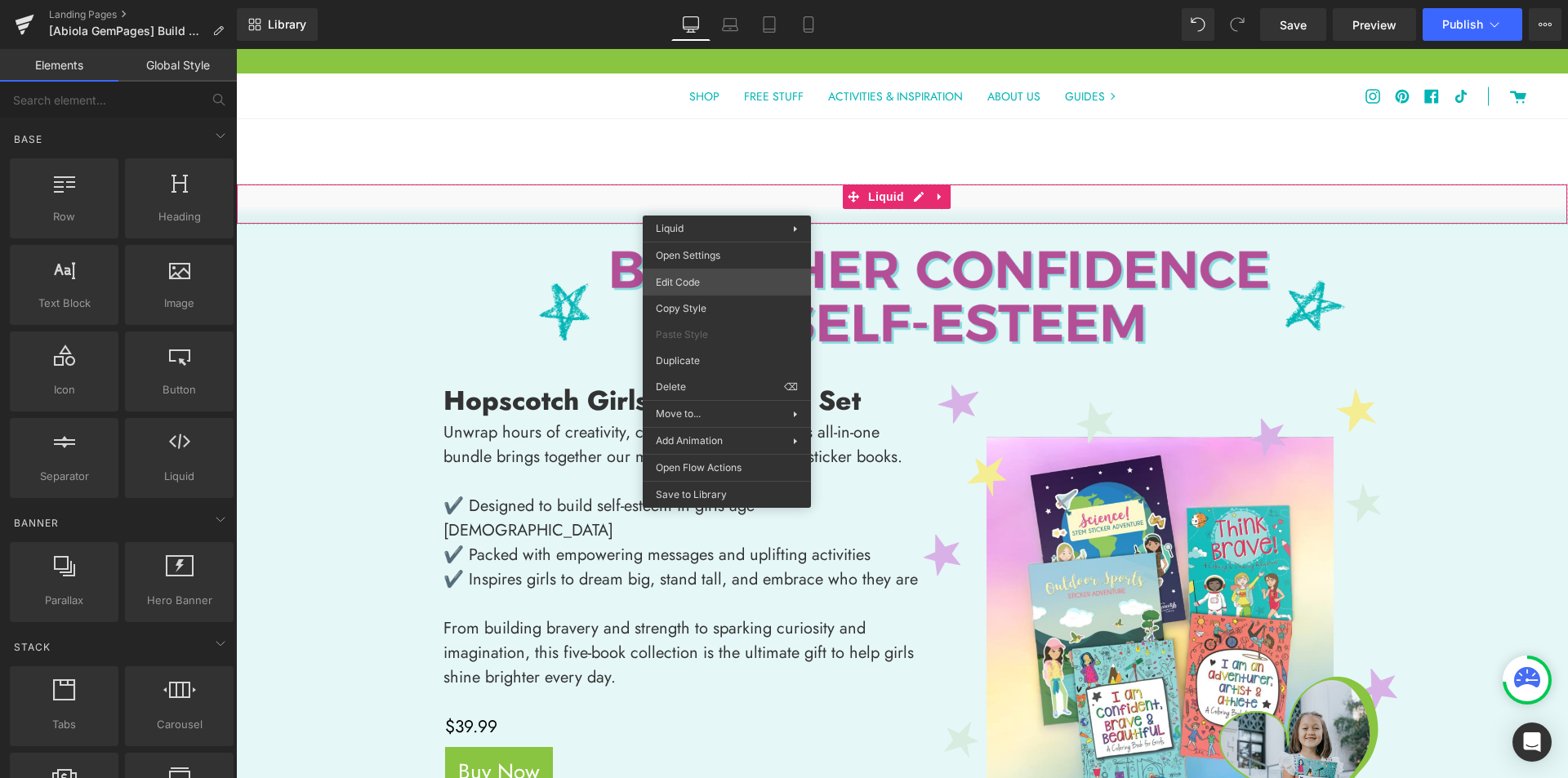
click at [702, 0] on div "You are previewing how the will restyle your page. You can not edit Elements in…" at bounding box center [784, 0] width 1568 height 0
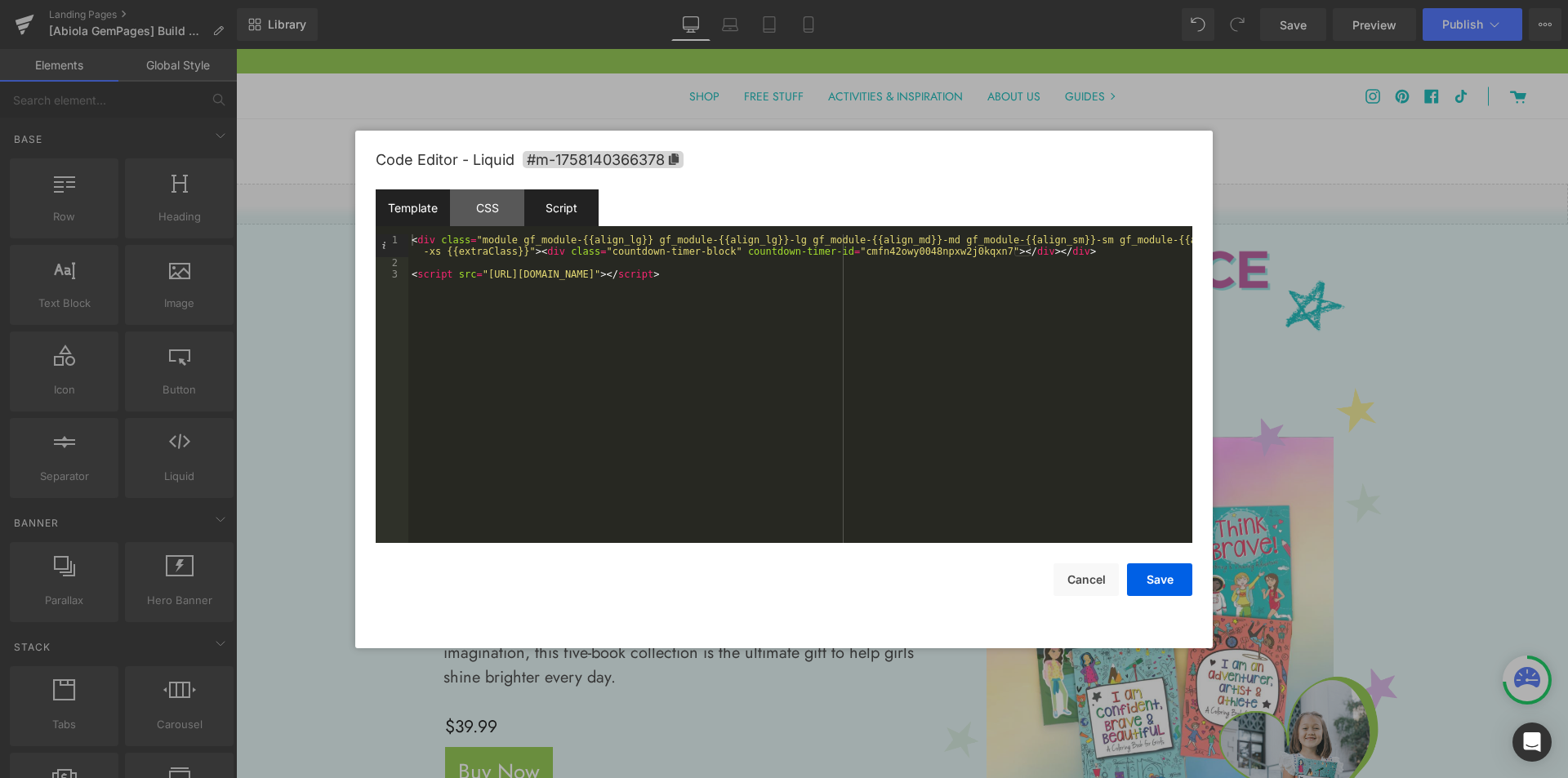
click at [564, 207] on div "Script" at bounding box center [561, 208] width 74 height 37
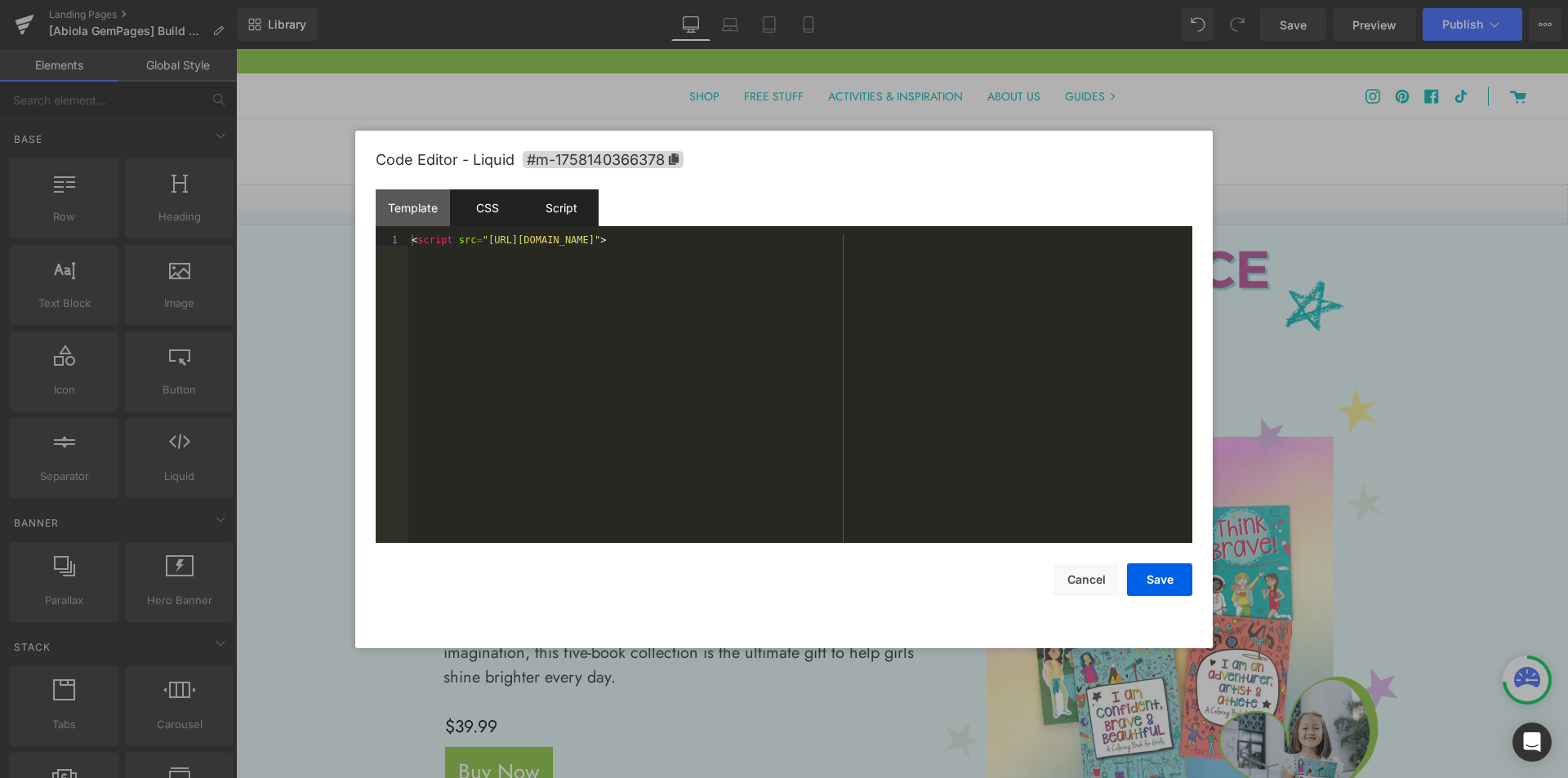
click at [484, 203] on div "CSS" at bounding box center [487, 208] width 74 height 37
click at [547, 202] on div "Script" at bounding box center [561, 208] width 74 height 37
drag, startPoint x: 732, startPoint y: 241, endPoint x: 322, endPoint y: 233, distance: 410.1
click at [322, 233] on body "You are previewing how the will restyle your page. You can not edit Elements in…" at bounding box center [784, 389] width 1568 height 778
click at [1145, 585] on button "Save" at bounding box center [1159, 580] width 65 height 32
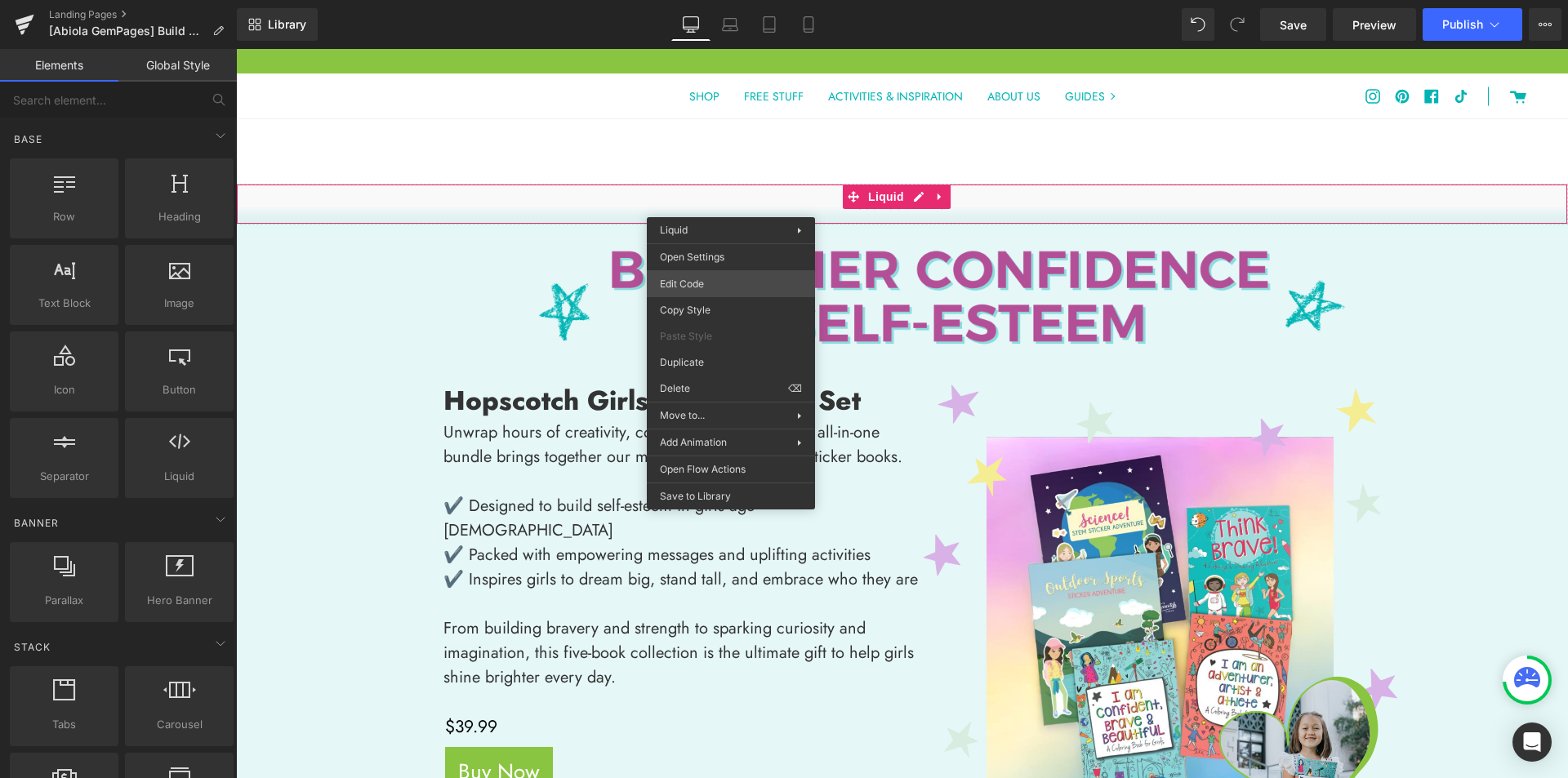
click at [700, 0] on div "You are previewing how the will restyle your page. You can not edit Elements in…" at bounding box center [784, 0] width 1568 height 0
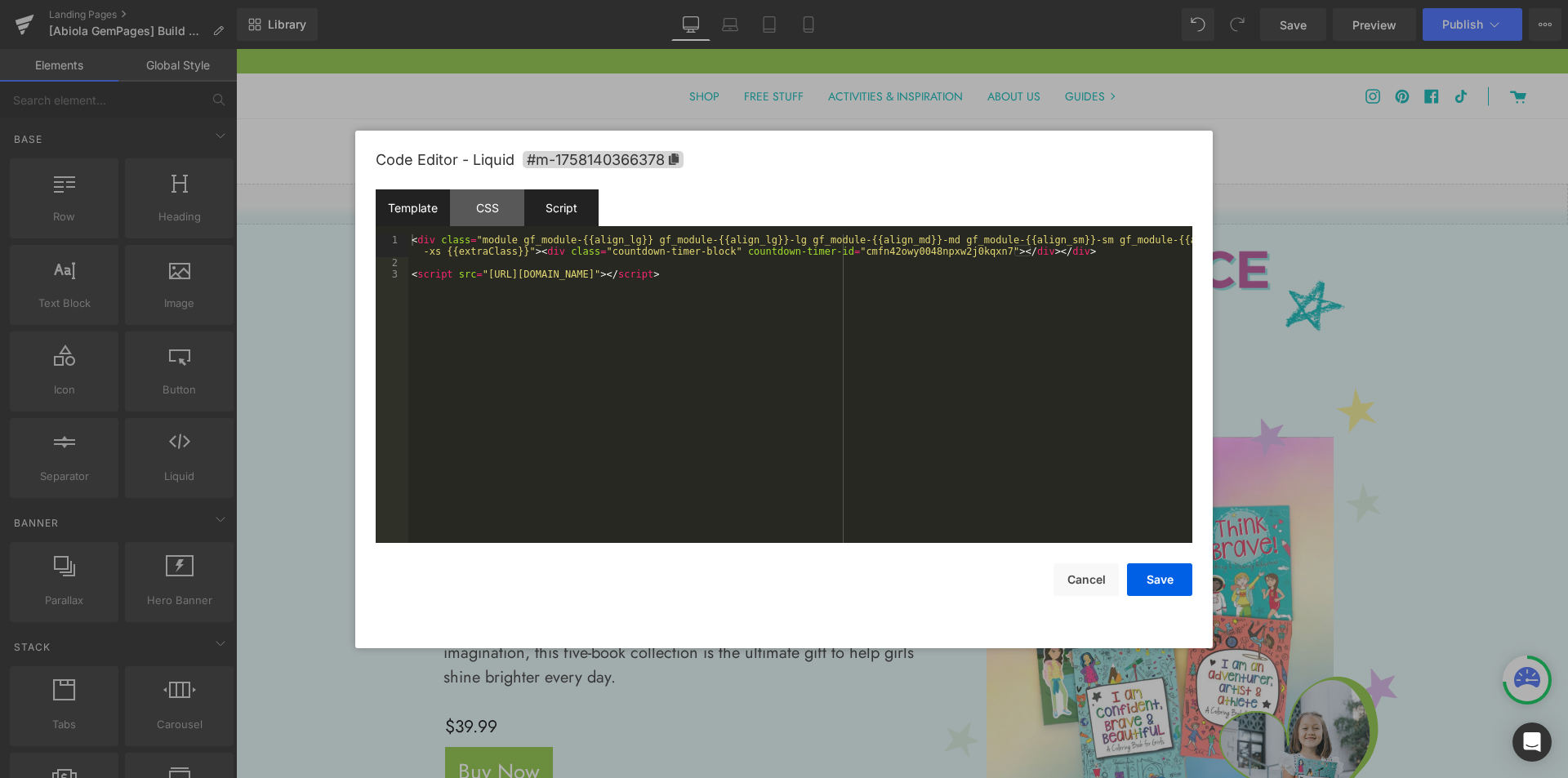
click at [557, 209] on div "Script" at bounding box center [561, 208] width 74 height 37
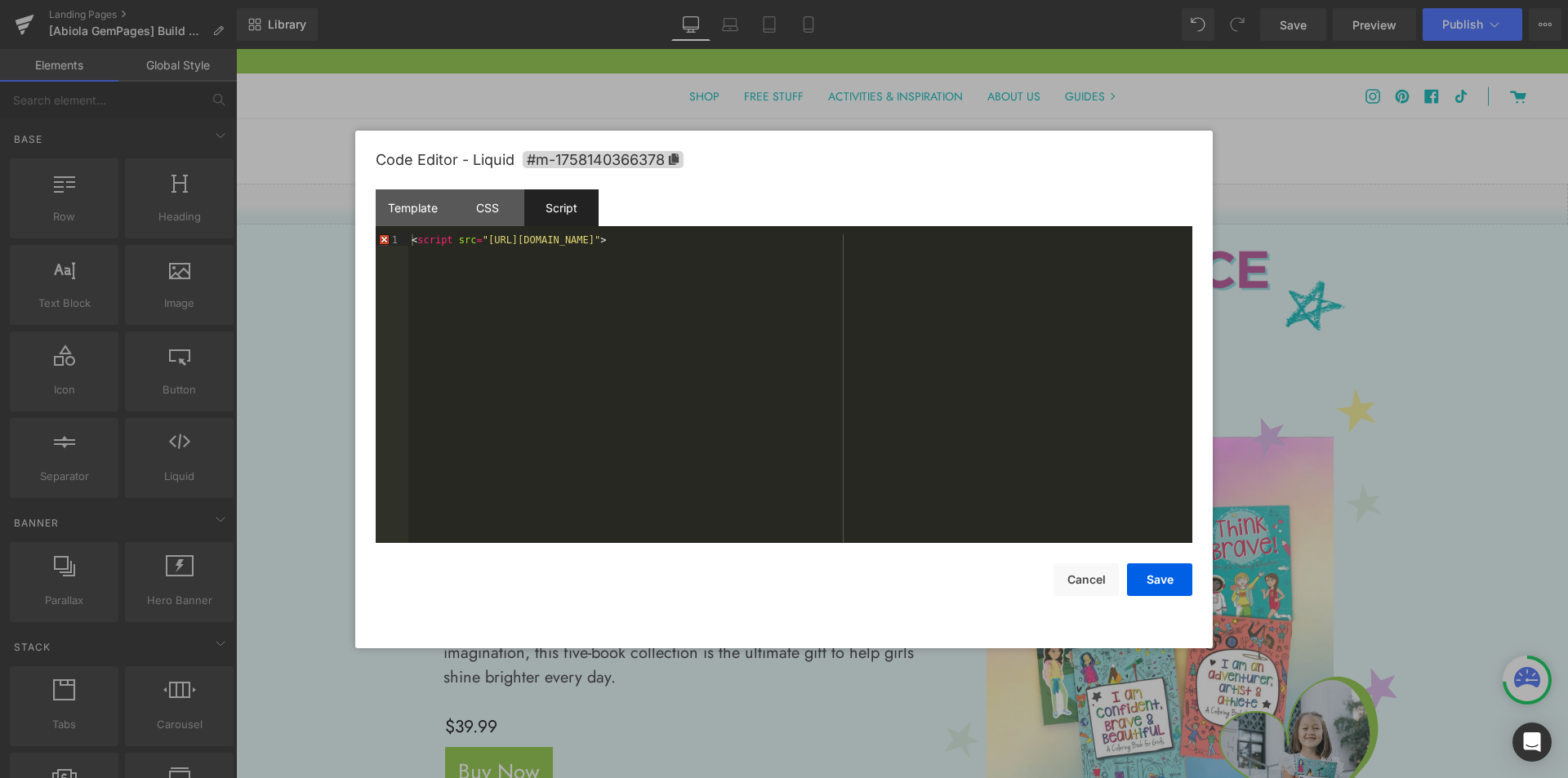
click at [726, 246] on div "< script src = "[URL][DOMAIN_NAME]" >" at bounding box center [800, 399] width 784 height 331
click at [1153, 583] on button "Save" at bounding box center [1159, 580] width 65 height 32
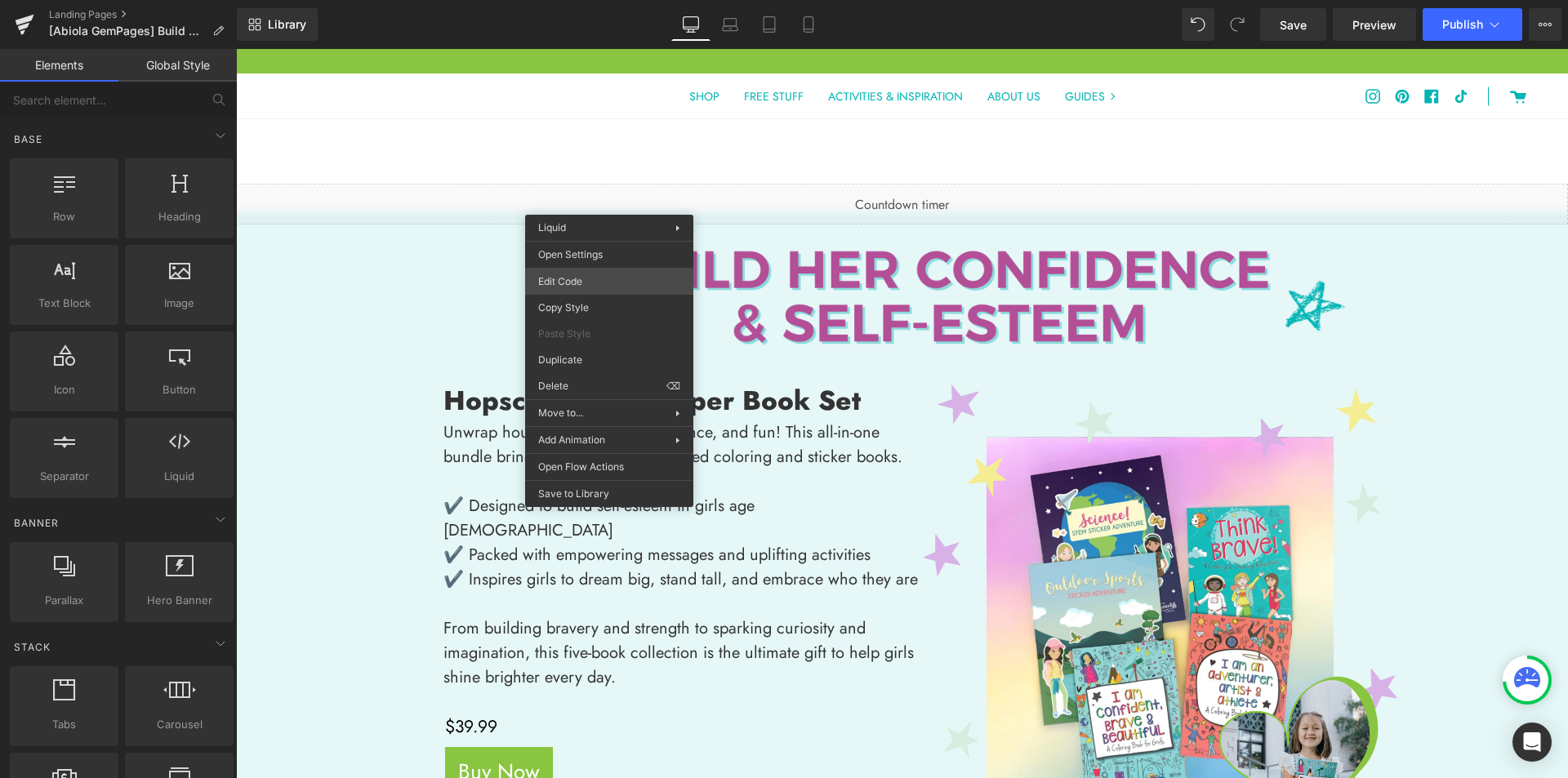
click at [607, 0] on div "You are previewing how the will restyle your page. You can not edit Elements in…" at bounding box center [784, 0] width 1568 height 0
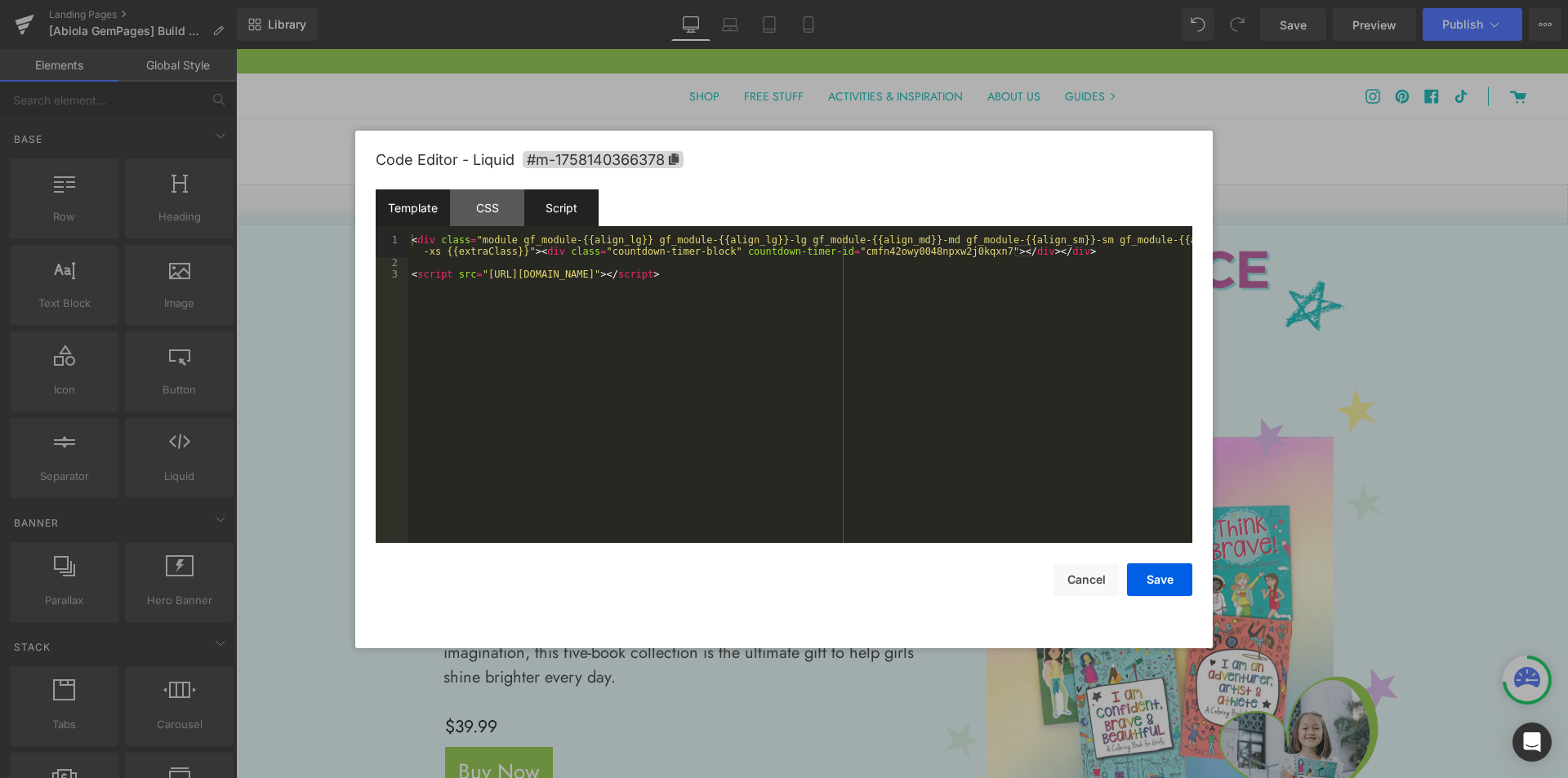
click at [561, 207] on div "Script" at bounding box center [561, 208] width 74 height 37
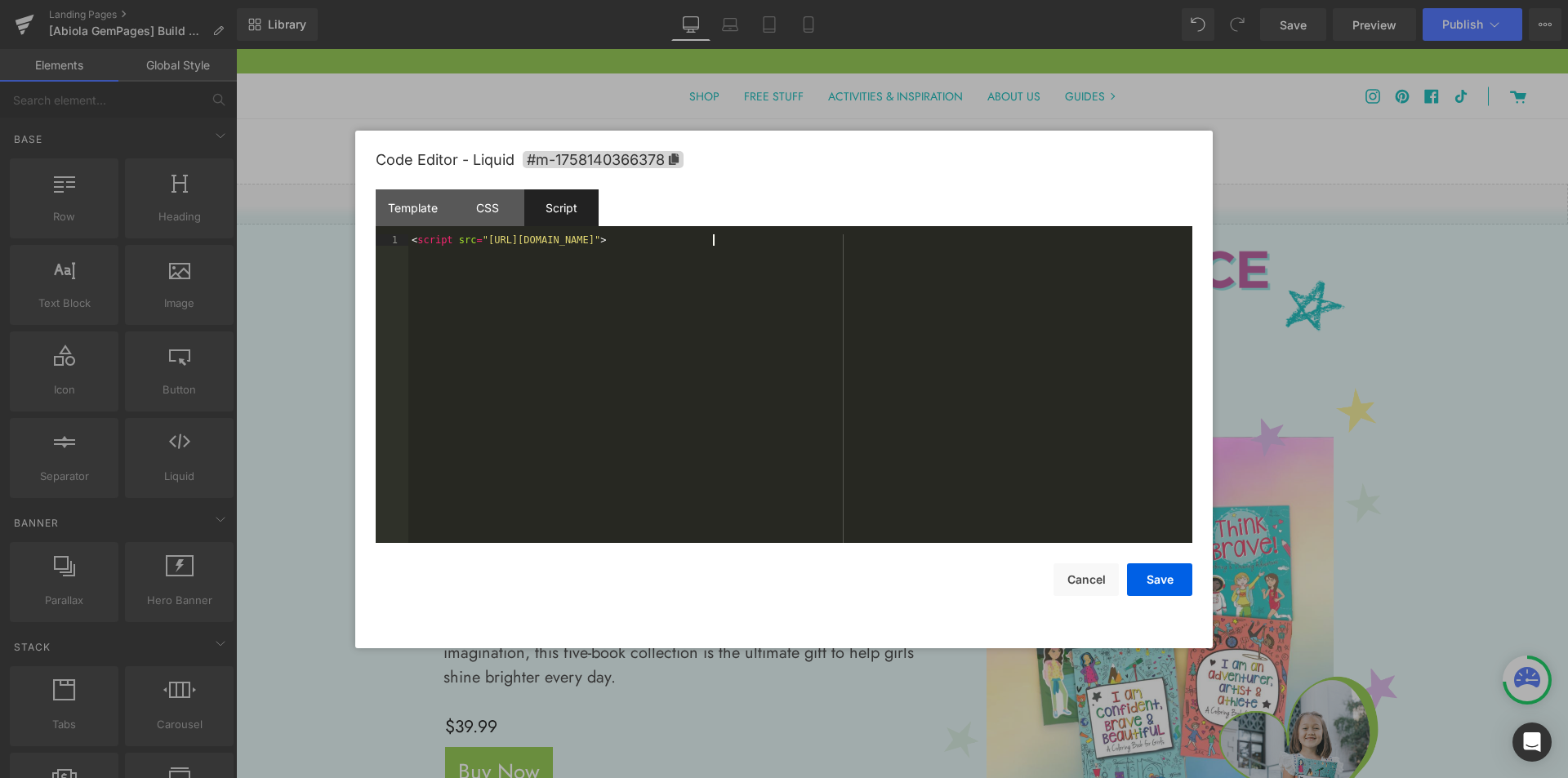
click at [749, 250] on div "< script src = "[URL][DOMAIN_NAME]" >" at bounding box center [800, 399] width 784 height 331
click at [1144, 576] on button "Save" at bounding box center [1159, 580] width 65 height 32
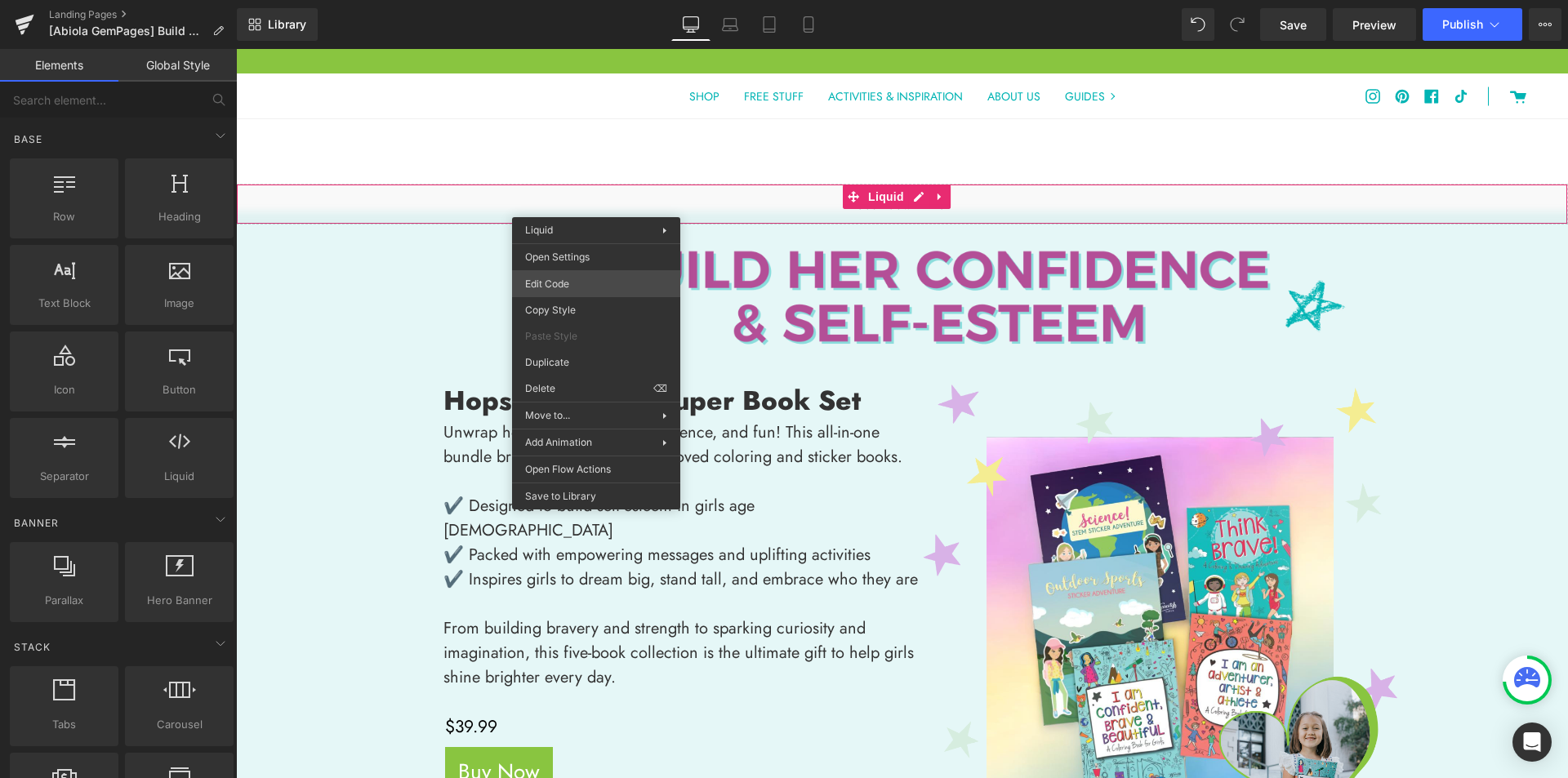
click at [591, 0] on div "You are previewing how the will restyle your page. You can not edit Elements in…" at bounding box center [784, 0] width 1568 height 0
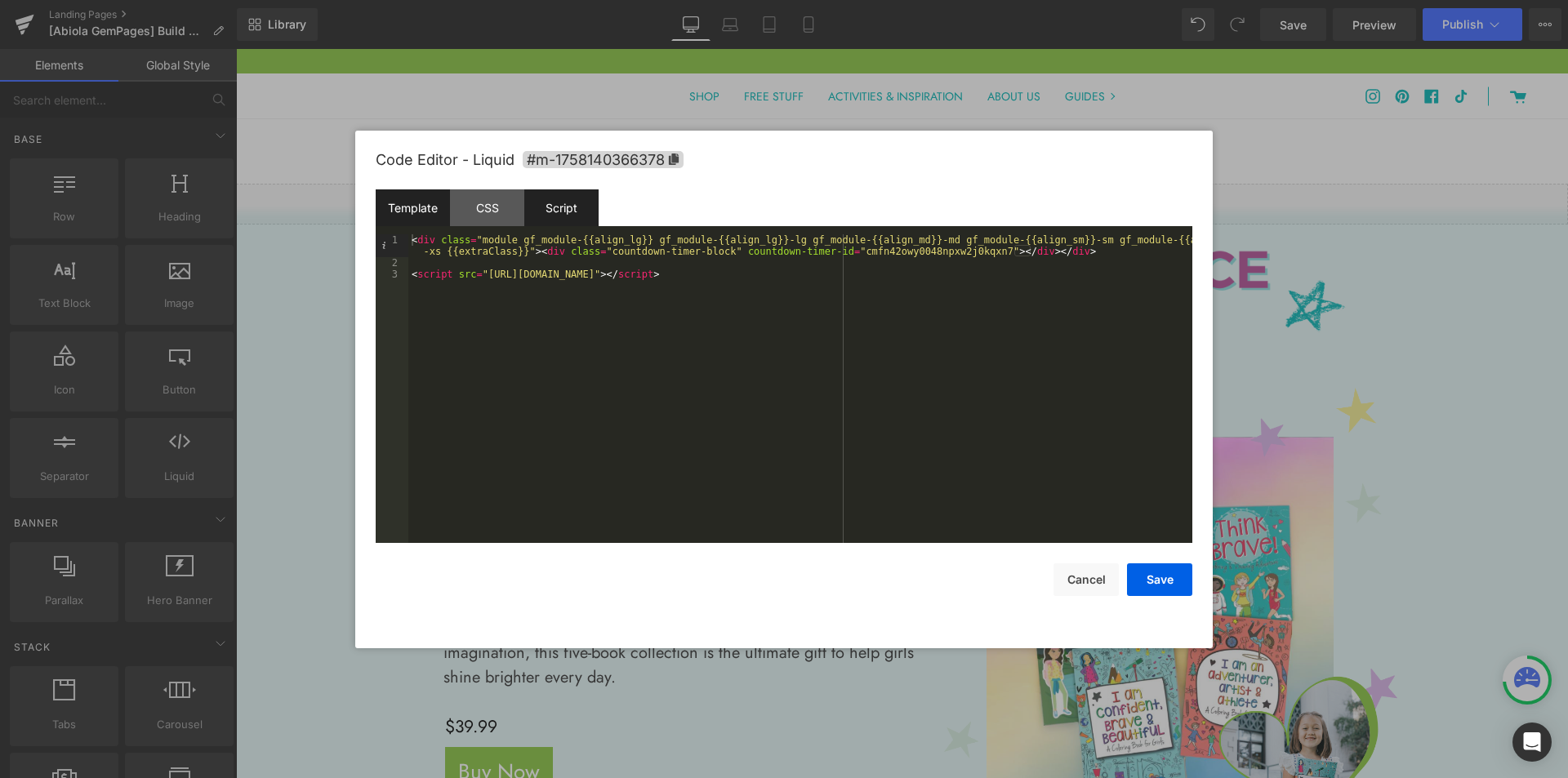
click at [577, 213] on div "Script" at bounding box center [561, 208] width 74 height 37
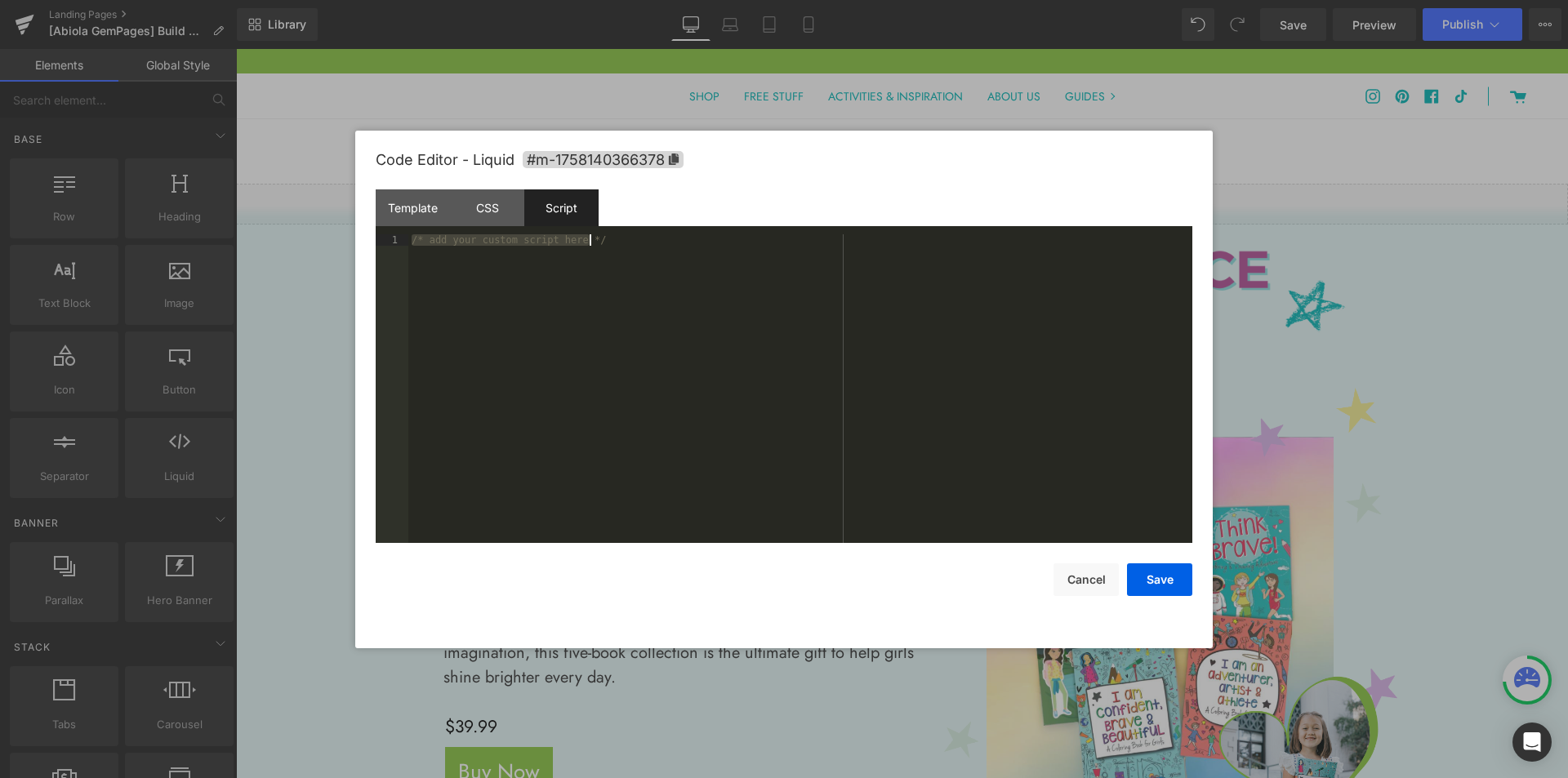
click at [671, 376] on div "/* add your custom script here */" at bounding box center [800, 388] width 784 height 308
drag, startPoint x: 1164, startPoint y: 588, endPoint x: 930, endPoint y: 539, distance: 239.1
click at [1164, 588] on button "Save" at bounding box center [1159, 580] width 65 height 32
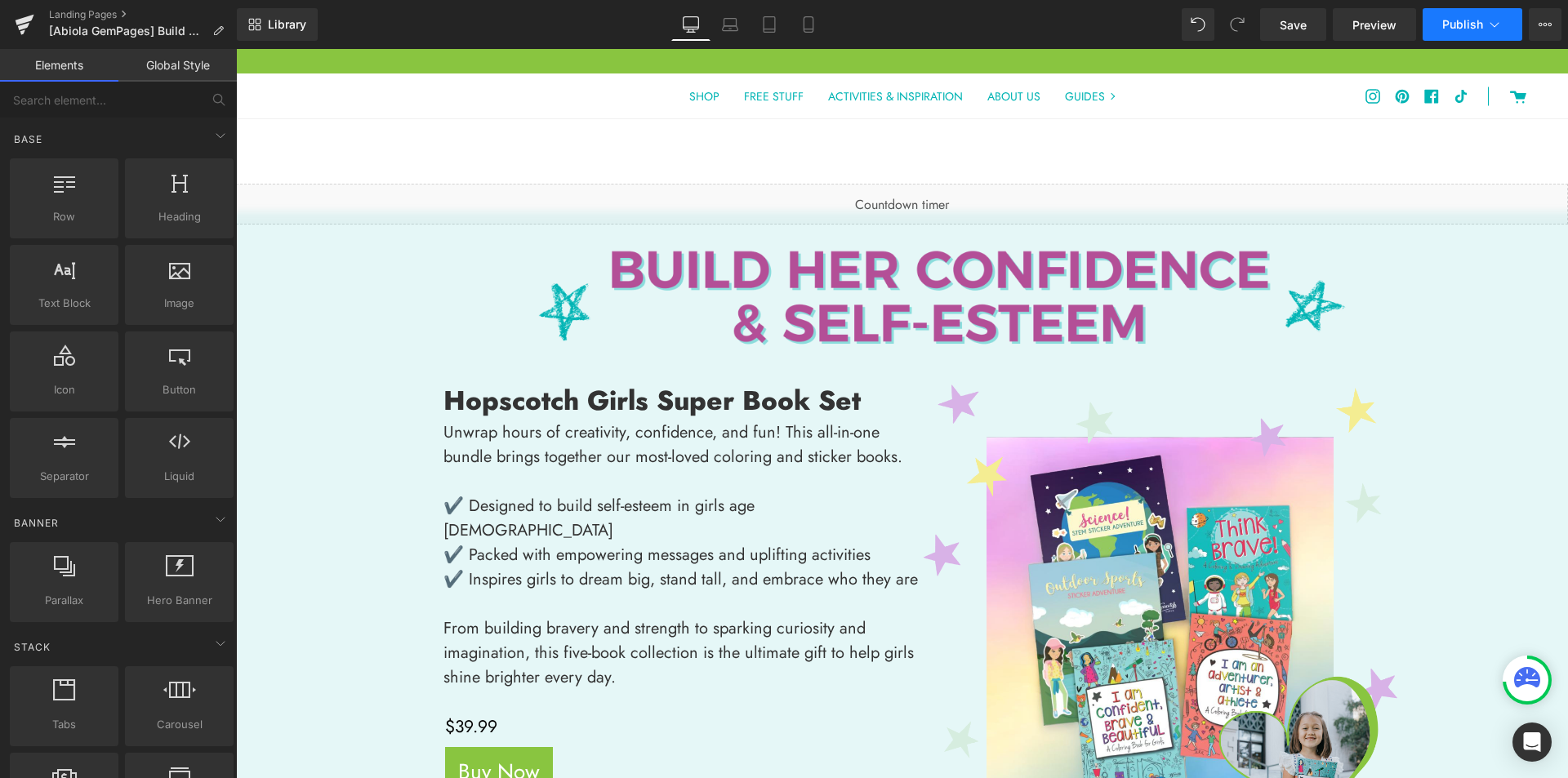
click at [1455, 21] on span "Publish" at bounding box center [1463, 25] width 41 height 13
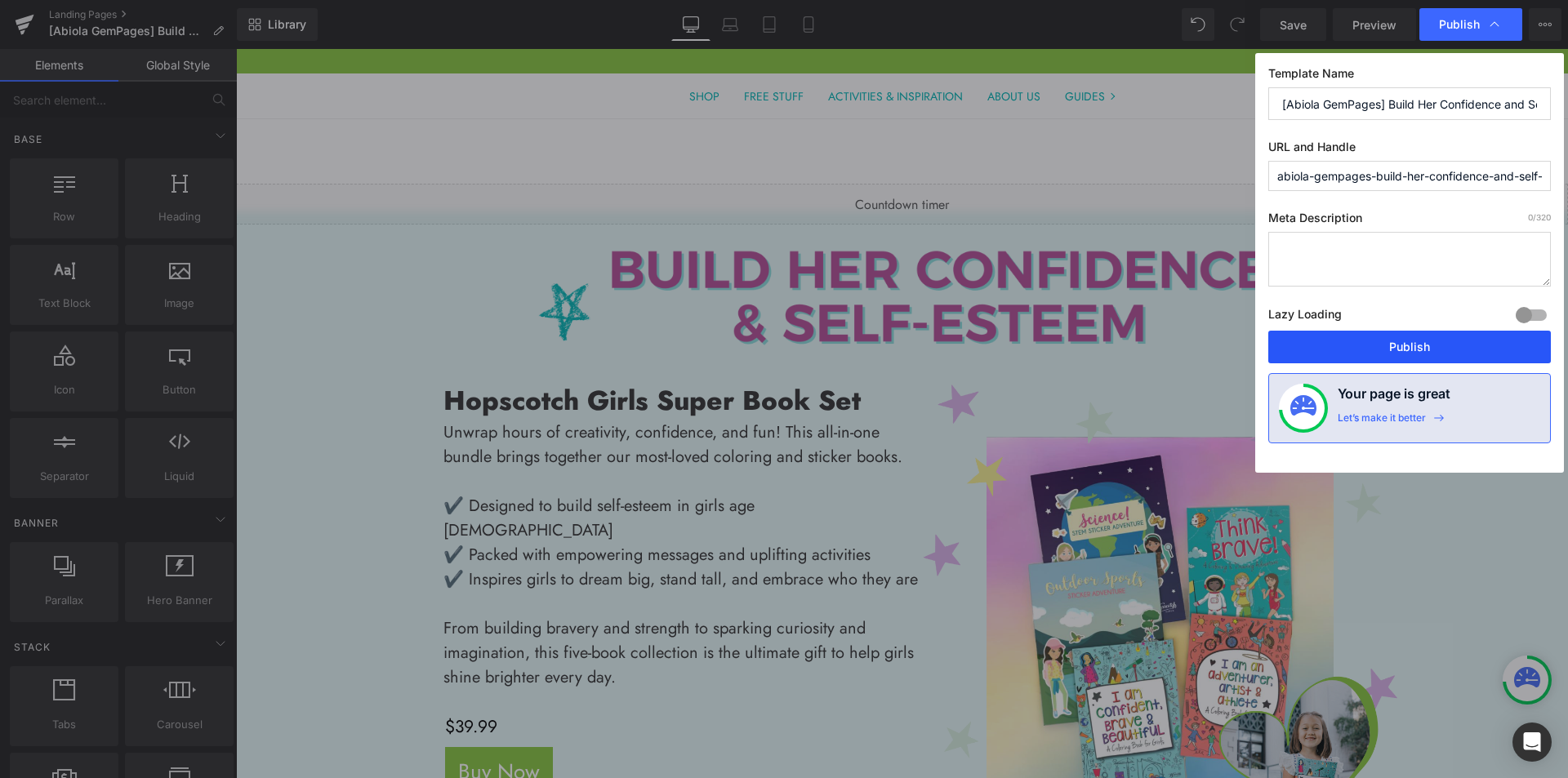
click at [1353, 344] on button "Publish" at bounding box center [1409, 346] width 283 height 32
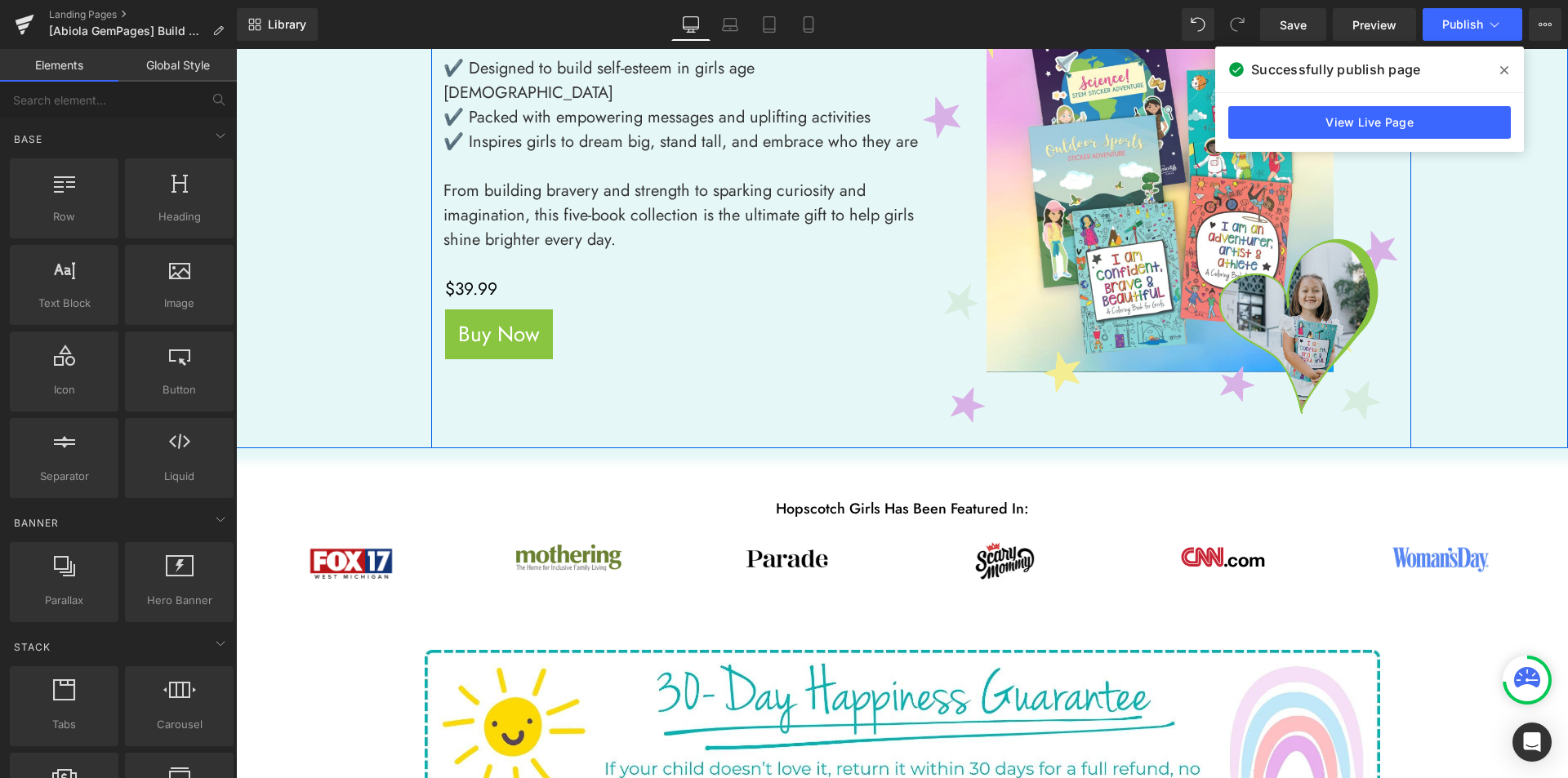
scroll to position [490, 0]
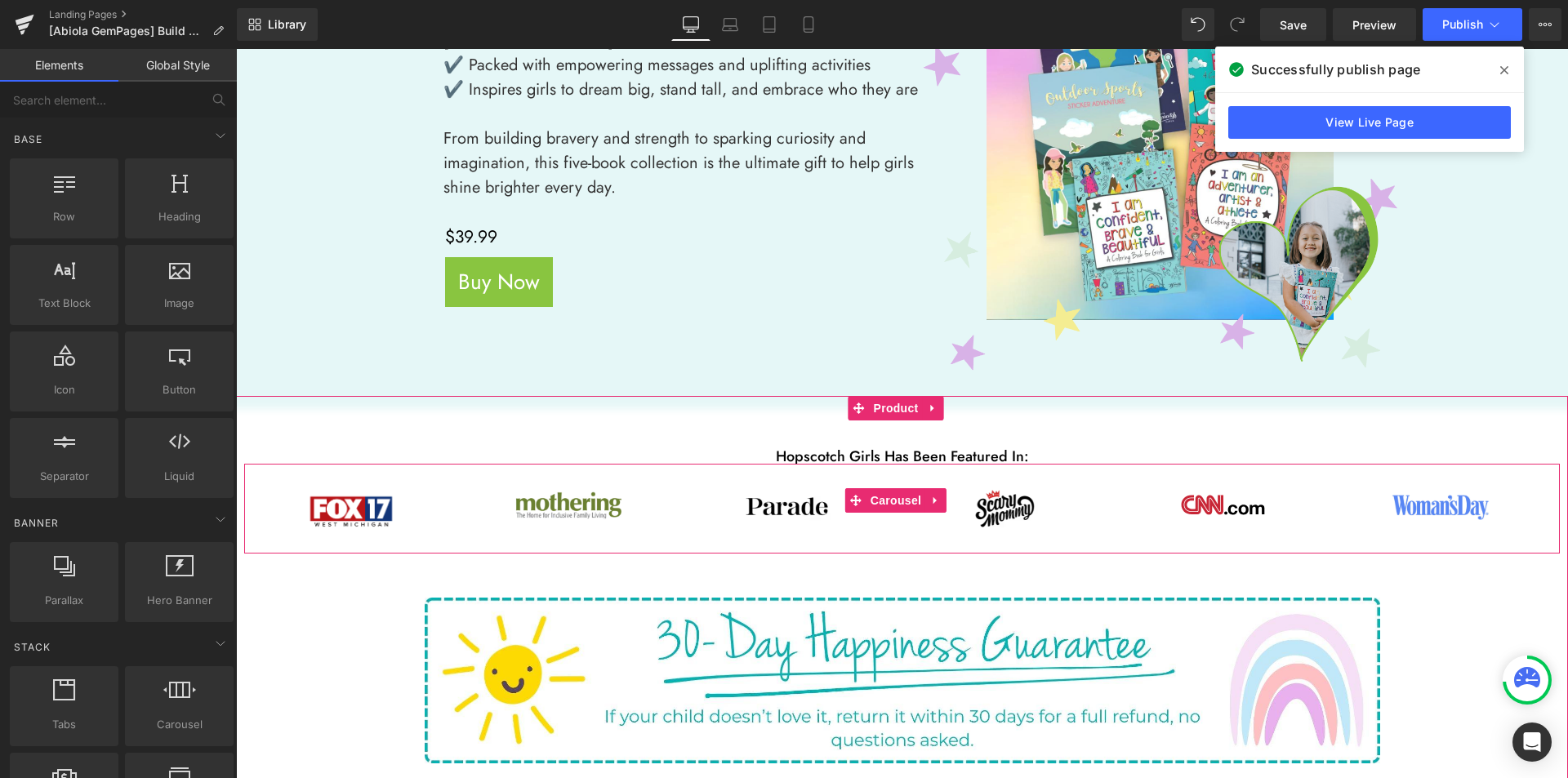
click at [802, 528] on div "Image" at bounding box center [787, 509] width 214 height 41
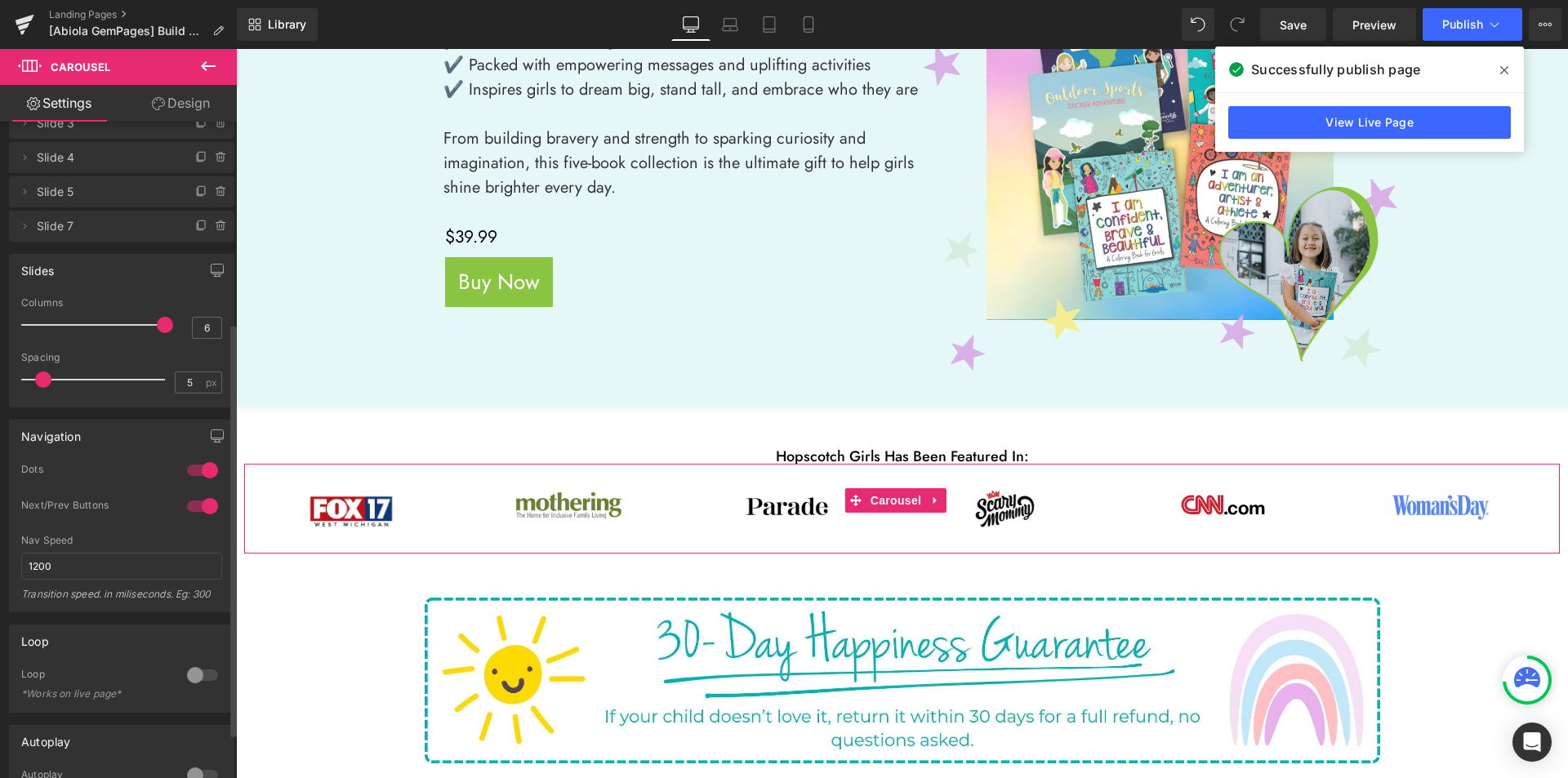
scroll to position [326, 0]
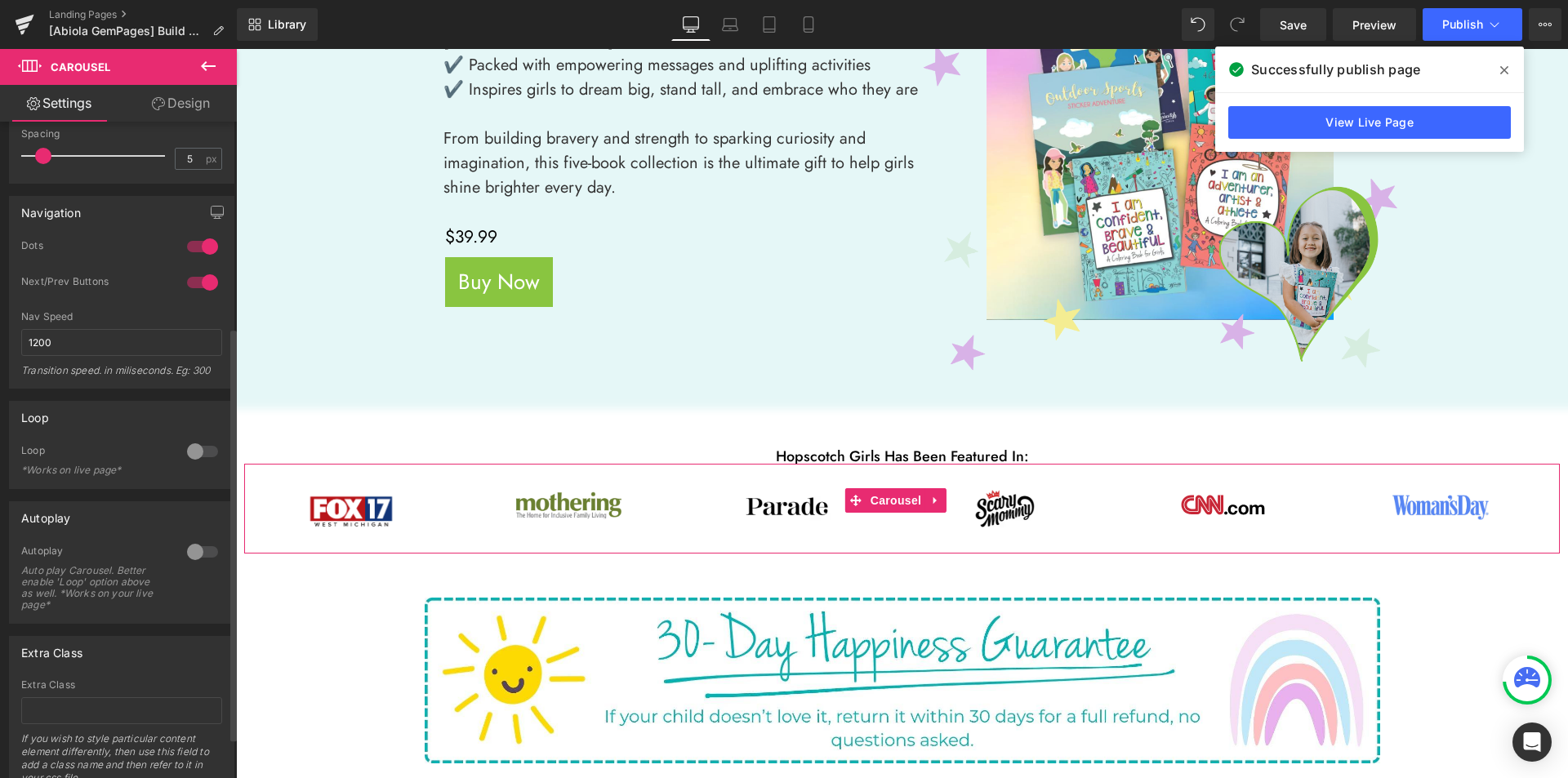
click at [185, 547] on div at bounding box center [202, 552] width 39 height 27
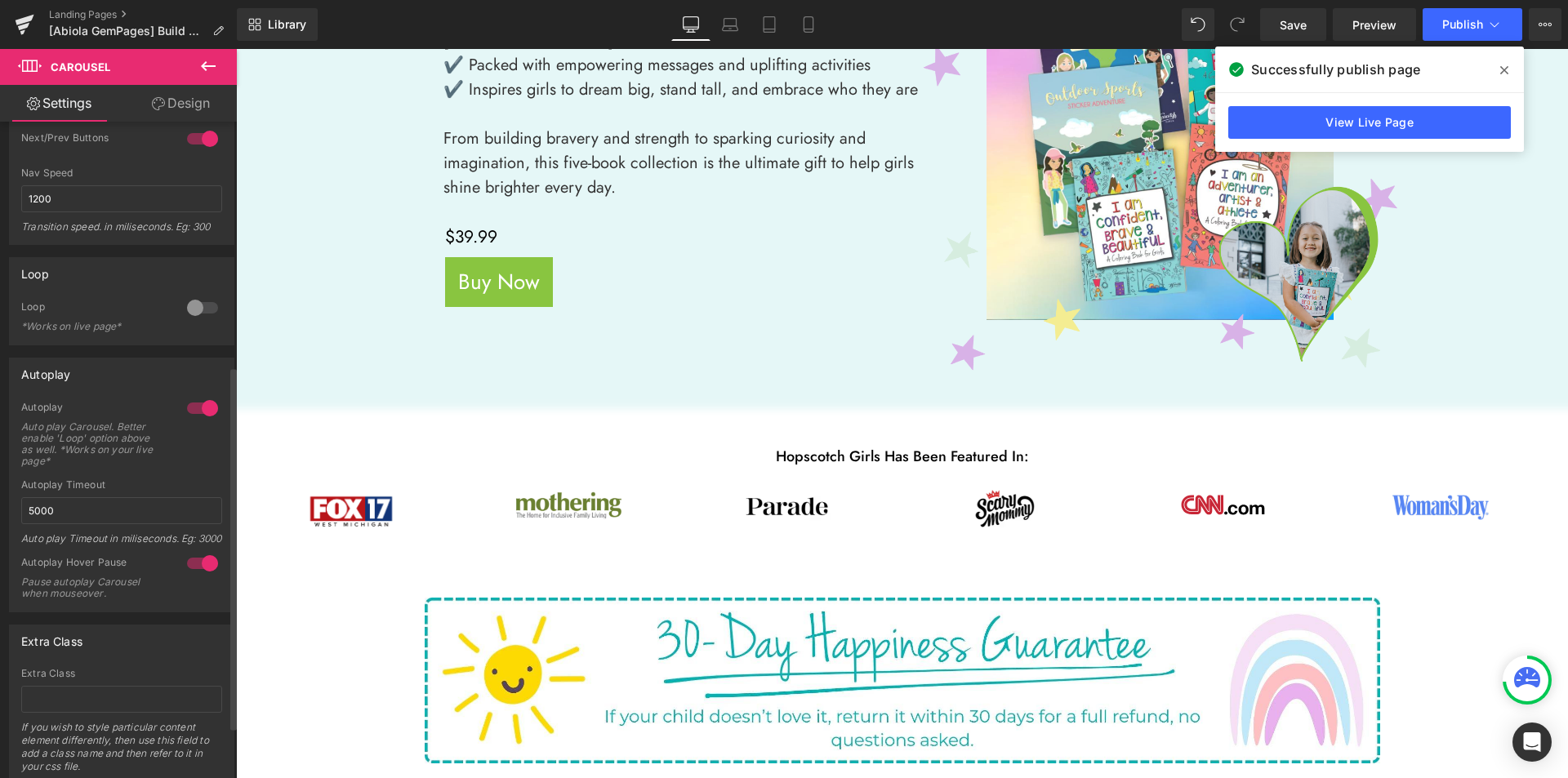
scroll to position [535, 0]
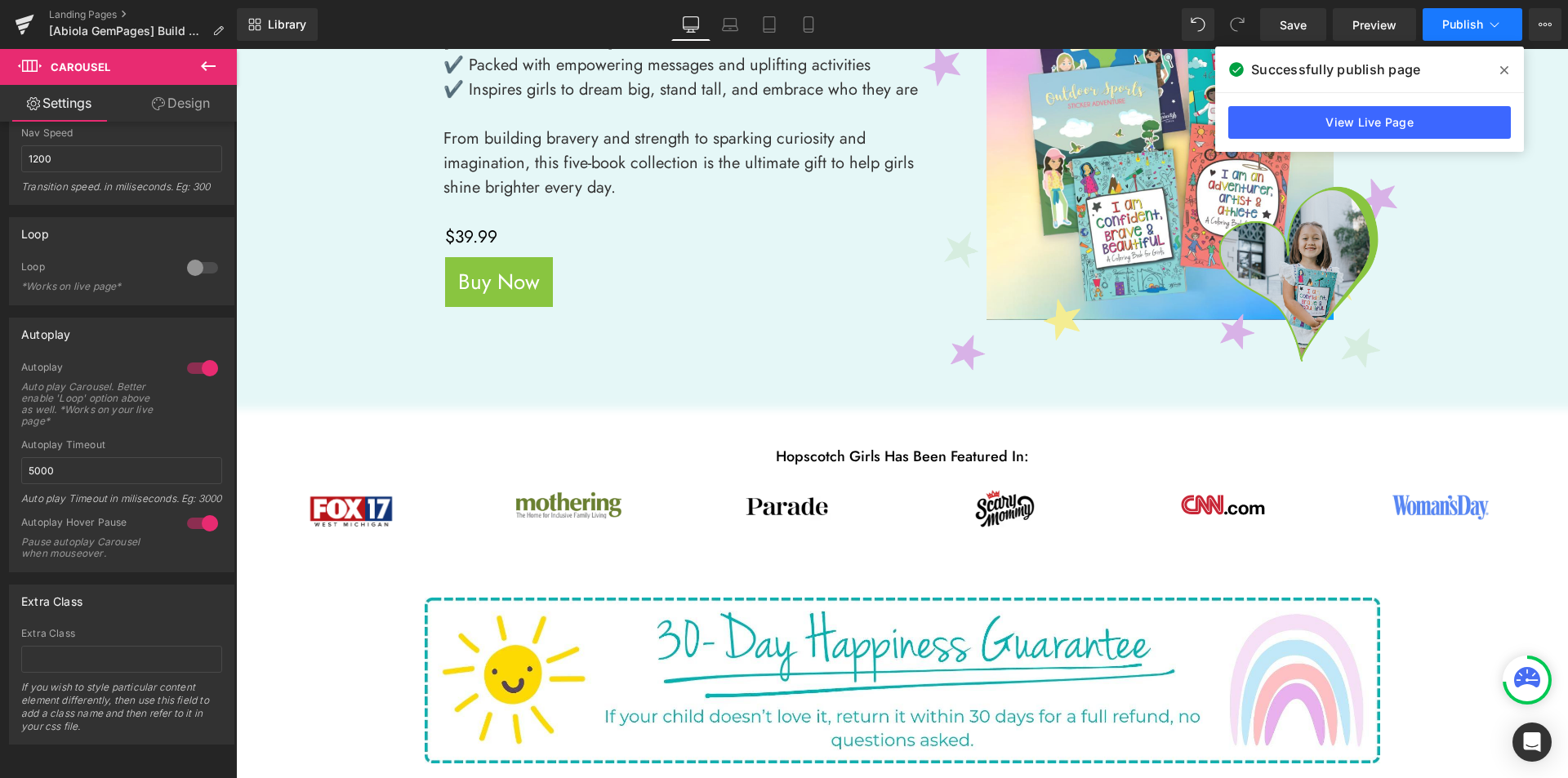
click at [1449, 30] on span "Publish" at bounding box center [1463, 25] width 41 height 13
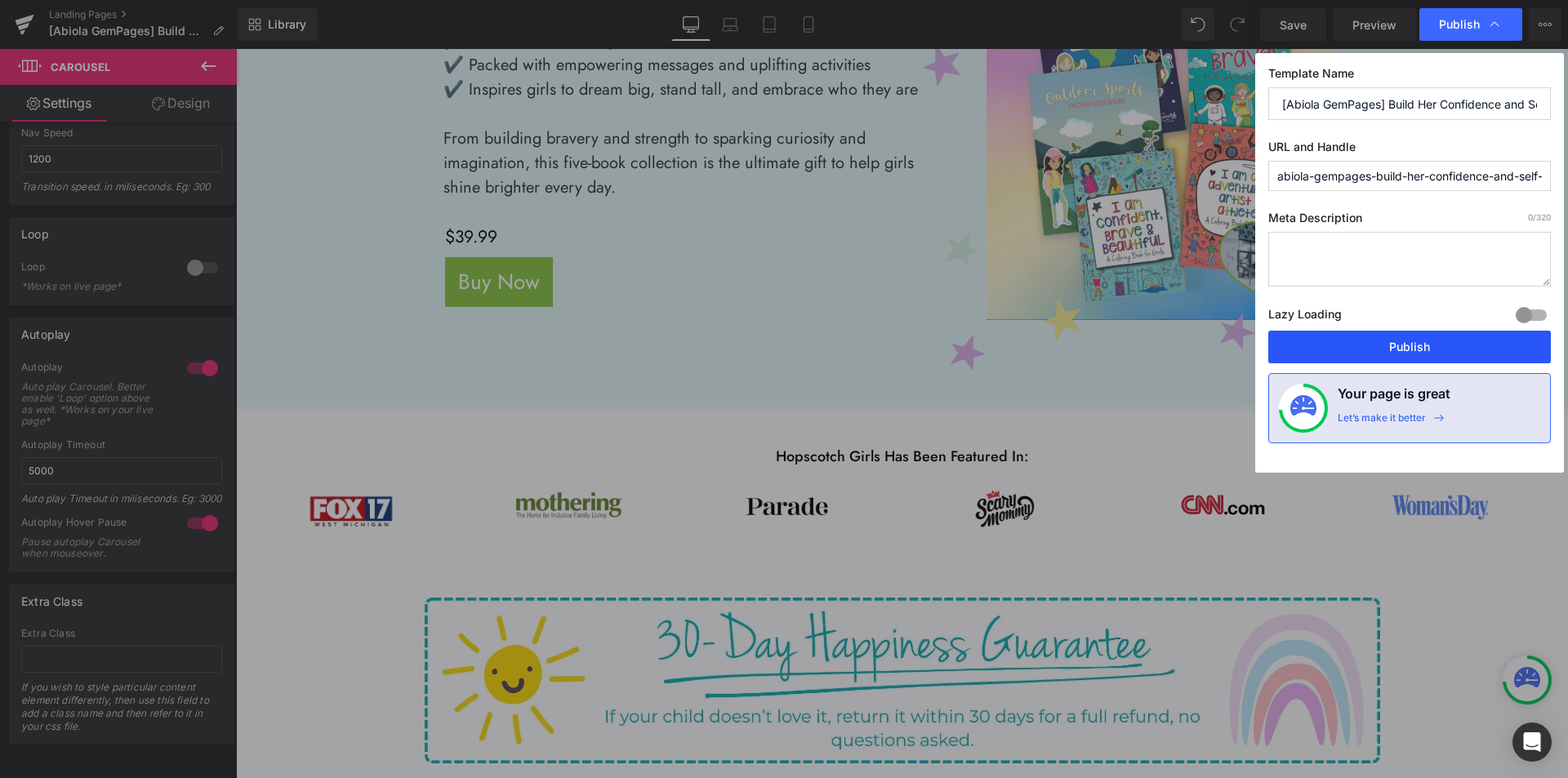
click at [1361, 341] on button "Publish" at bounding box center [1409, 346] width 283 height 32
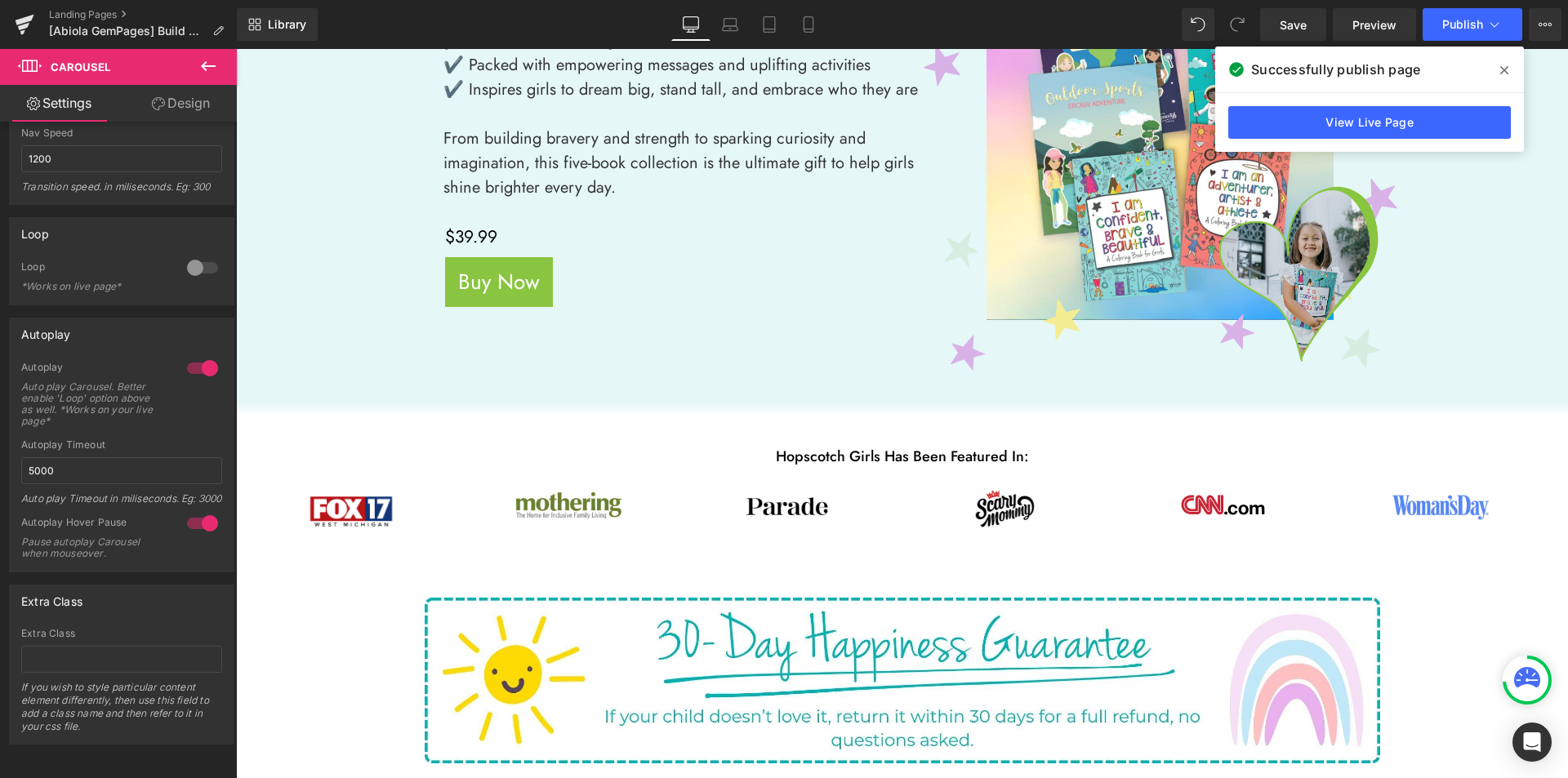
click at [1502, 70] on icon at bounding box center [1504, 70] width 9 height 13
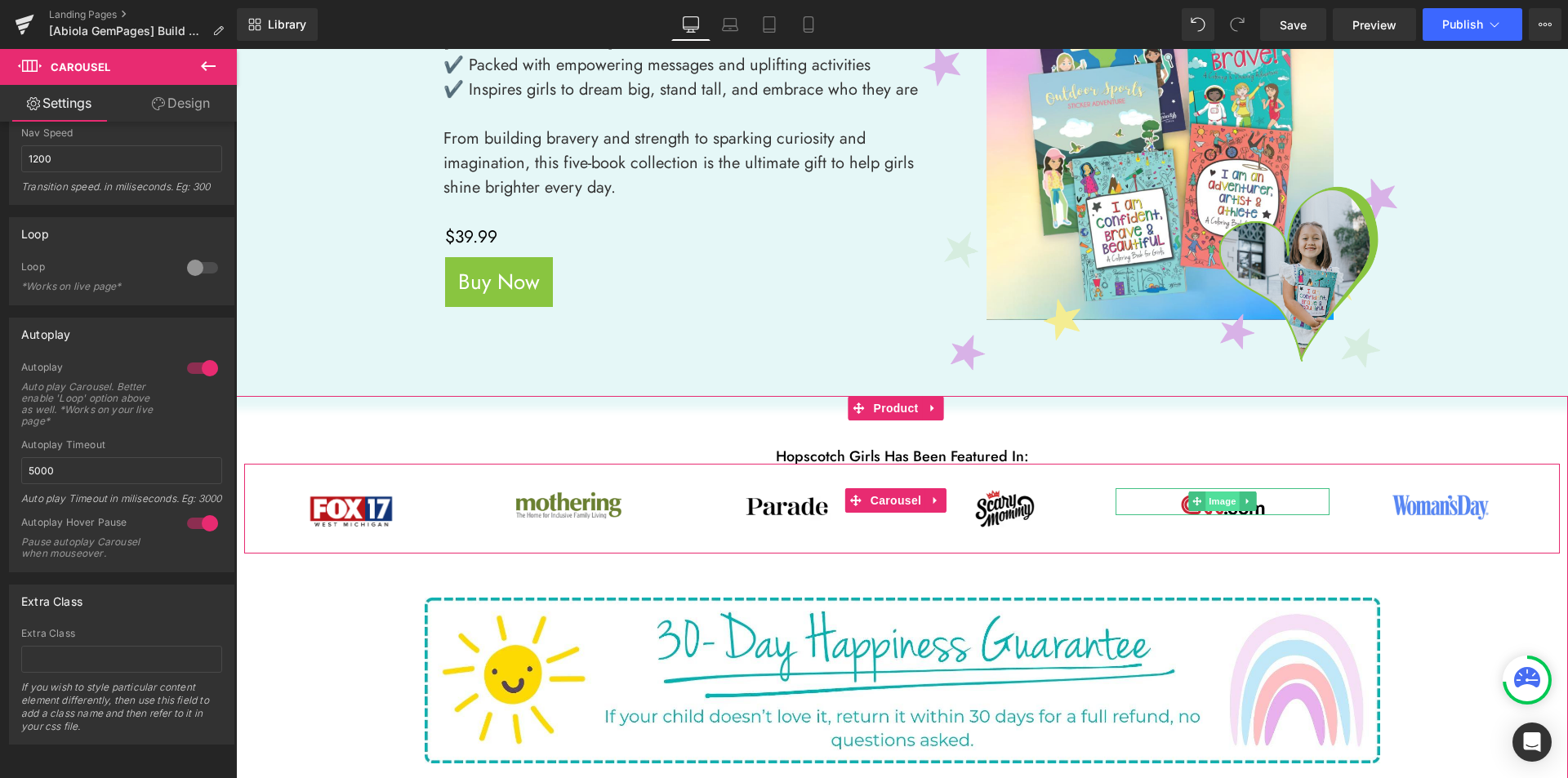
click at [1215, 502] on span "Image" at bounding box center [1223, 501] width 34 height 20
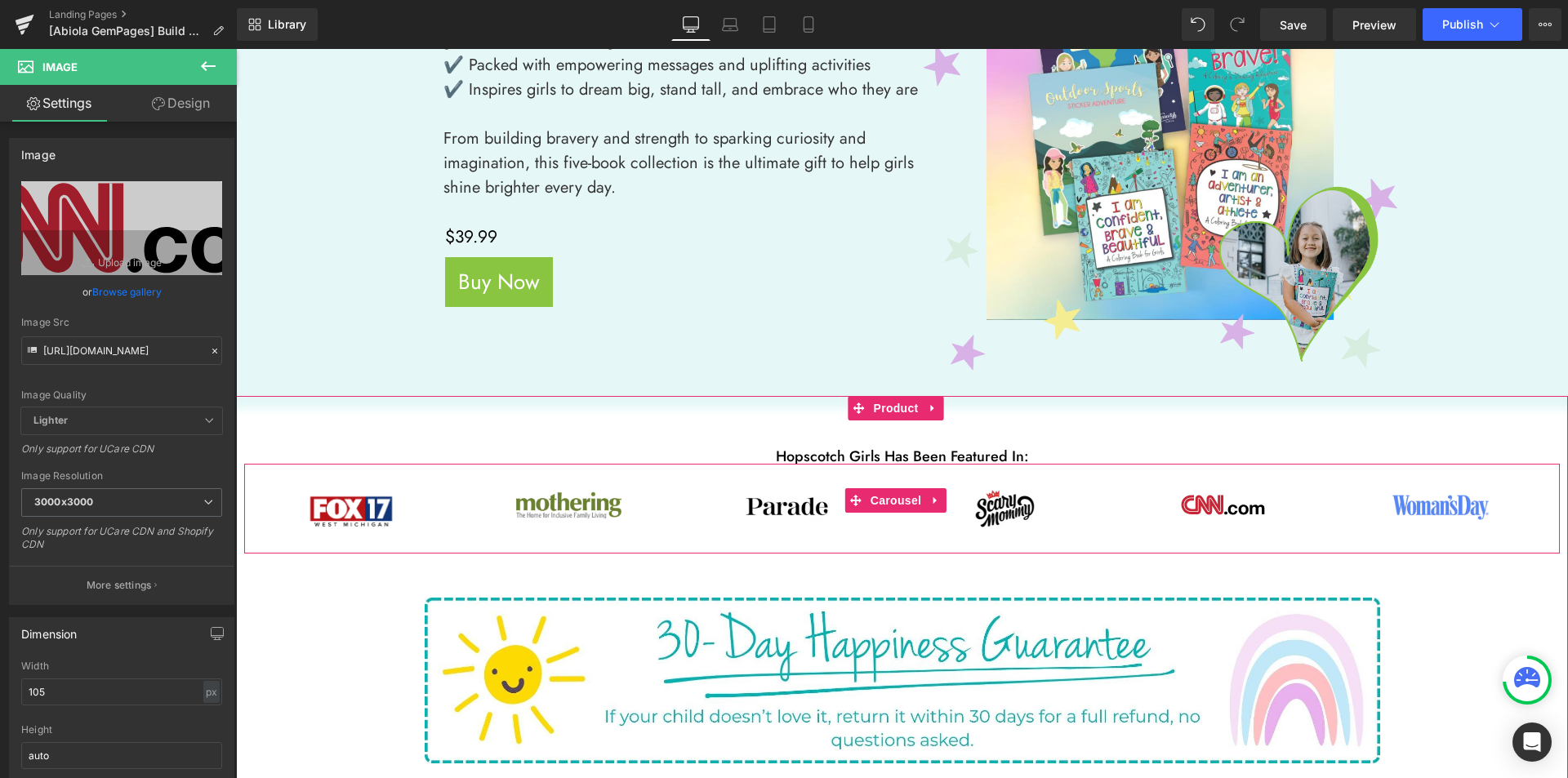
click at [420, 529] on div "Image Image Image Image Image Image ‹ ›" at bounding box center [902, 521] width 1316 height 65
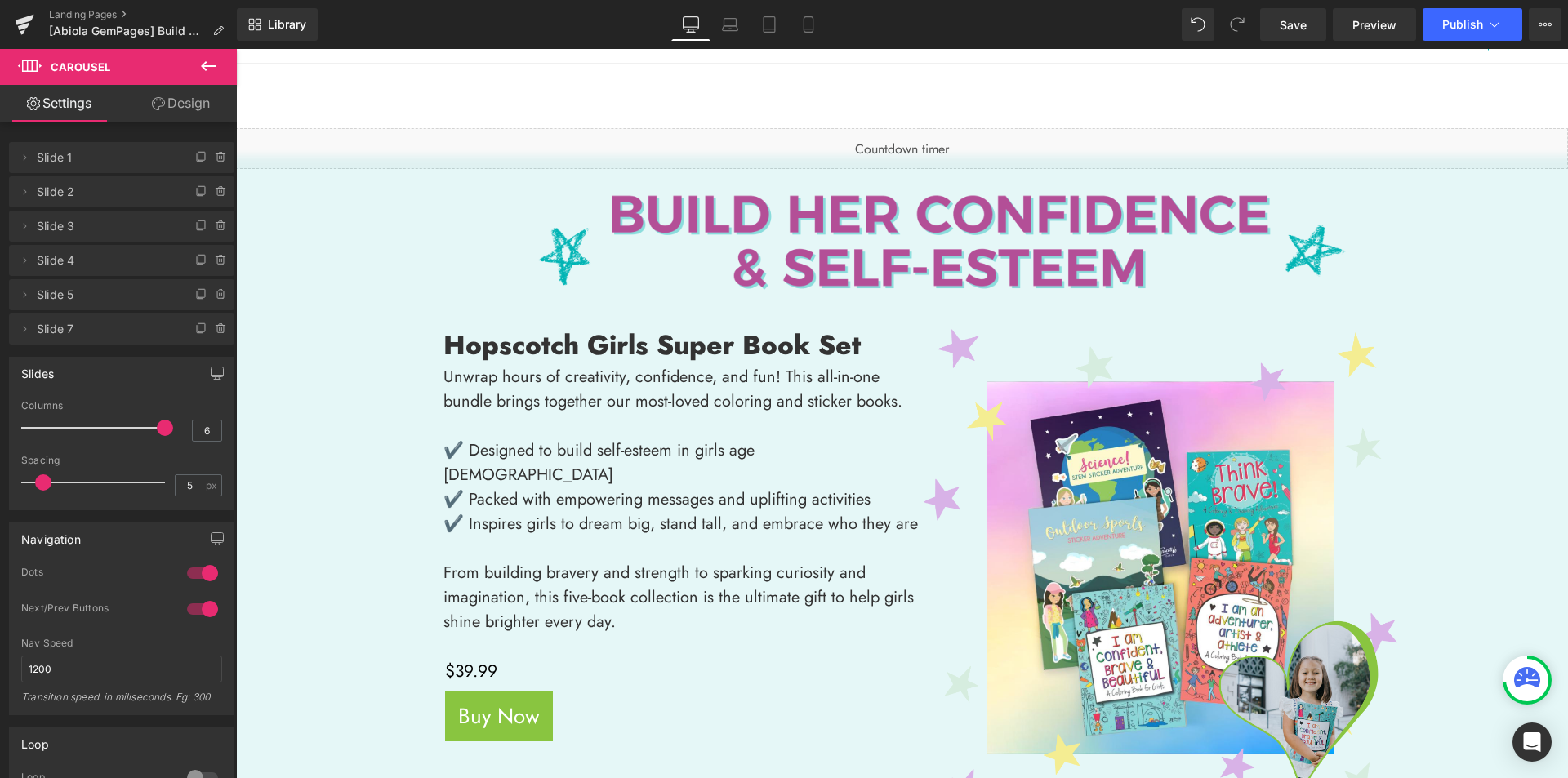
scroll to position [0, 0]
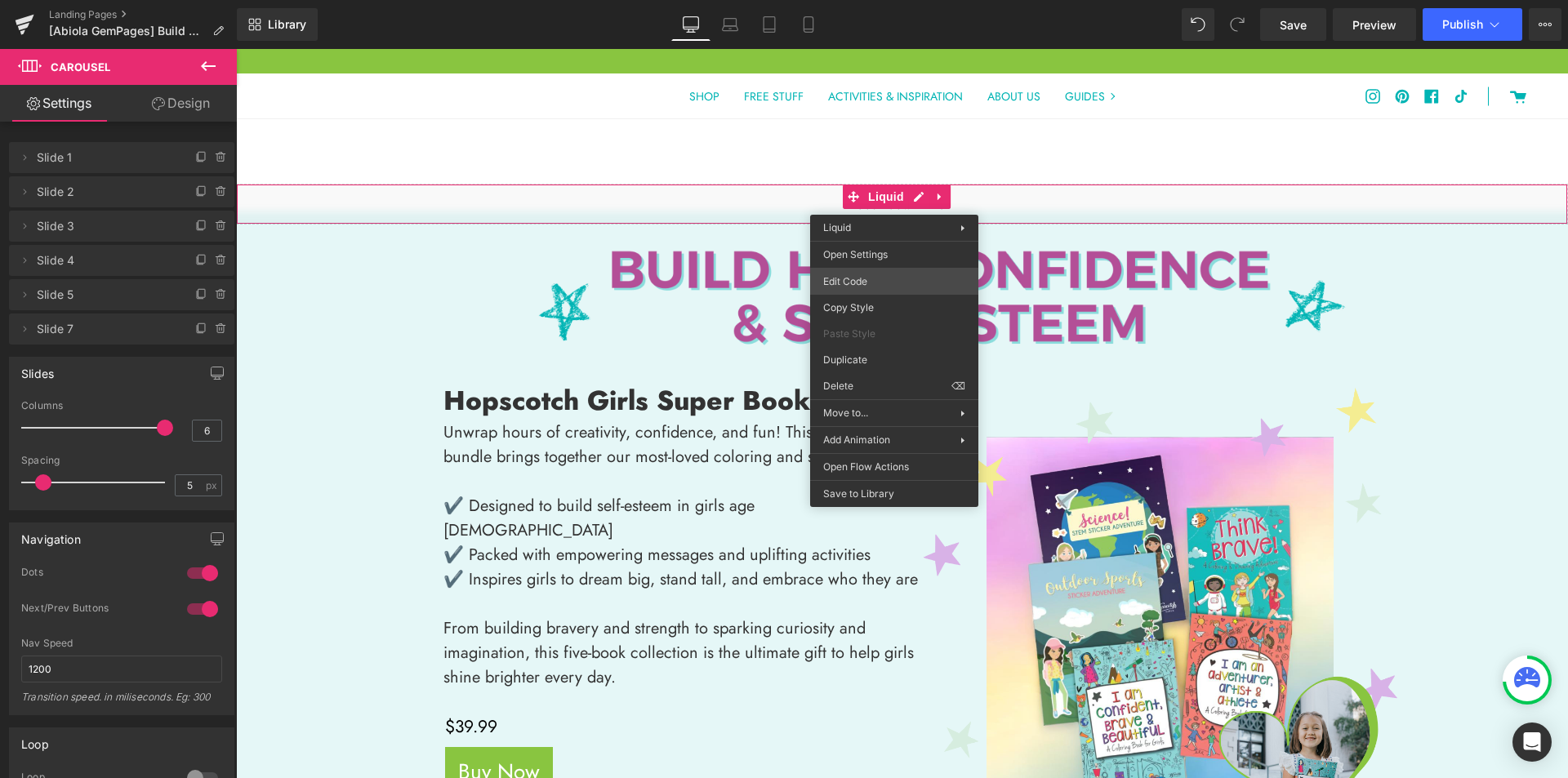
click at [888, 0] on div "Image You are previewing how the will restyle your page. You can not edit Eleme…" at bounding box center [784, 0] width 1568 height 0
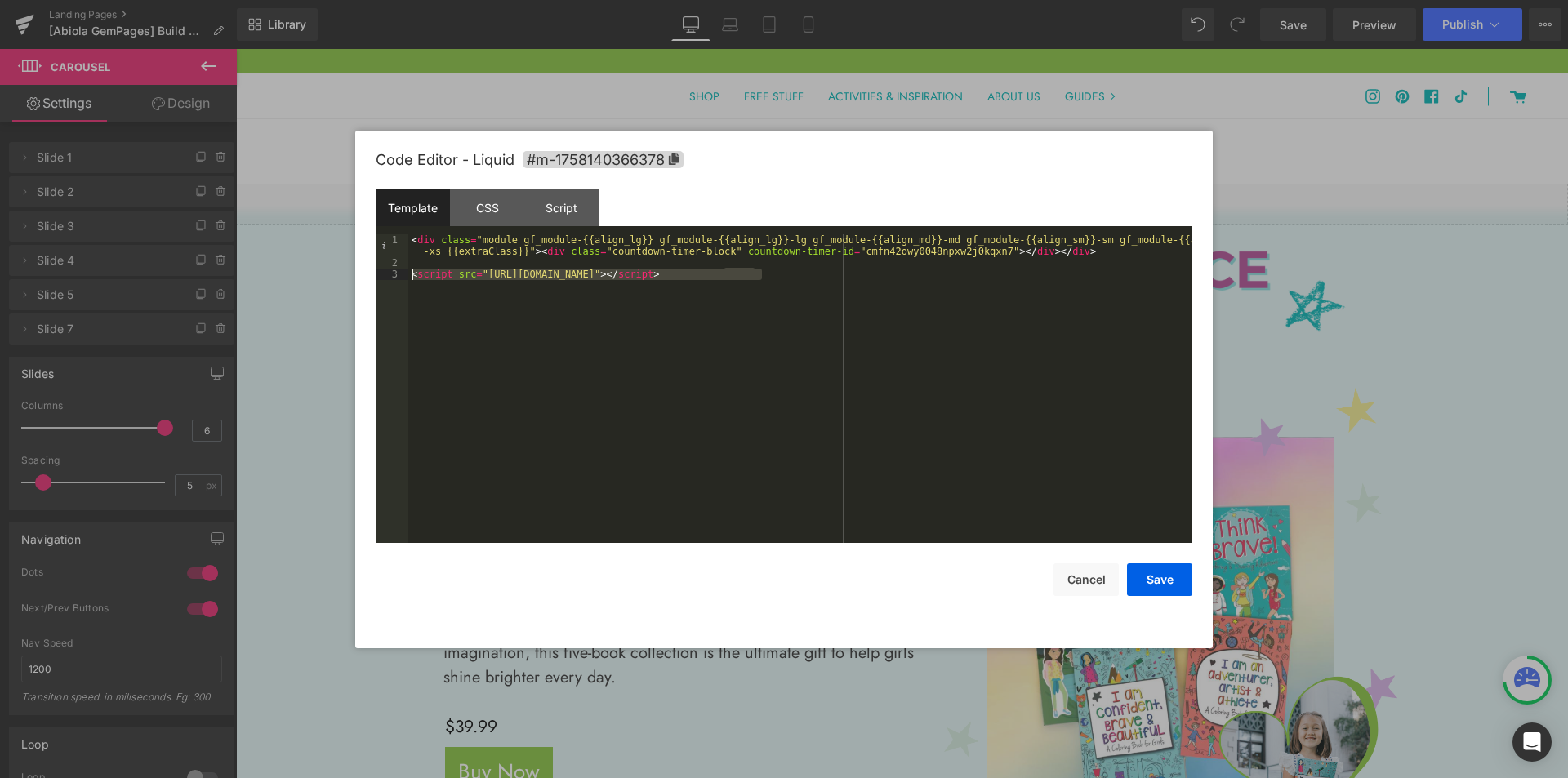
drag, startPoint x: 800, startPoint y: 269, endPoint x: 404, endPoint y: 272, distance: 396.0
click at [404, 272] on pre "1 2 3 < div class = "module gf_module-{{align_lg}} gf_module-{{align_lg}}-lg gf…" at bounding box center [784, 388] width 816 height 308
click at [409, 262] on div "< div class = "module gf_module-{{align_lg}} gf_module-{{align_lg}}-lg gf_modul…" at bounding box center [800, 405] width 784 height 343
click at [1181, 583] on button "Save" at bounding box center [1159, 580] width 65 height 32
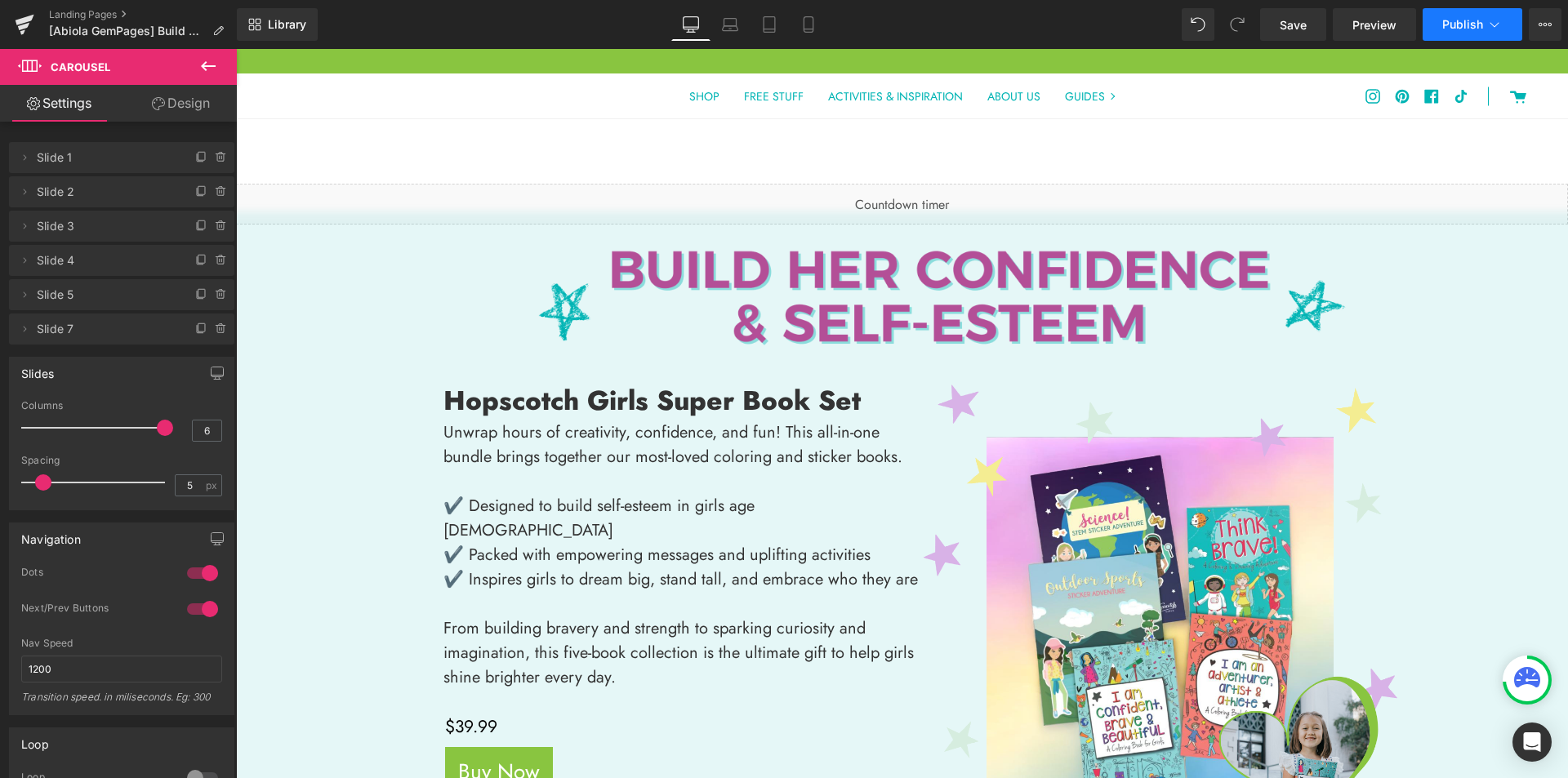
click at [1437, 34] on button "Publish" at bounding box center [1472, 25] width 100 height 32
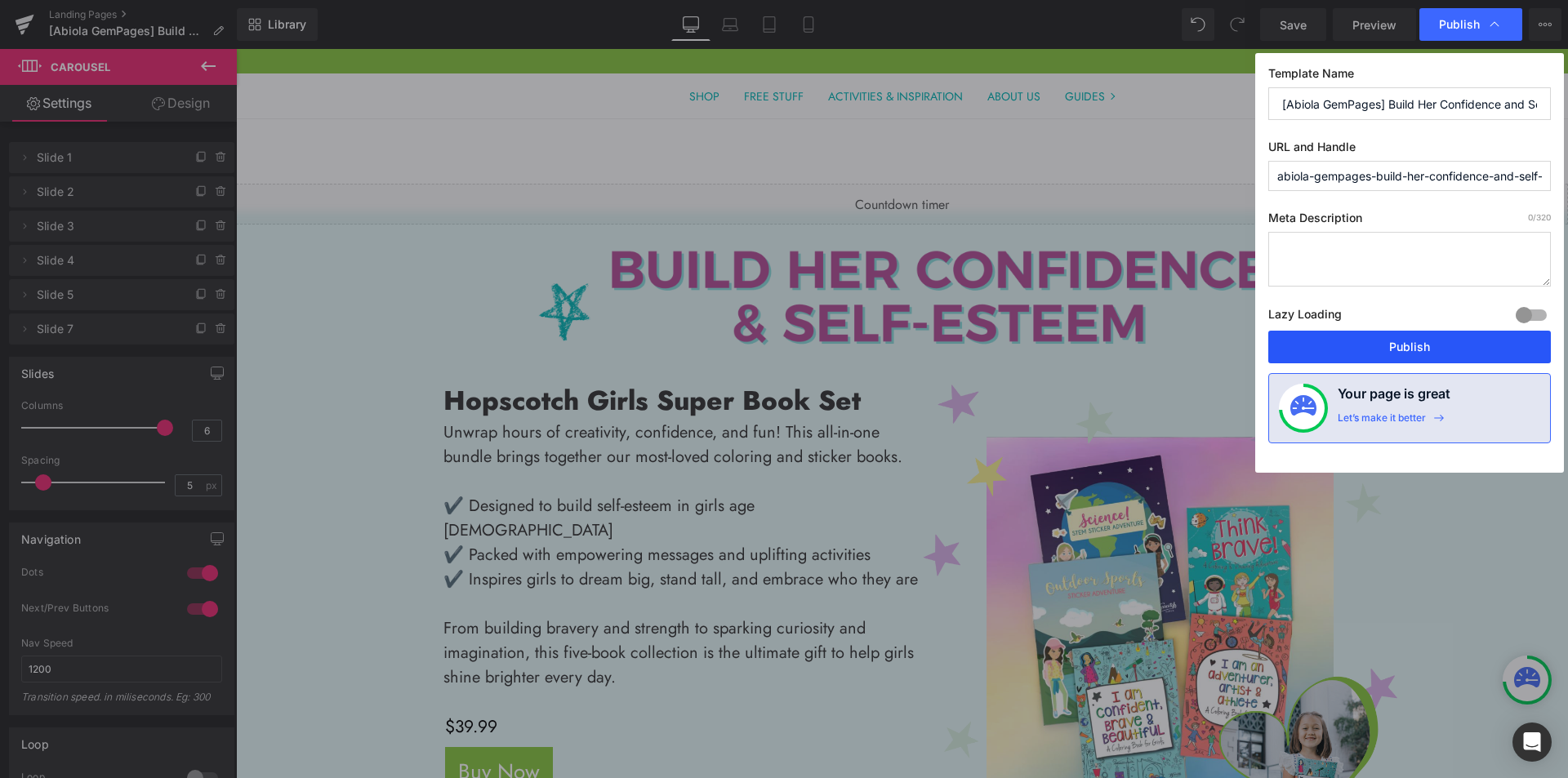
click at [1375, 343] on button "Publish" at bounding box center [1409, 346] width 283 height 32
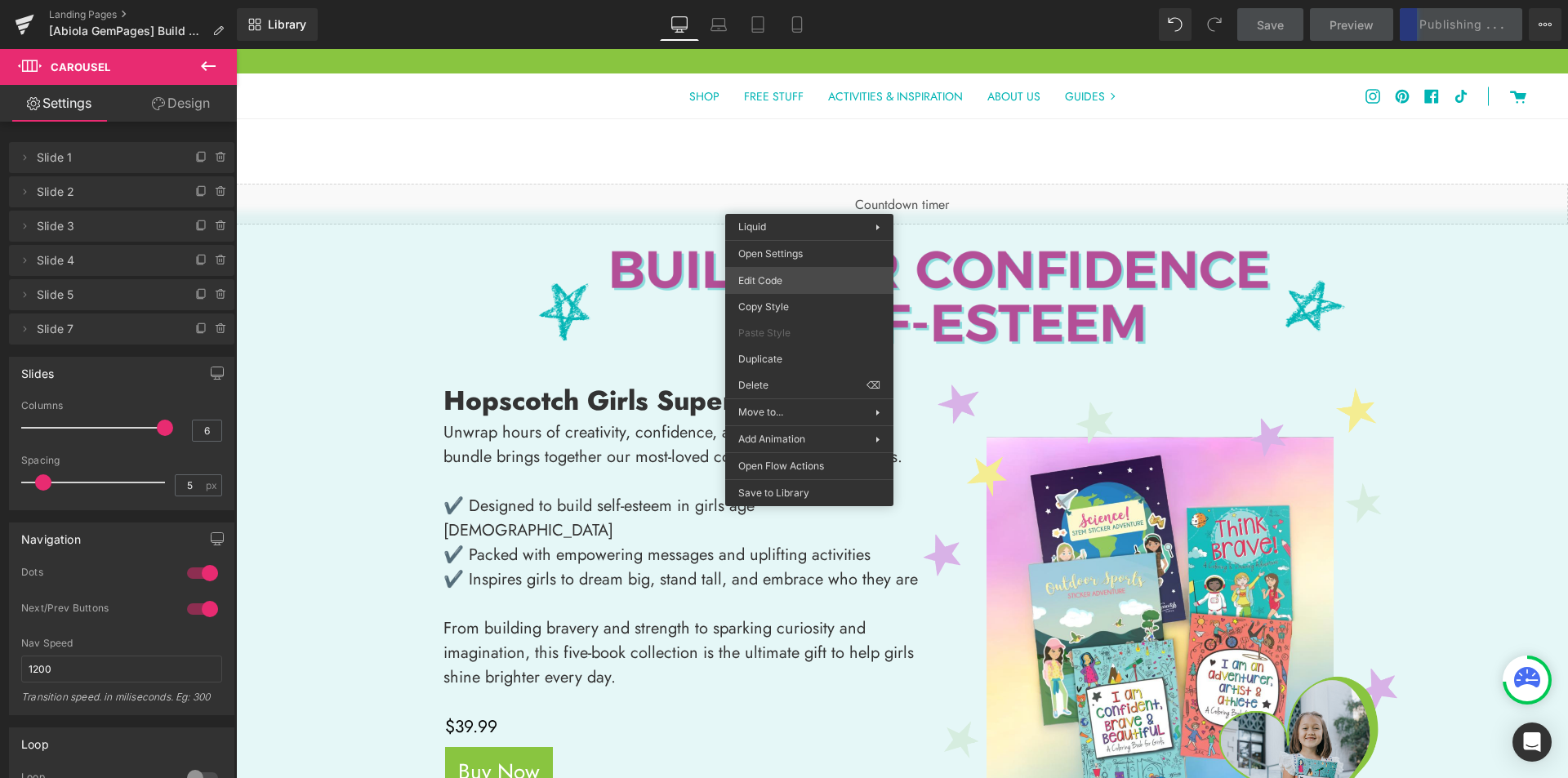
click at [810, 0] on div "Image You are previewing how the will restyle your page. You can not edit Eleme…" at bounding box center [784, 0] width 1568 height 0
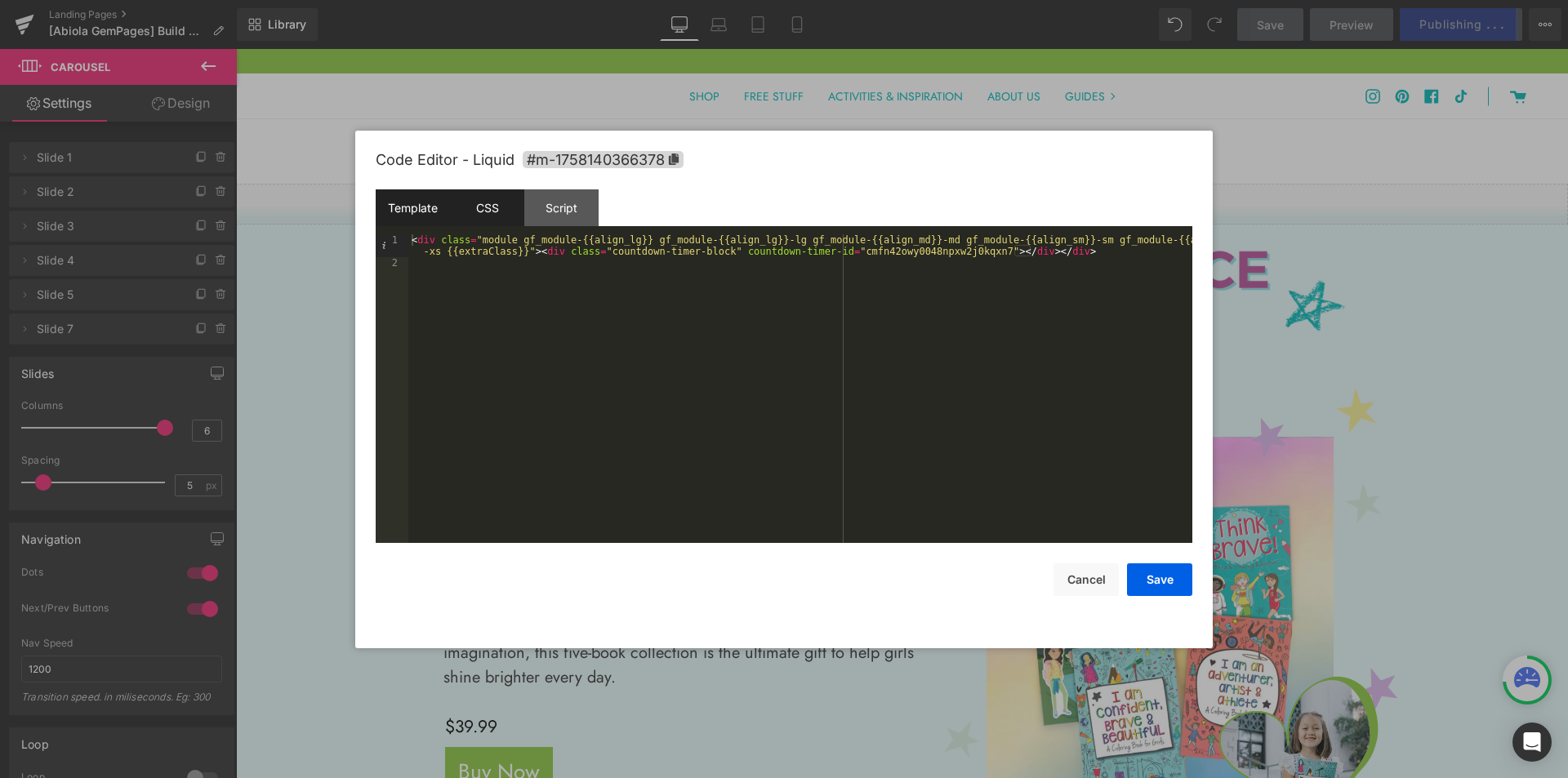
click at [507, 218] on div "CSS" at bounding box center [487, 208] width 74 height 37
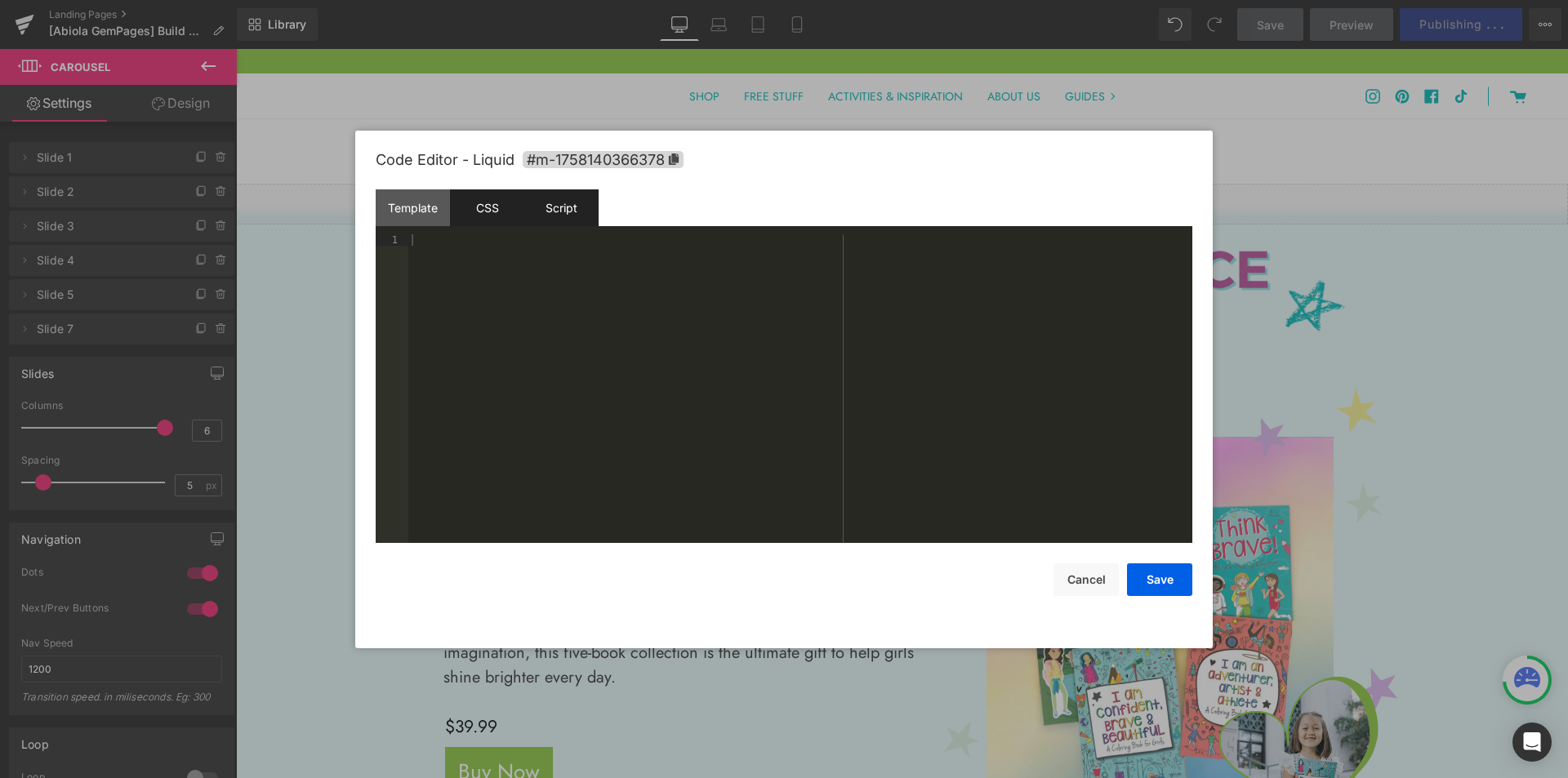
click at [549, 210] on div "Script" at bounding box center [561, 208] width 74 height 37
click at [415, 212] on div "Template" at bounding box center [413, 208] width 74 height 37
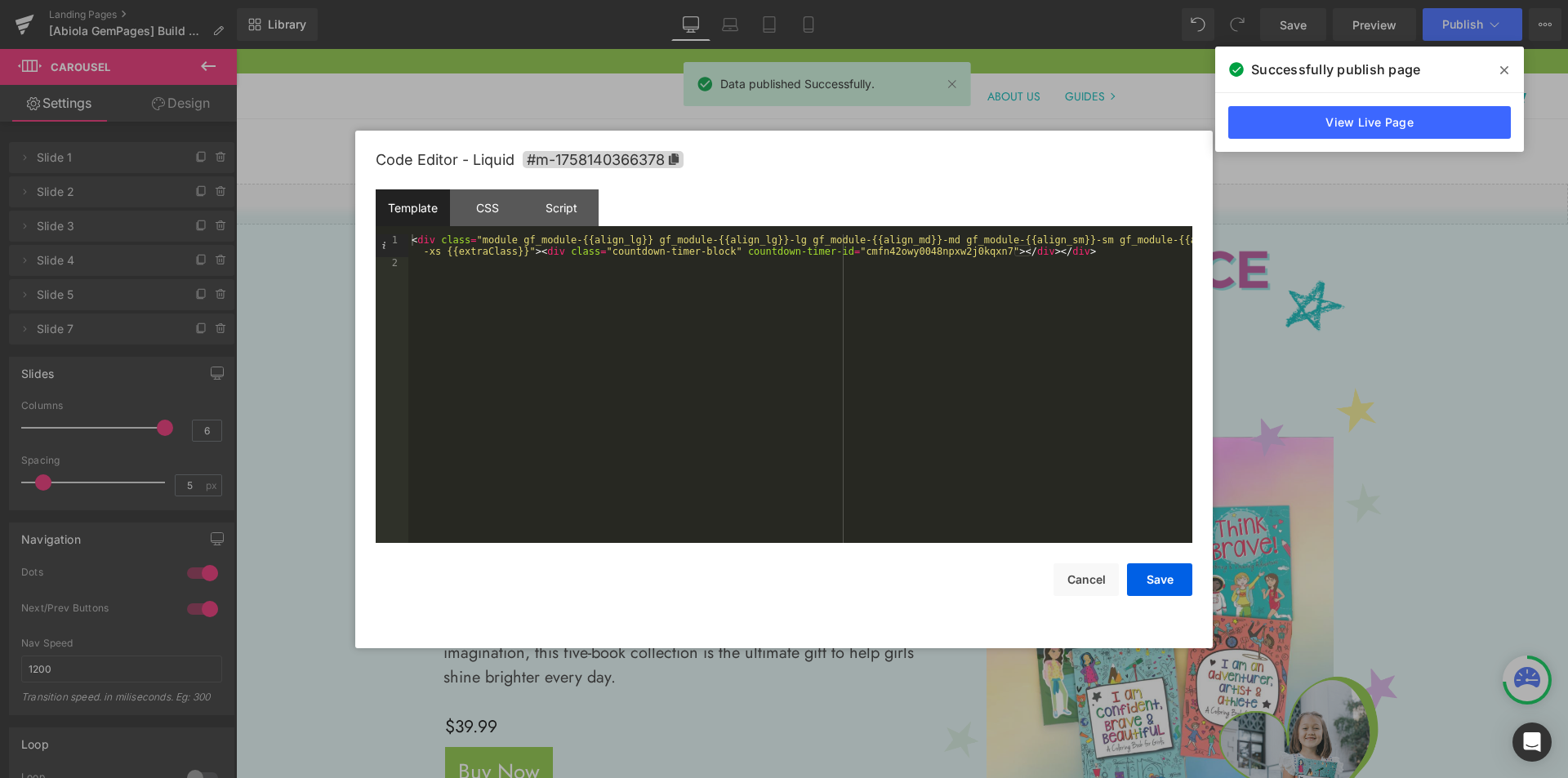
drag, startPoint x: 1508, startPoint y: 68, endPoint x: 1466, endPoint y: 67, distance: 42.0
click at [1506, 69] on span at bounding box center [1504, 70] width 27 height 27
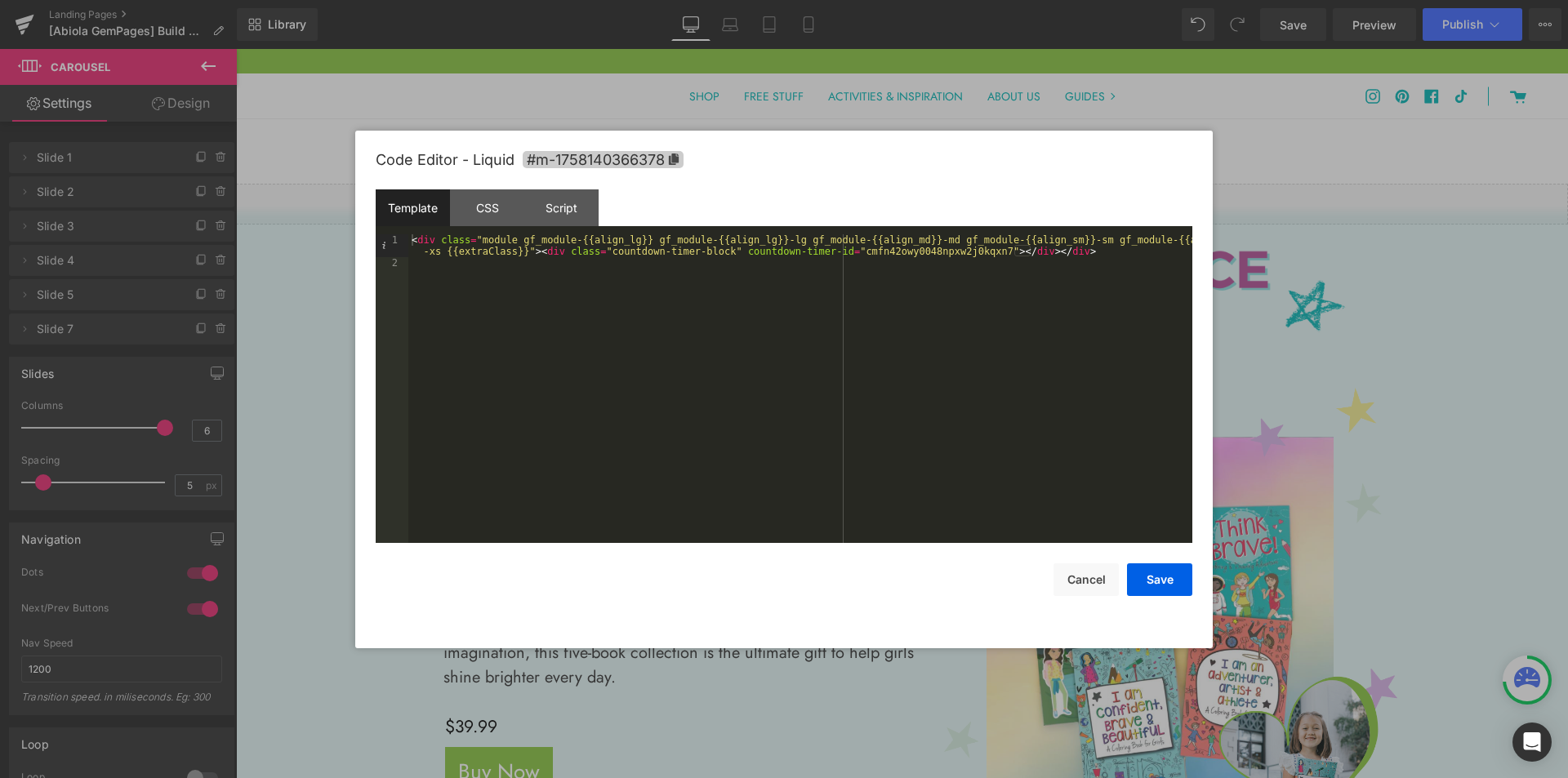
click at [679, 164] on icon at bounding box center [674, 159] width 11 height 11
click at [300, 403] on div at bounding box center [784, 389] width 1568 height 778
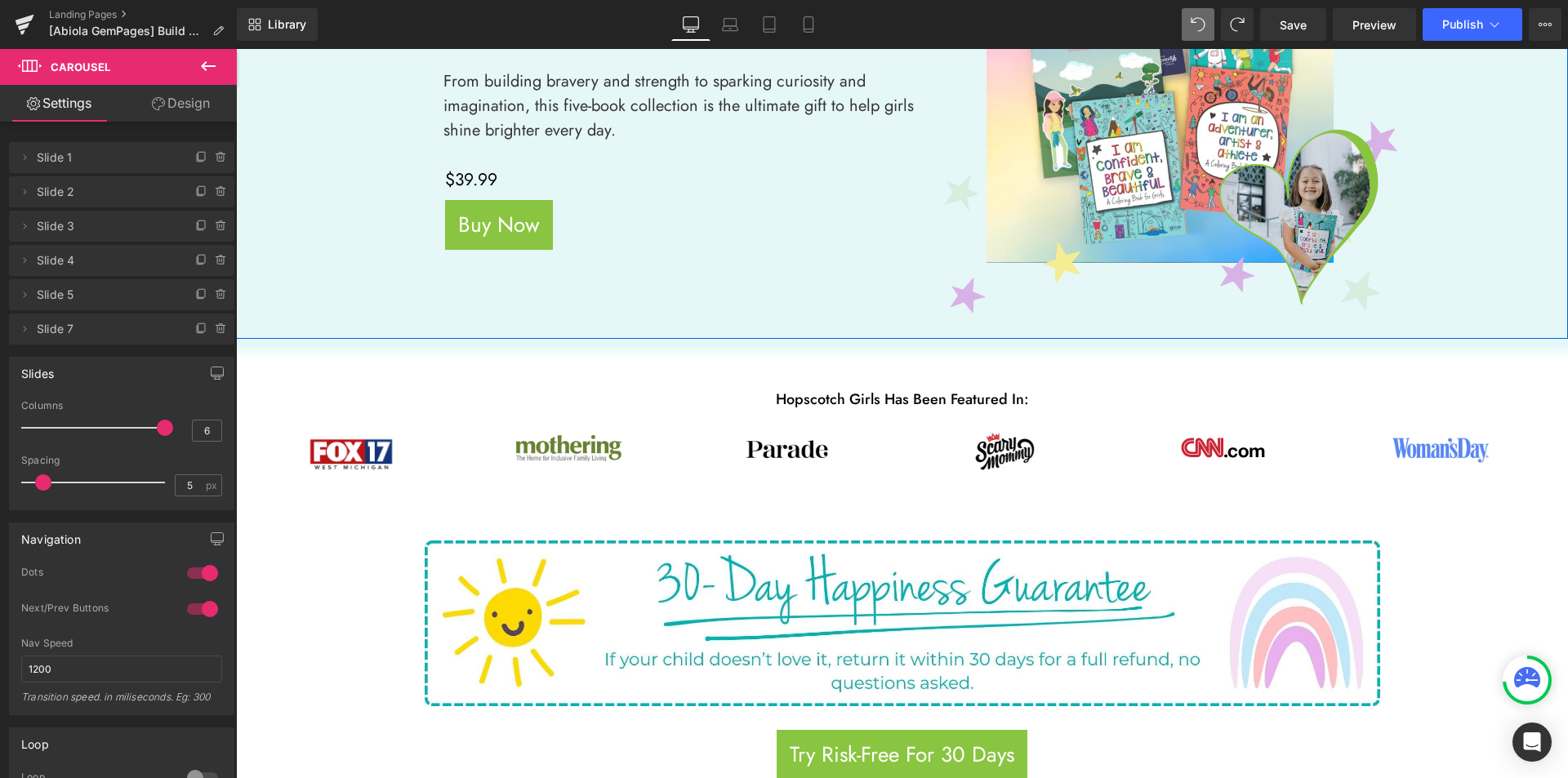
scroll to position [571, 0]
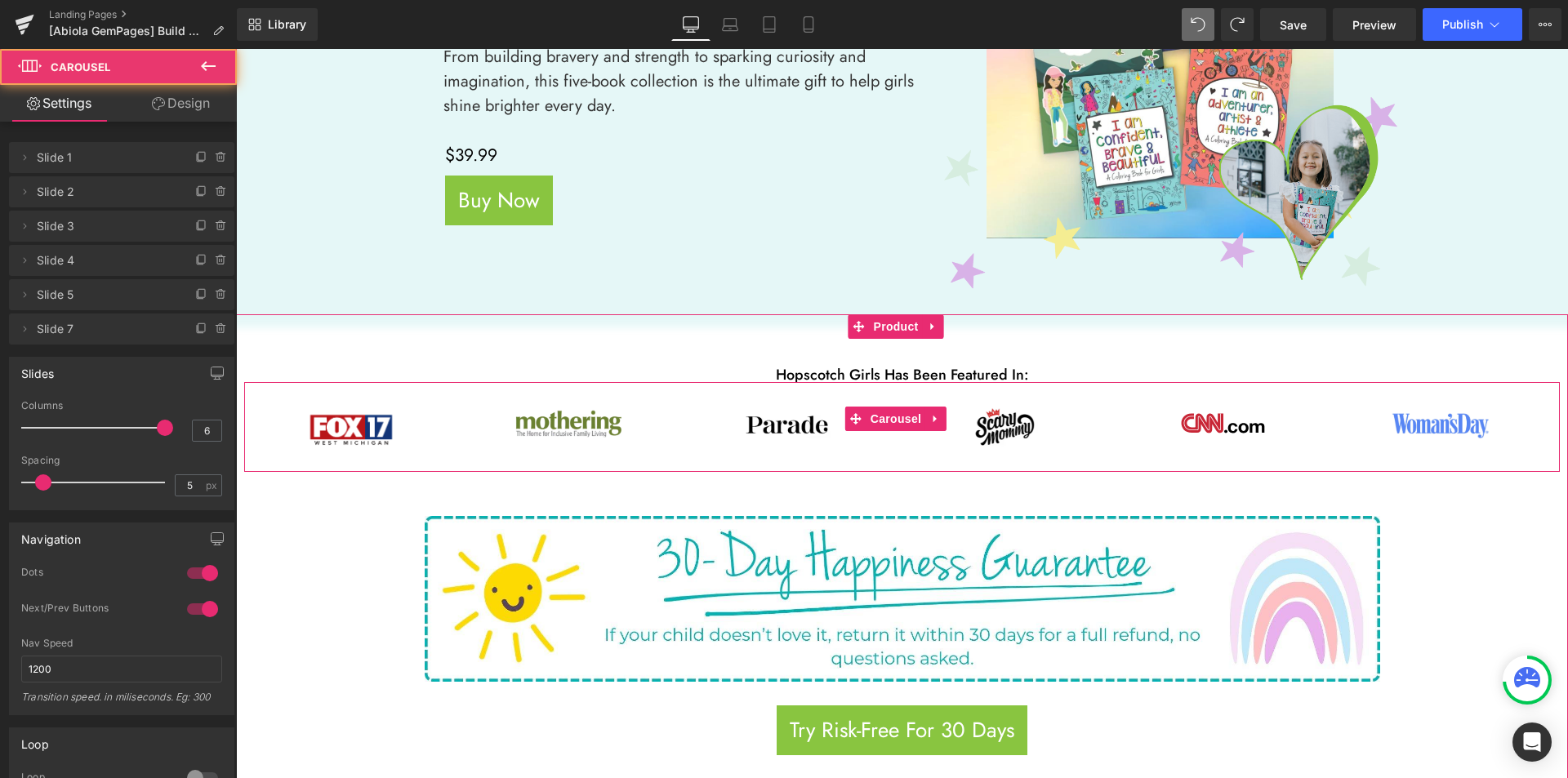
click at [448, 449] on div "Image Image Image Image Image Image ‹ ›" at bounding box center [902, 439] width 1316 height 65
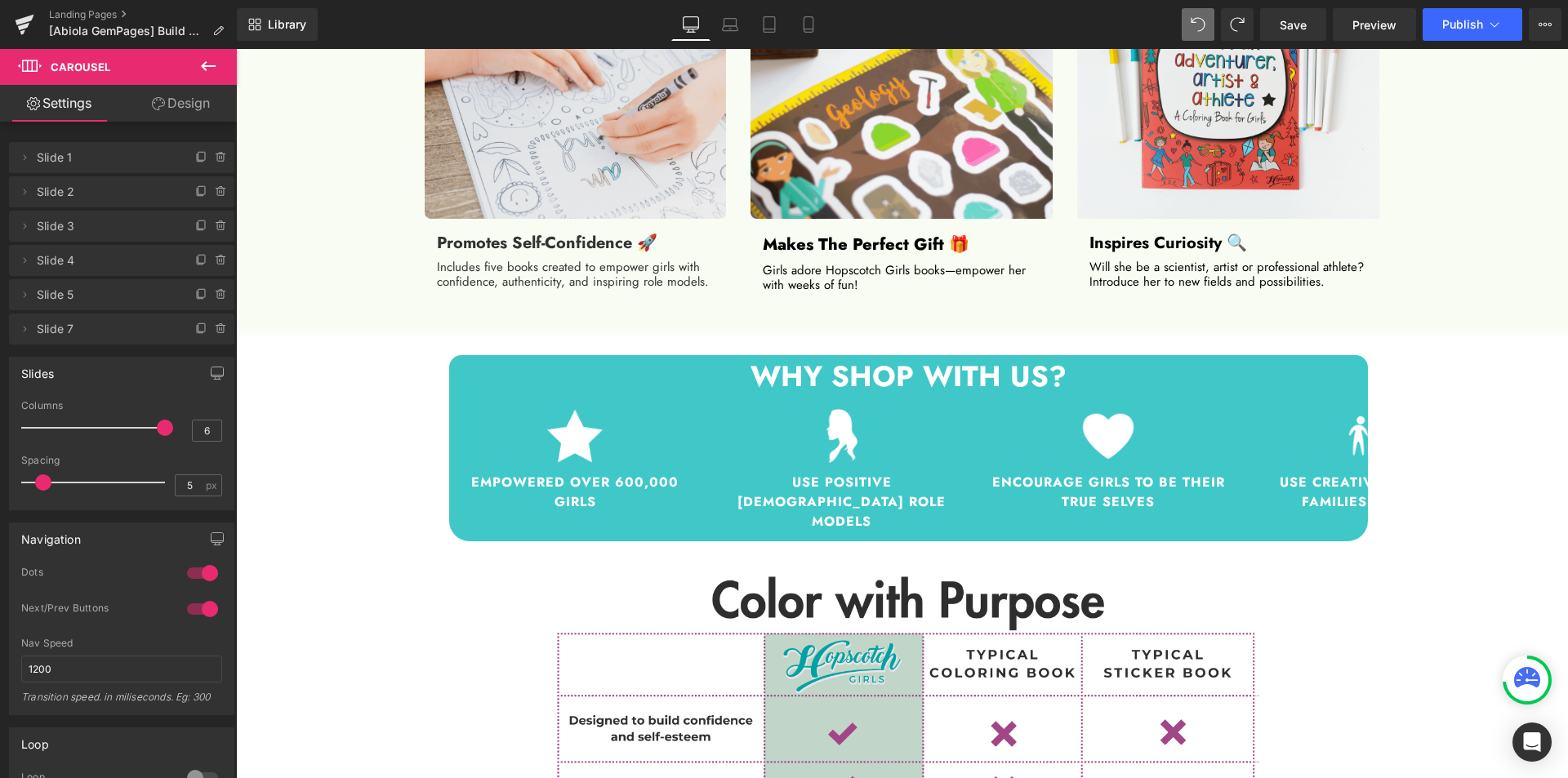
scroll to position [1959, 0]
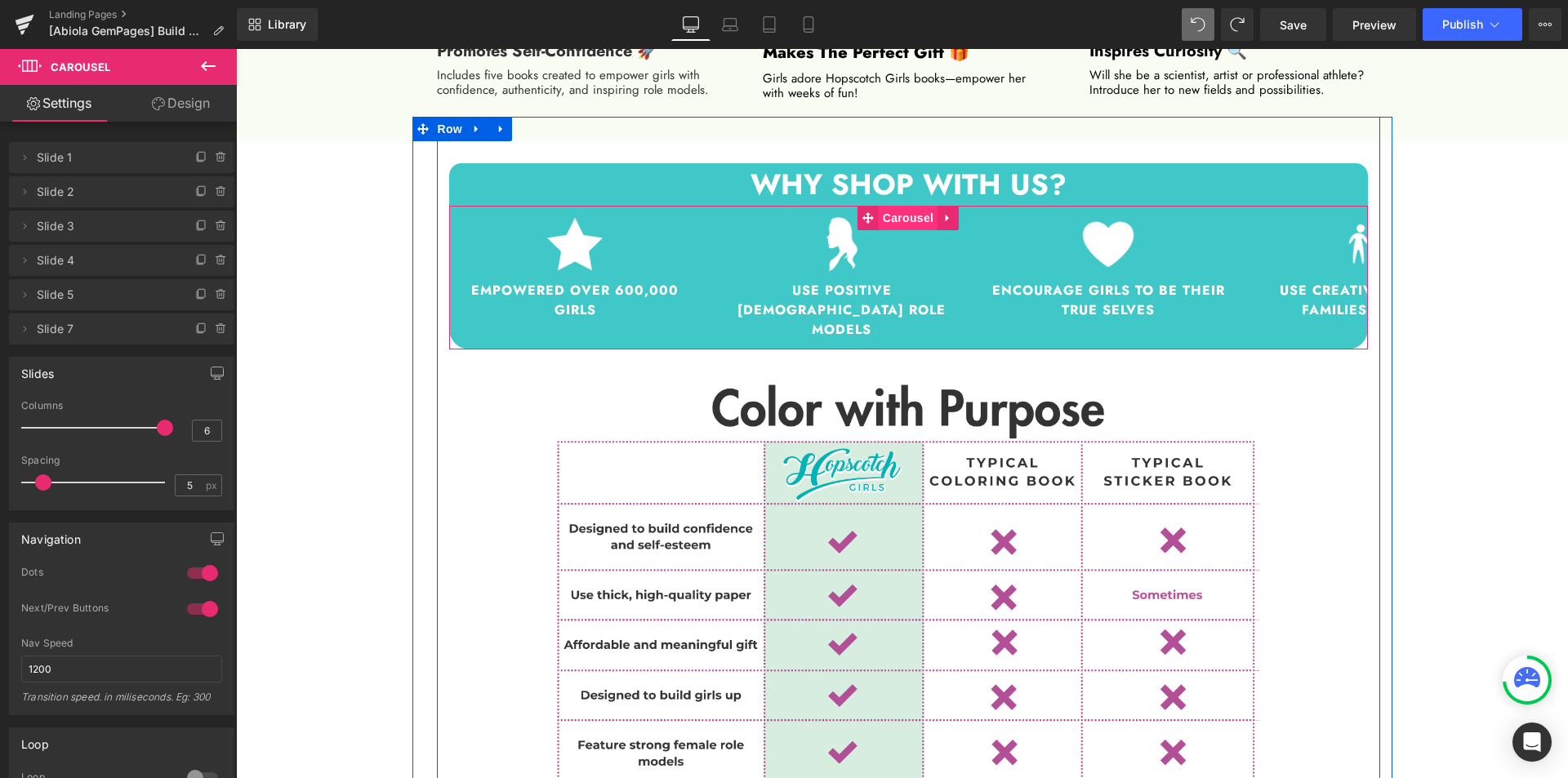
click at [901, 217] on span "Carousel" at bounding box center [908, 218] width 59 height 25
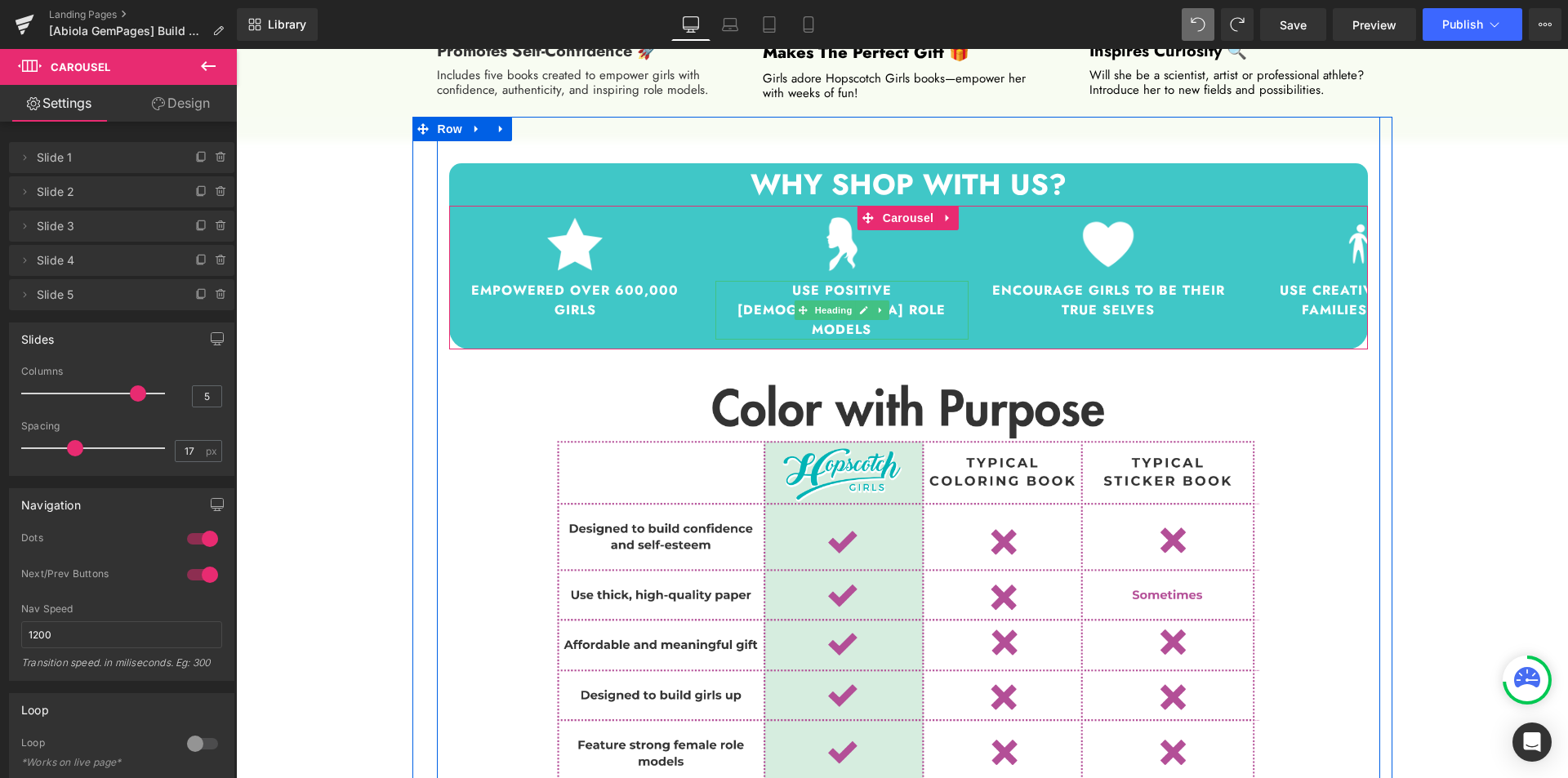
click at [716, 289] on h2 "Use positive [DEMOGRAPHIC_DATA] role models" at bounding box center [842, 310] width 253 height 59
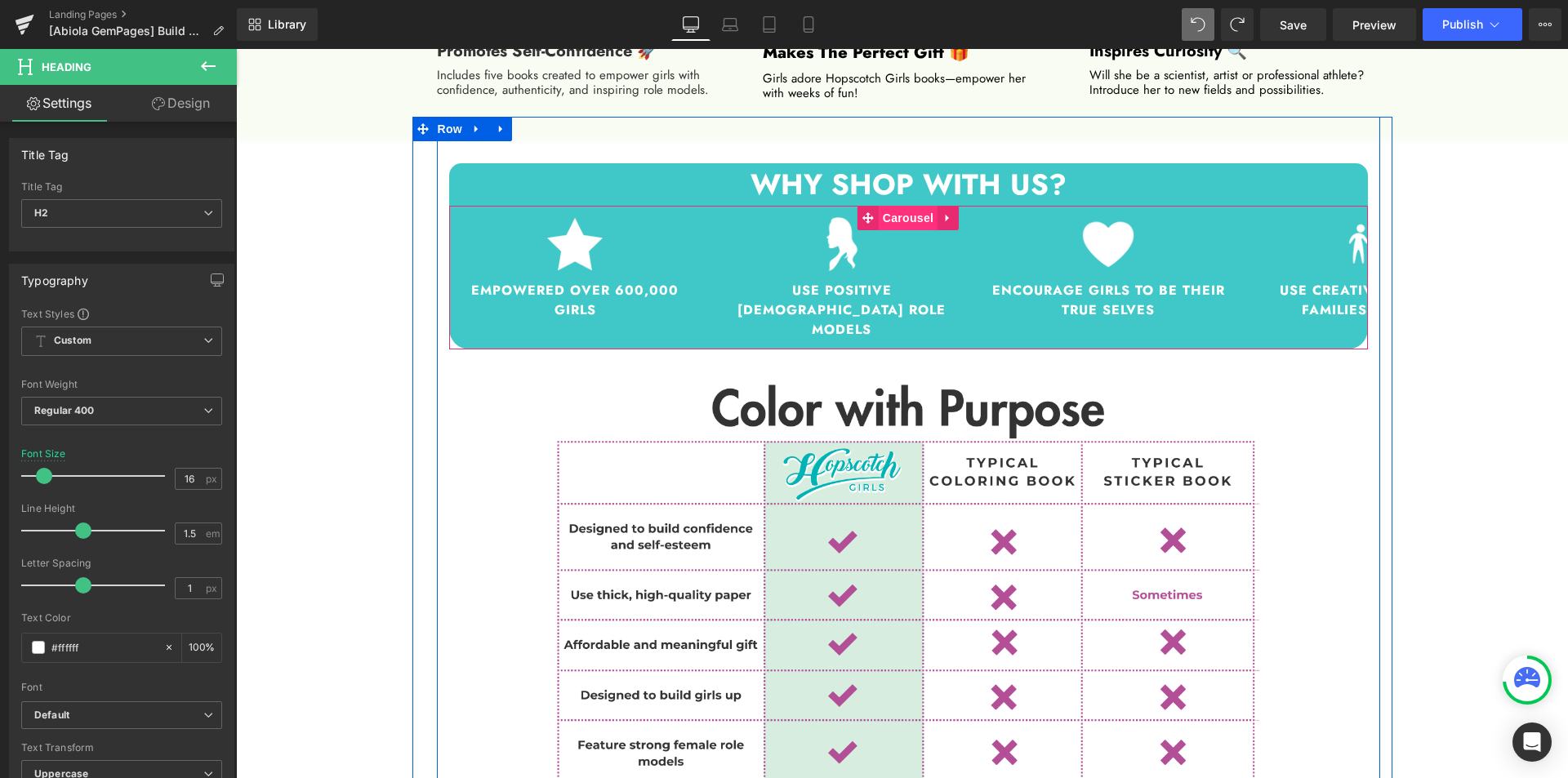
click at [899, 215] on span "Carousel" at bounding box center [908, 218] width 59 height 25
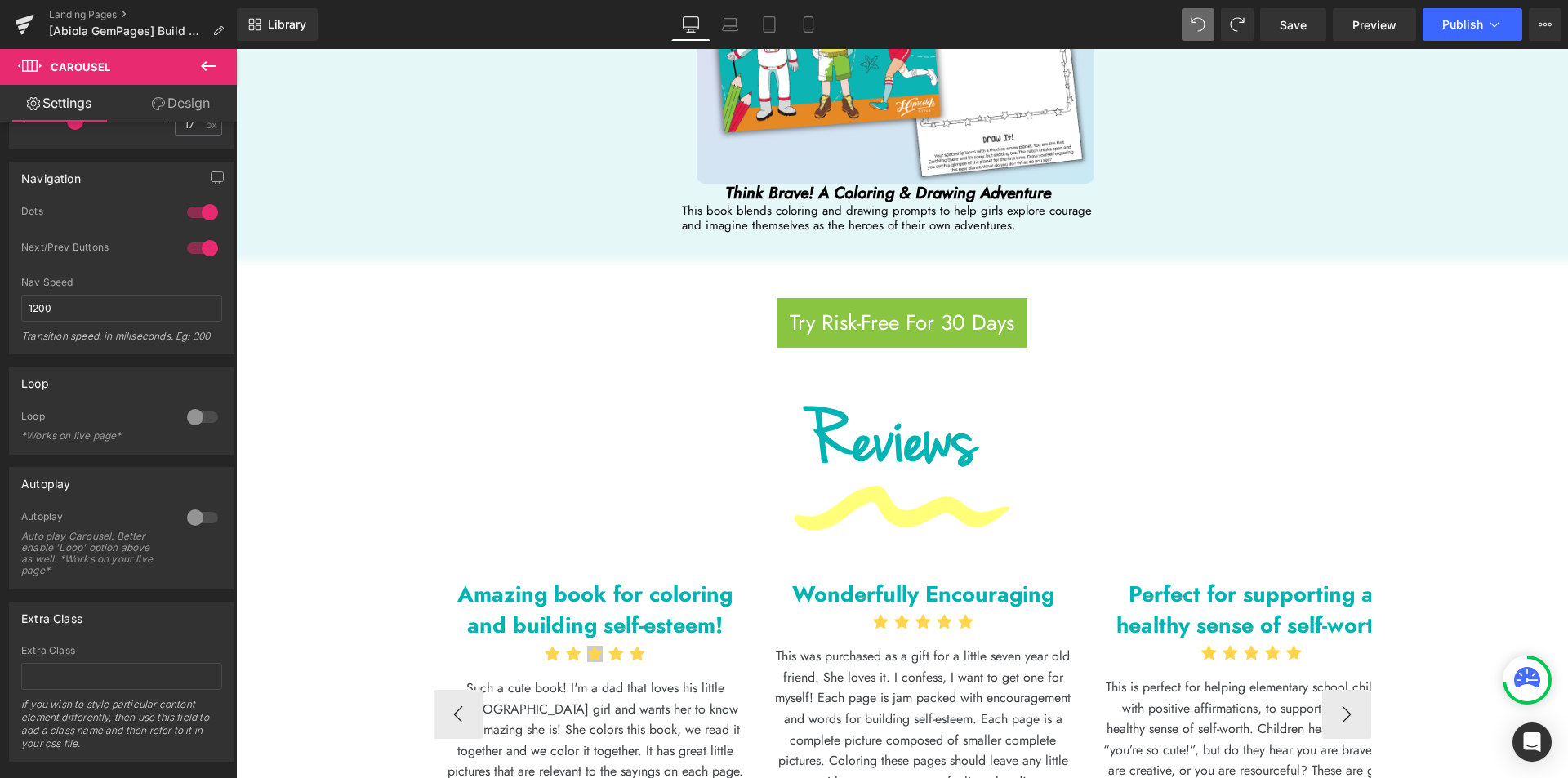
scroll to position [4491, 0]
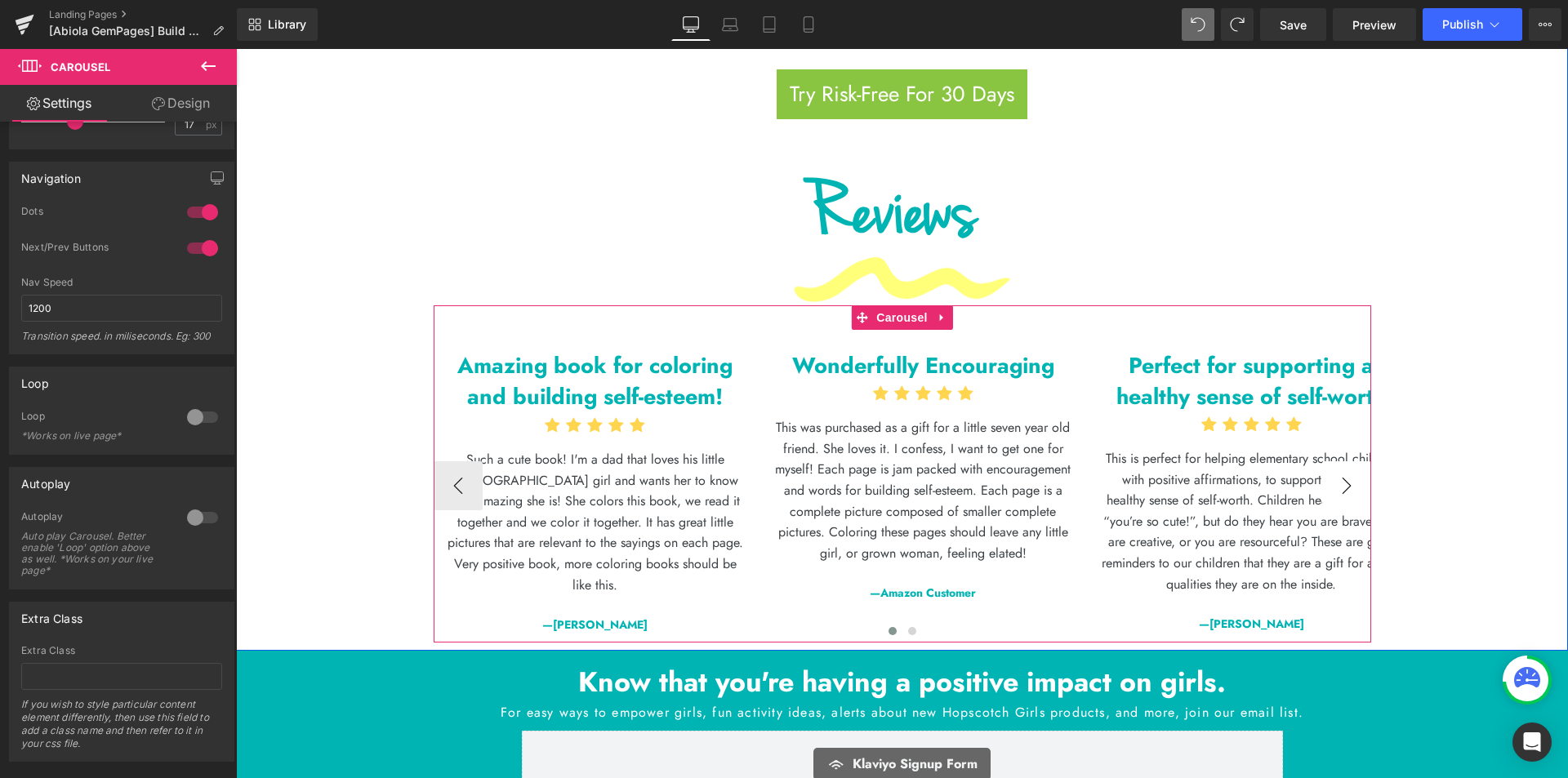
click at [1340, 481] on button "›" at bounding box center [1347, 486] width 49 height 49
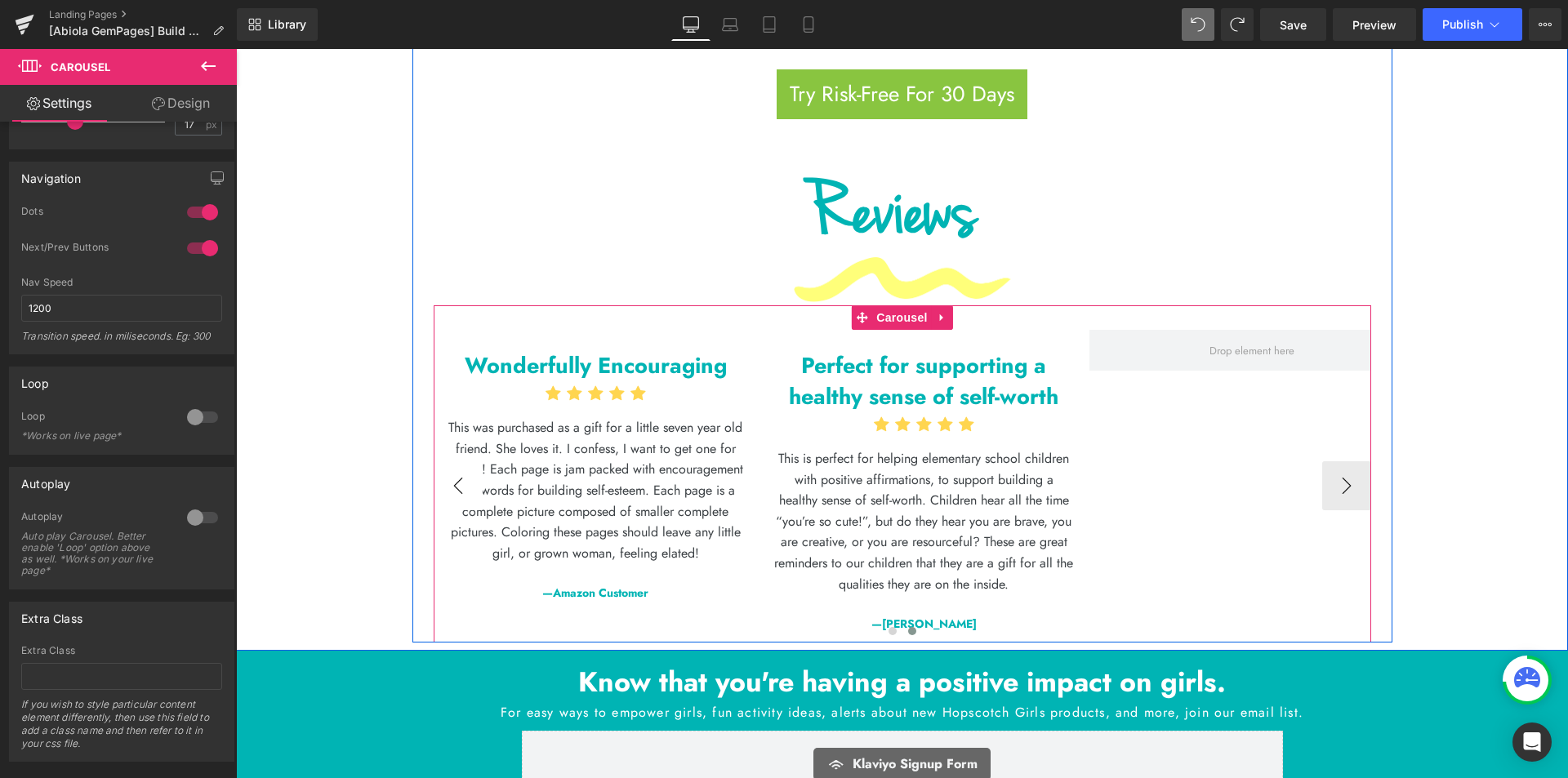
click at [445, 469] on button "‹" at bounding box center [458, 486] width 49 height 49
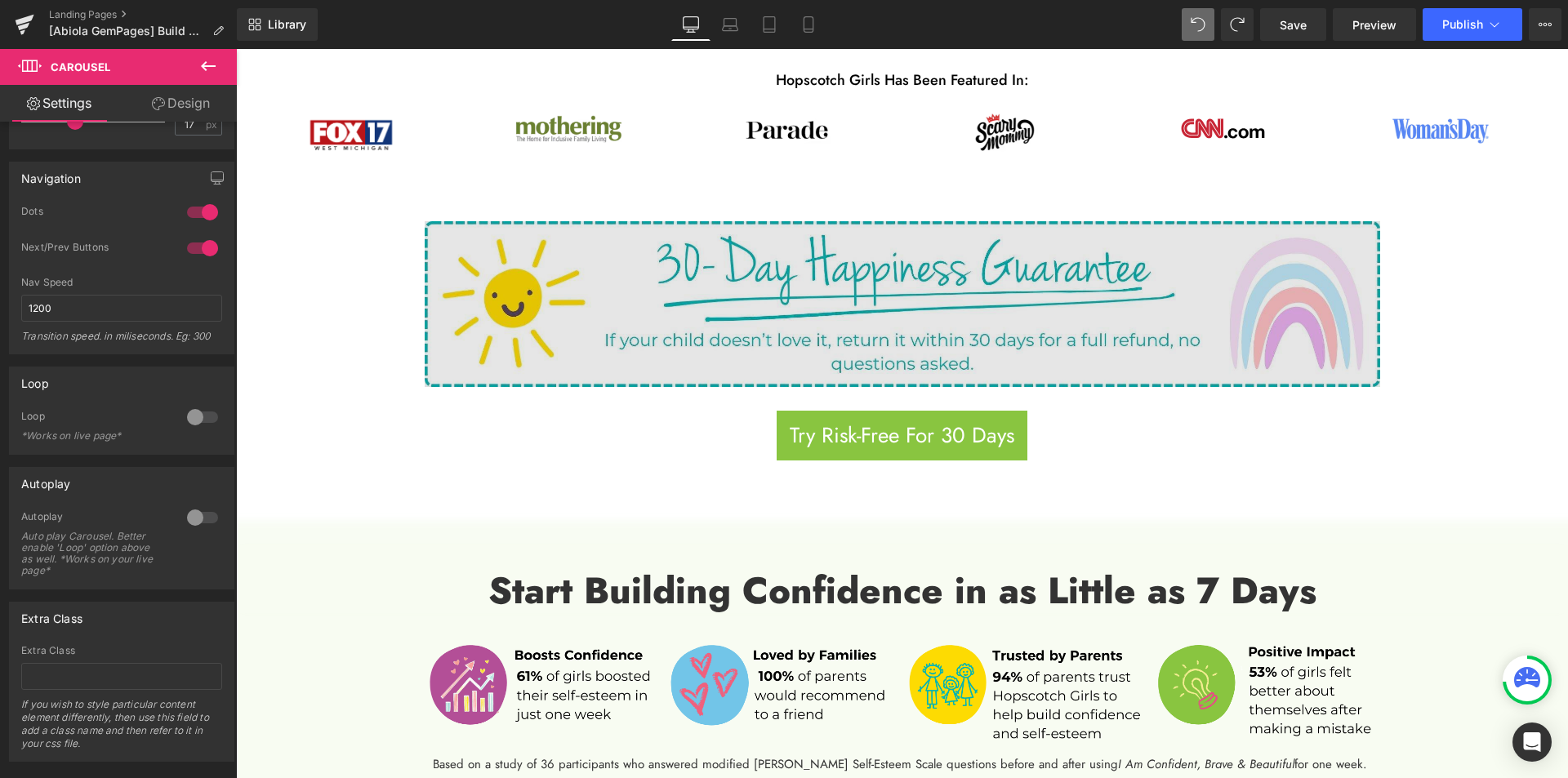
scroll to position [653, 0]
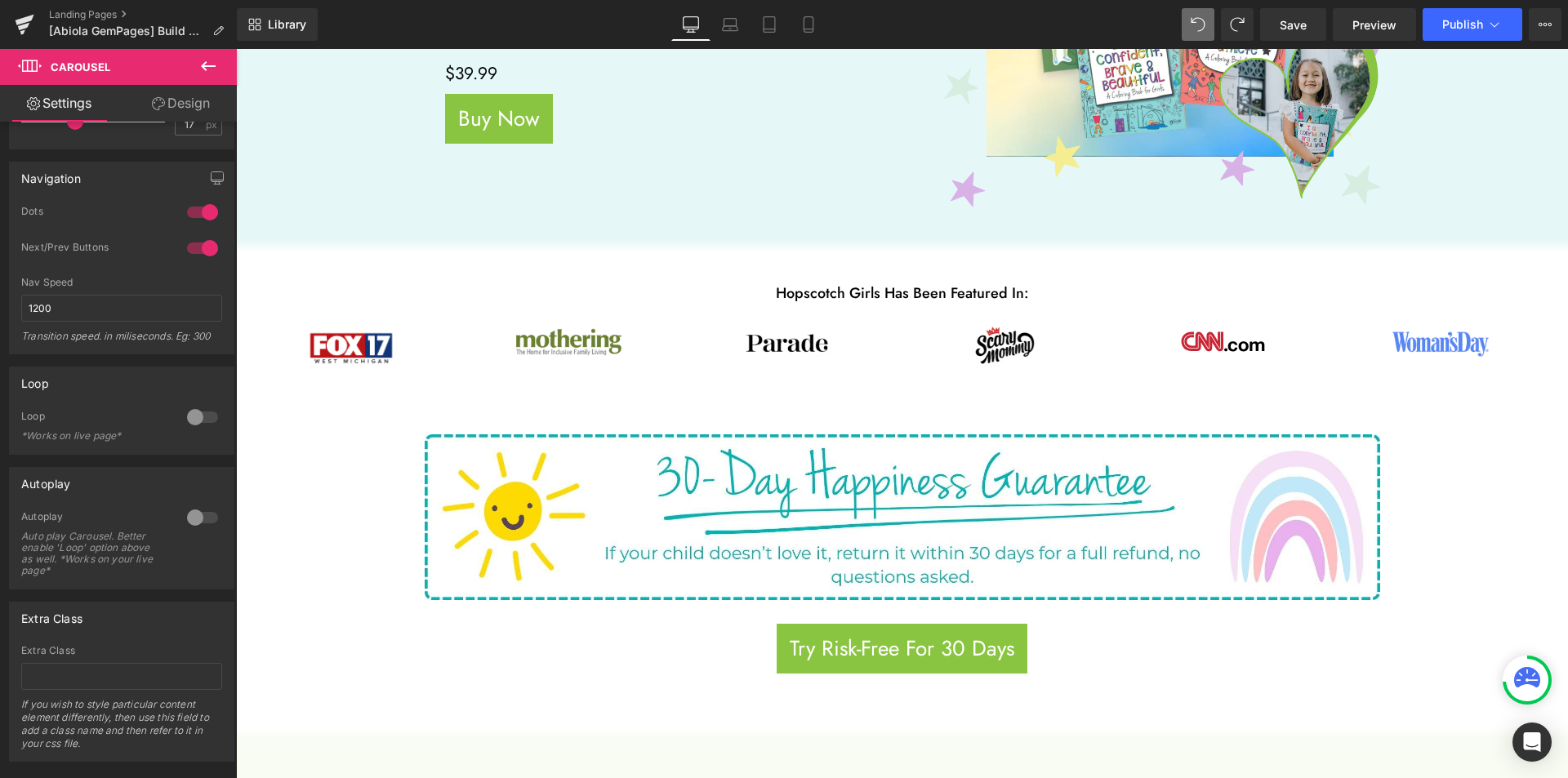
click at [210, 63] on icon at bounding box center [208, 65] width 20 height 20
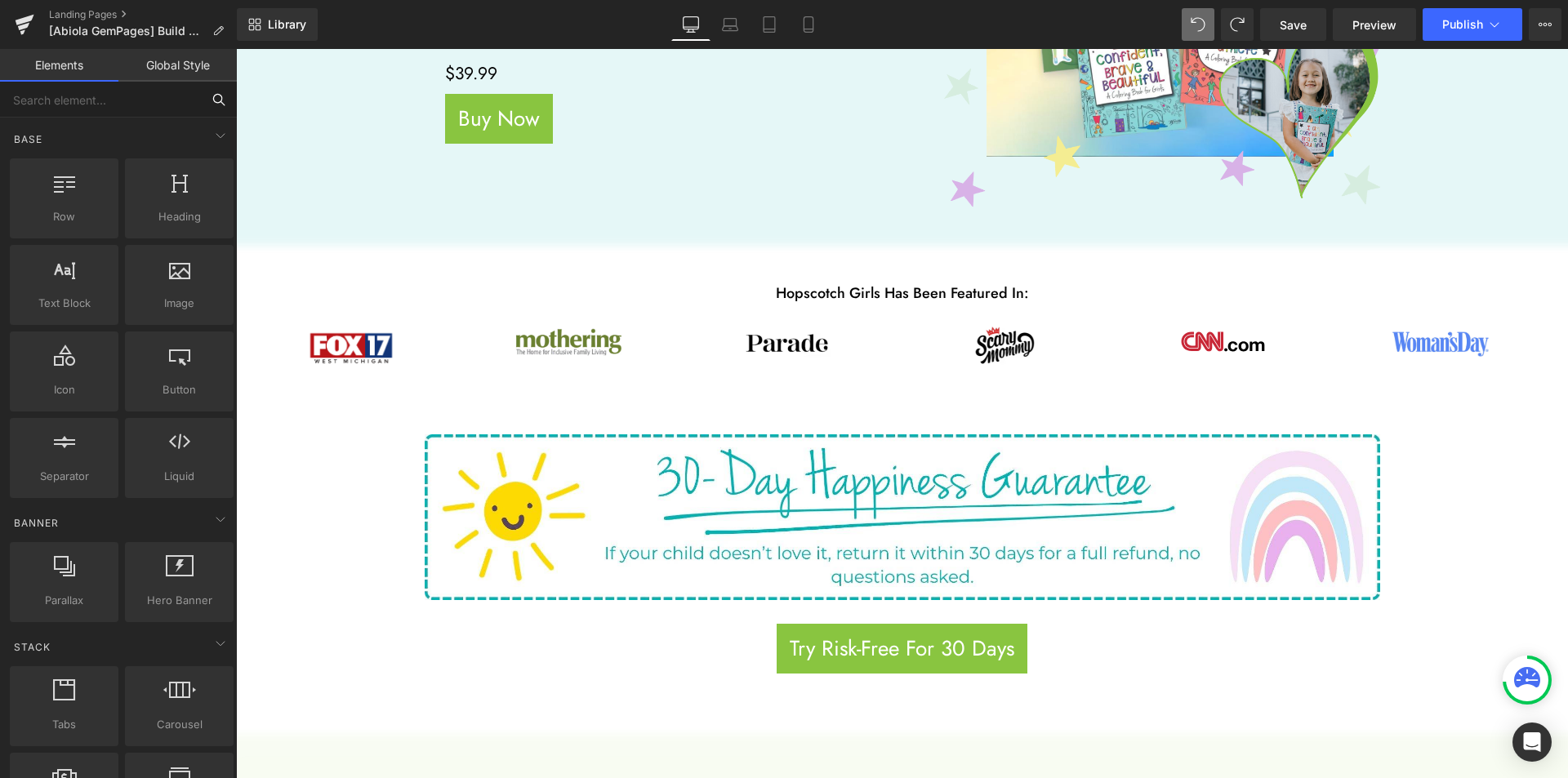
click at [142, 108] on input "text" at bounding box center [101, 100] width 201 height 36
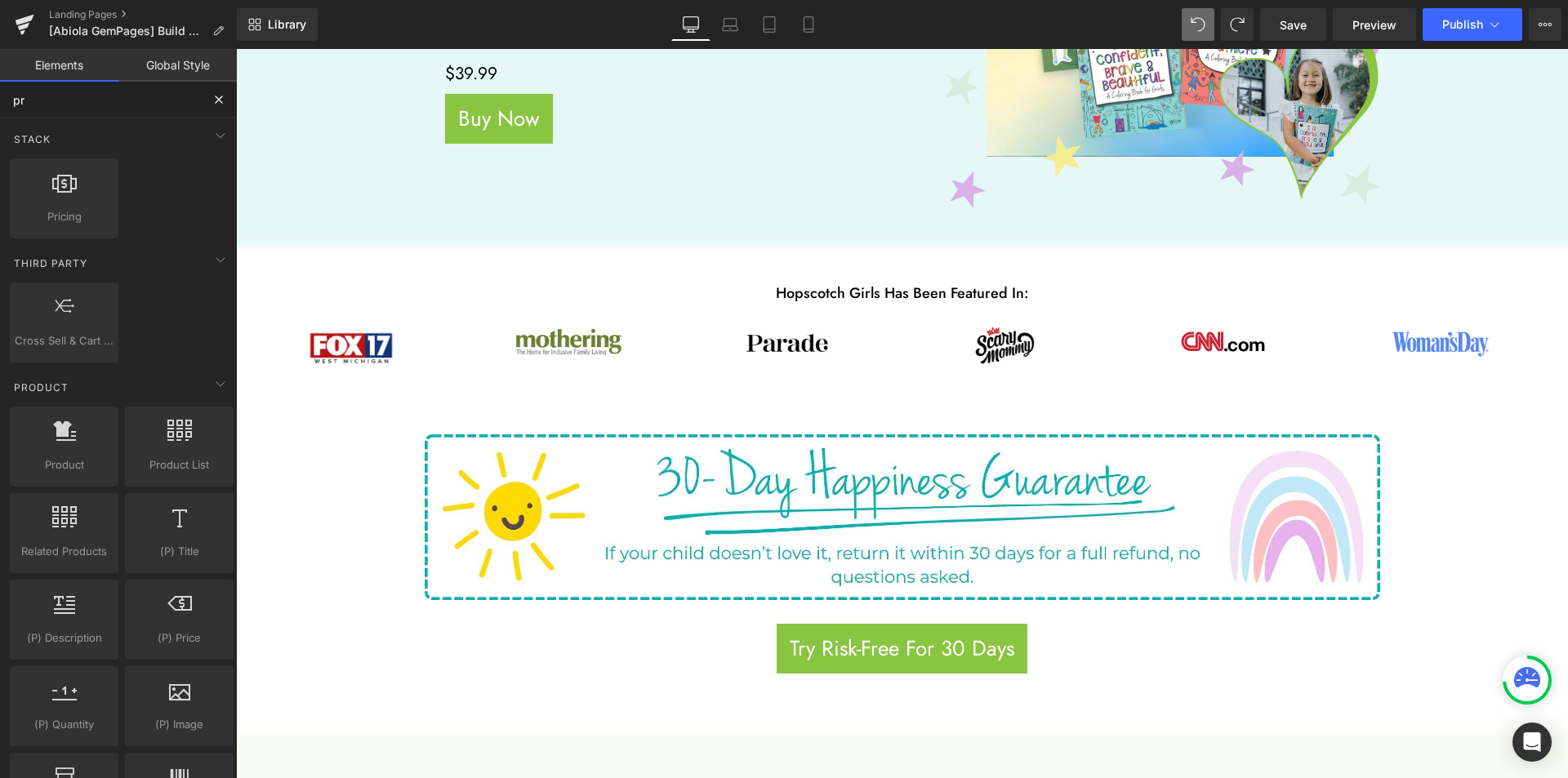
type input "pri"
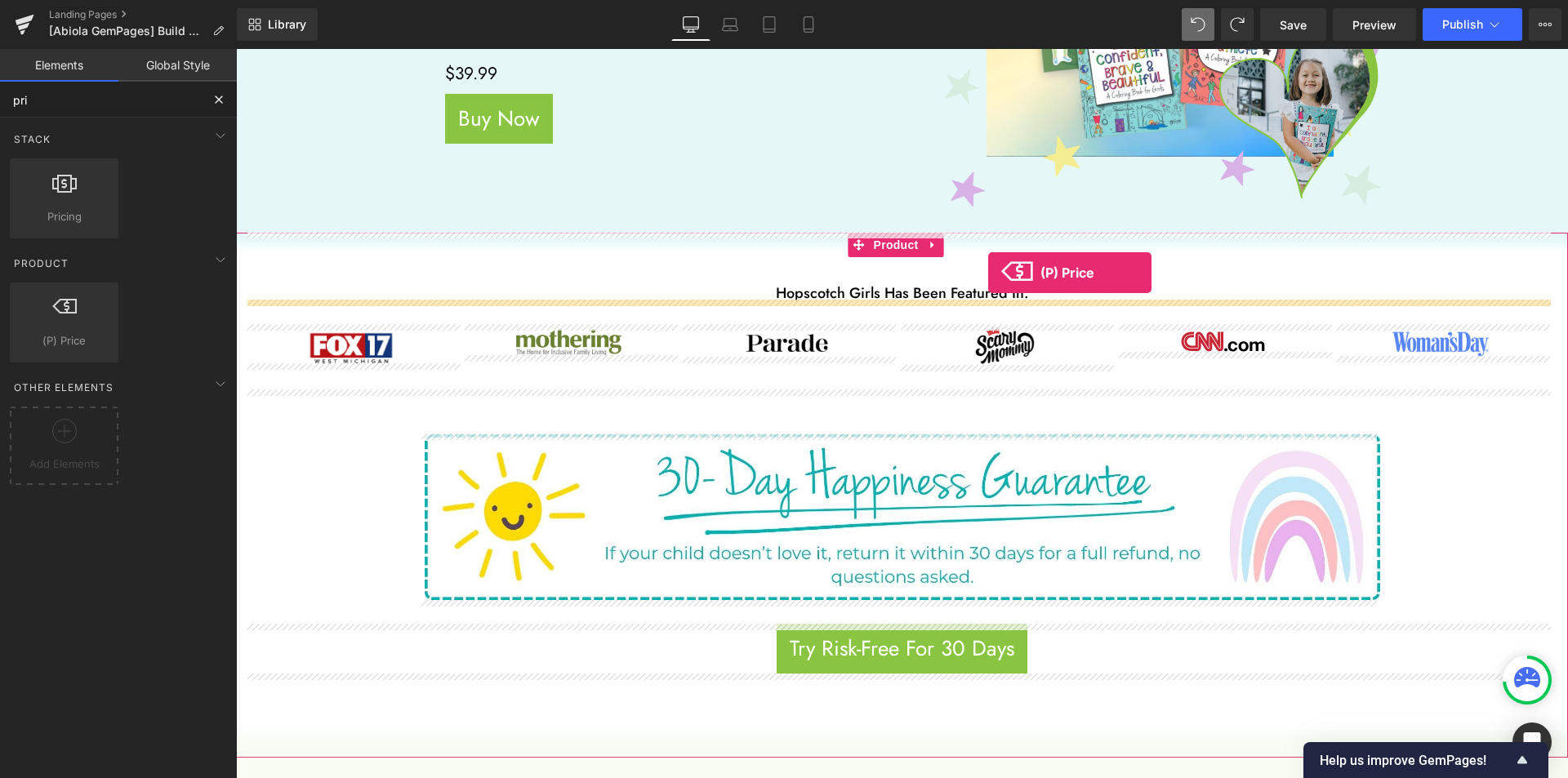
drag, startPoint x: 290, startPoint y: 378, endPoint x: 988, endPoint y: 272, distance: 706.0
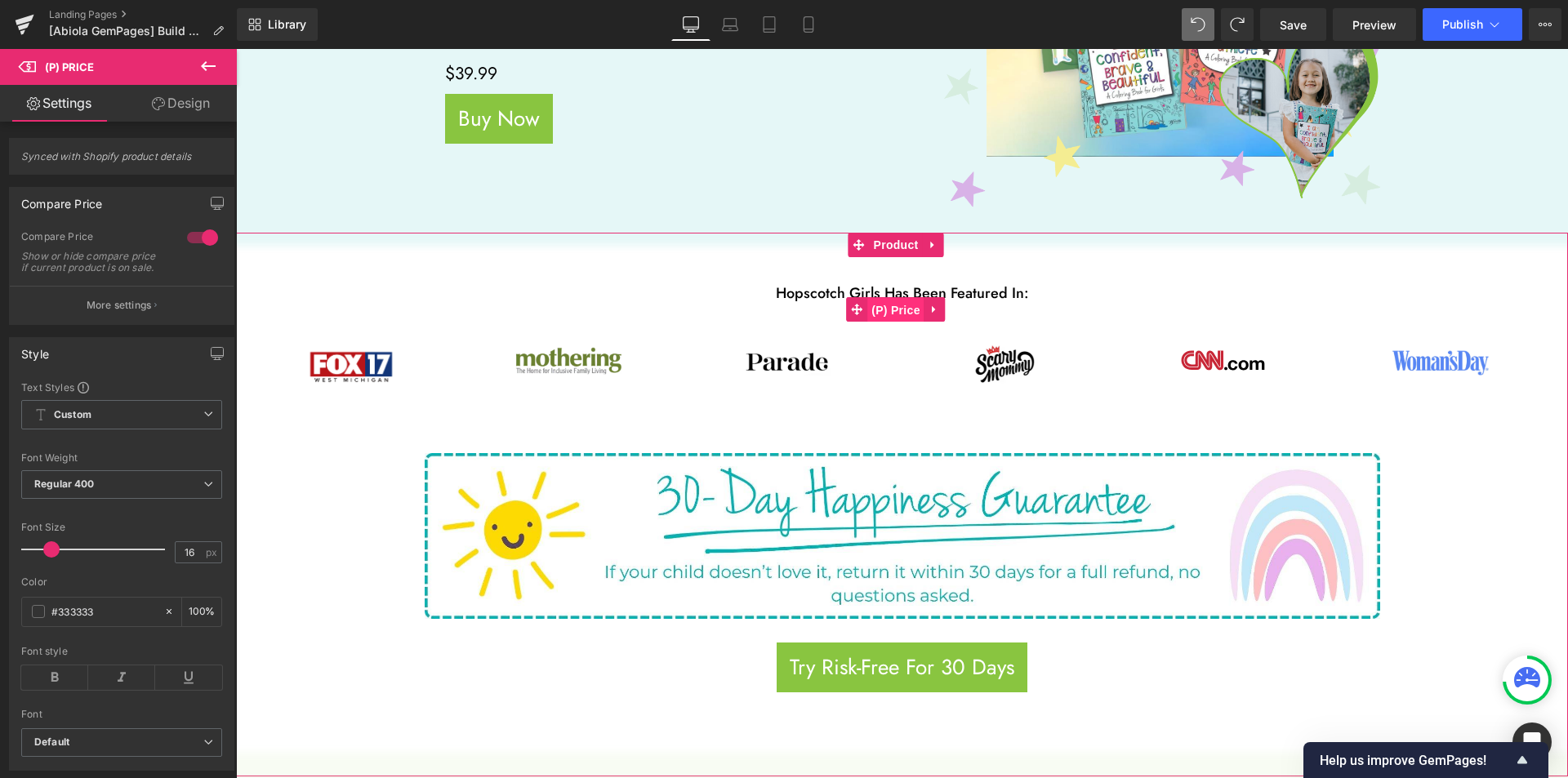
click at [895, 312] on span "(P) Price" at bounding box center [896, 310] width 57 height 25
click at [898, 242] on span "Product" at bounding box center [896, 245] width 53 height 25
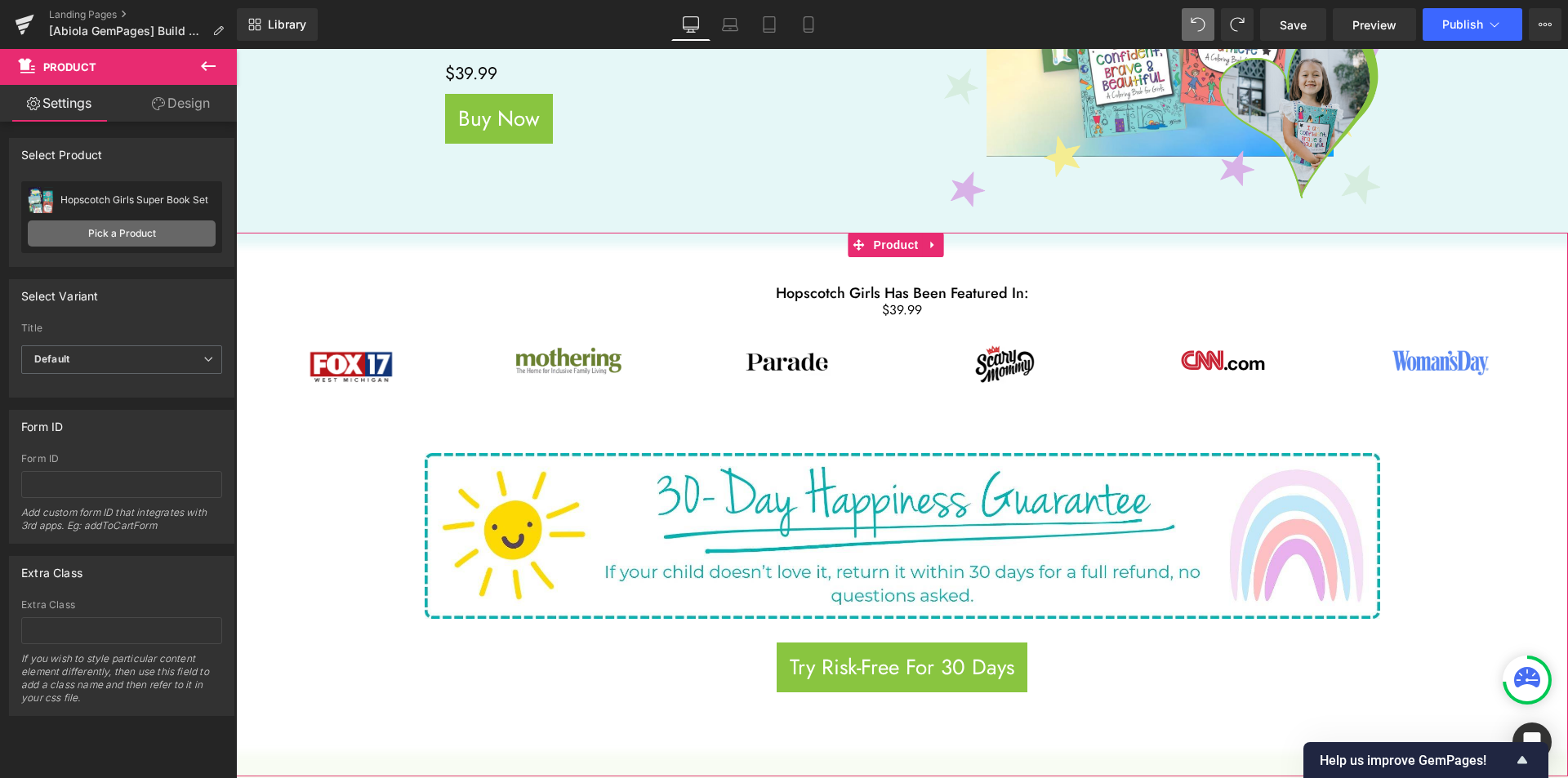
click at [128, 237] on link "Pick a Product" at bounding box center [121, 233] width 188 height 27
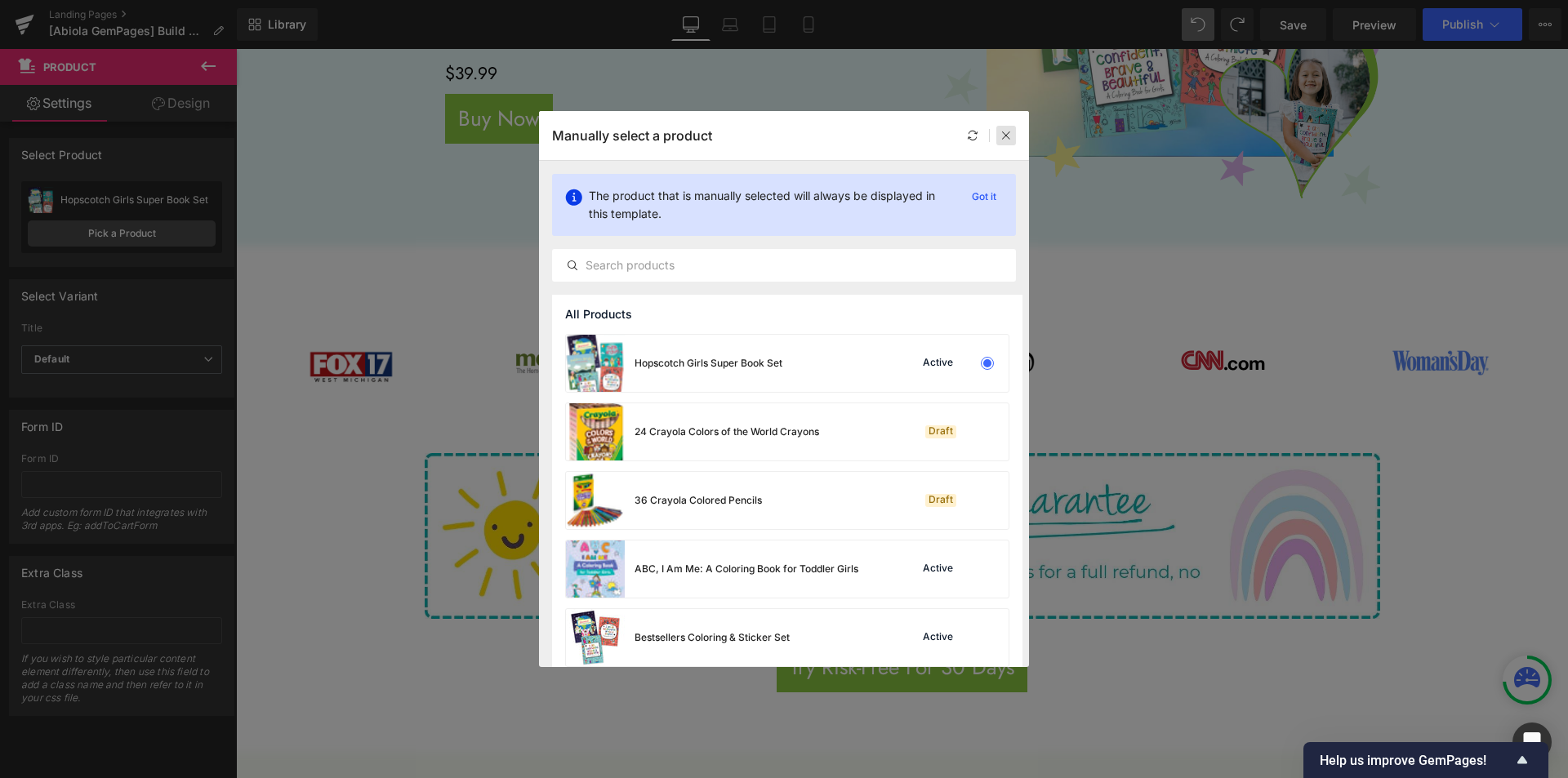
click at [1009, 137] on icon at bounding box center [1006, 136] width 11 height 11
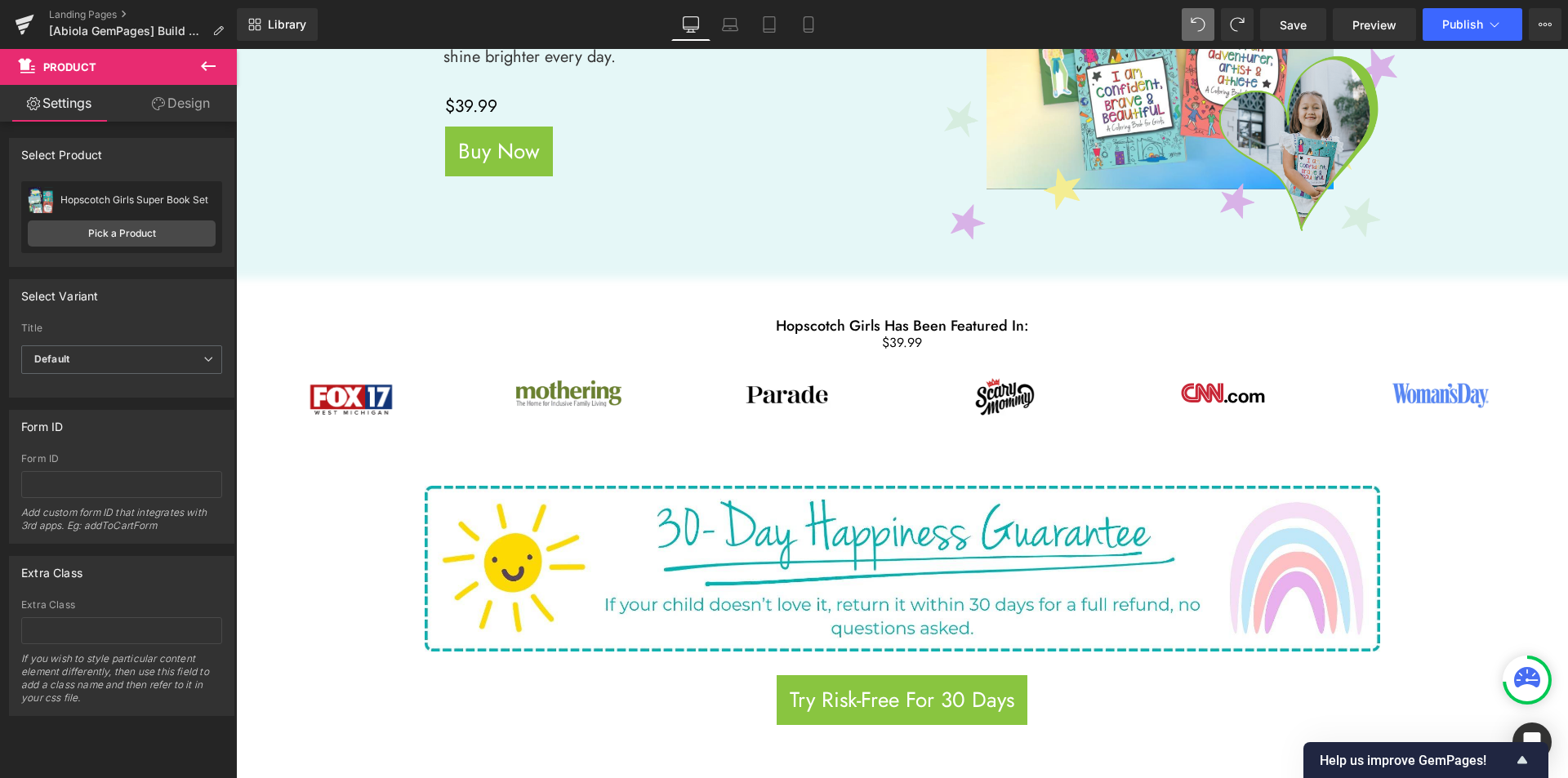
scroll to position [408, 0]
